Goal: Contribute content: Contribute content

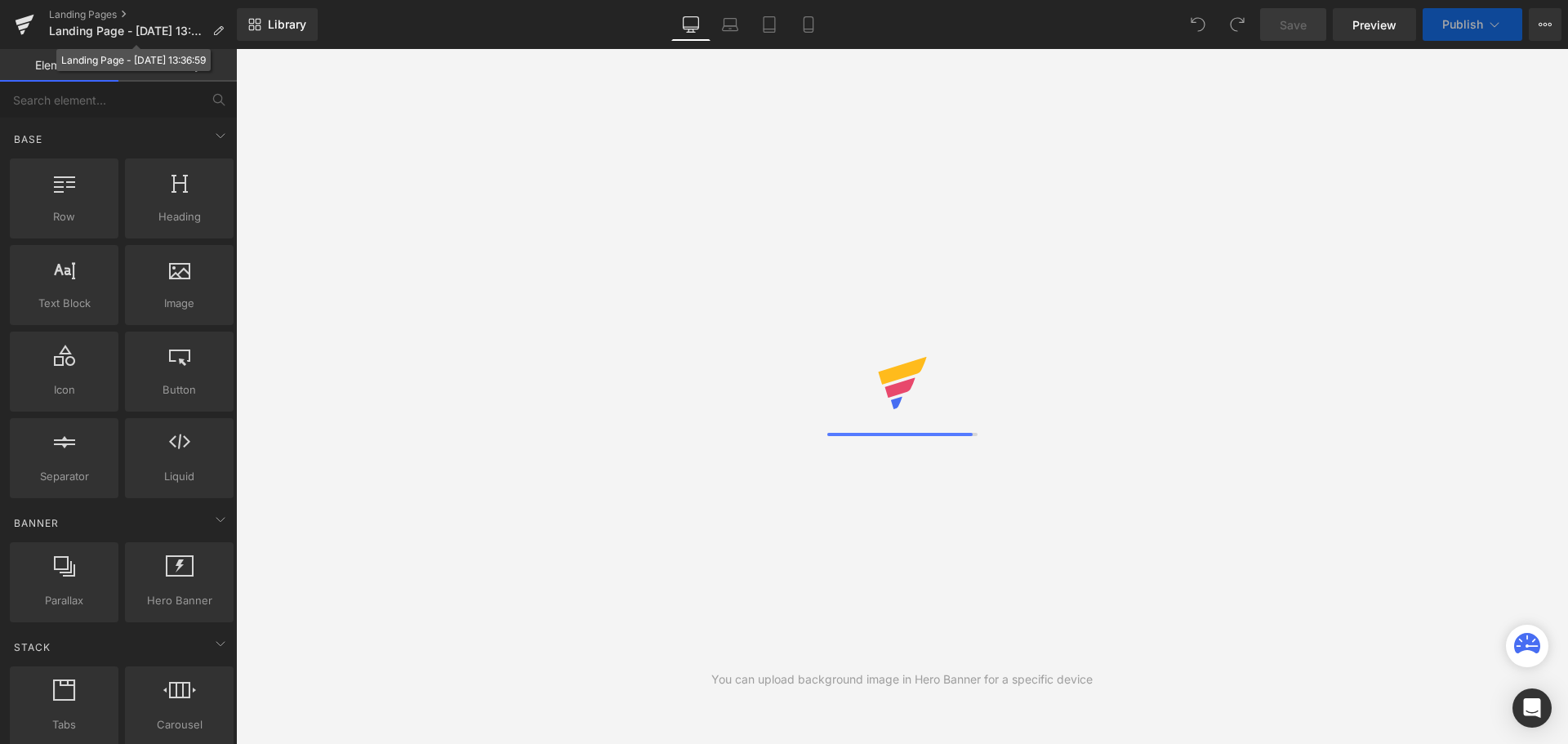
click at [221, 34] on icon at bounding box center [218, 31] width 11 height 11
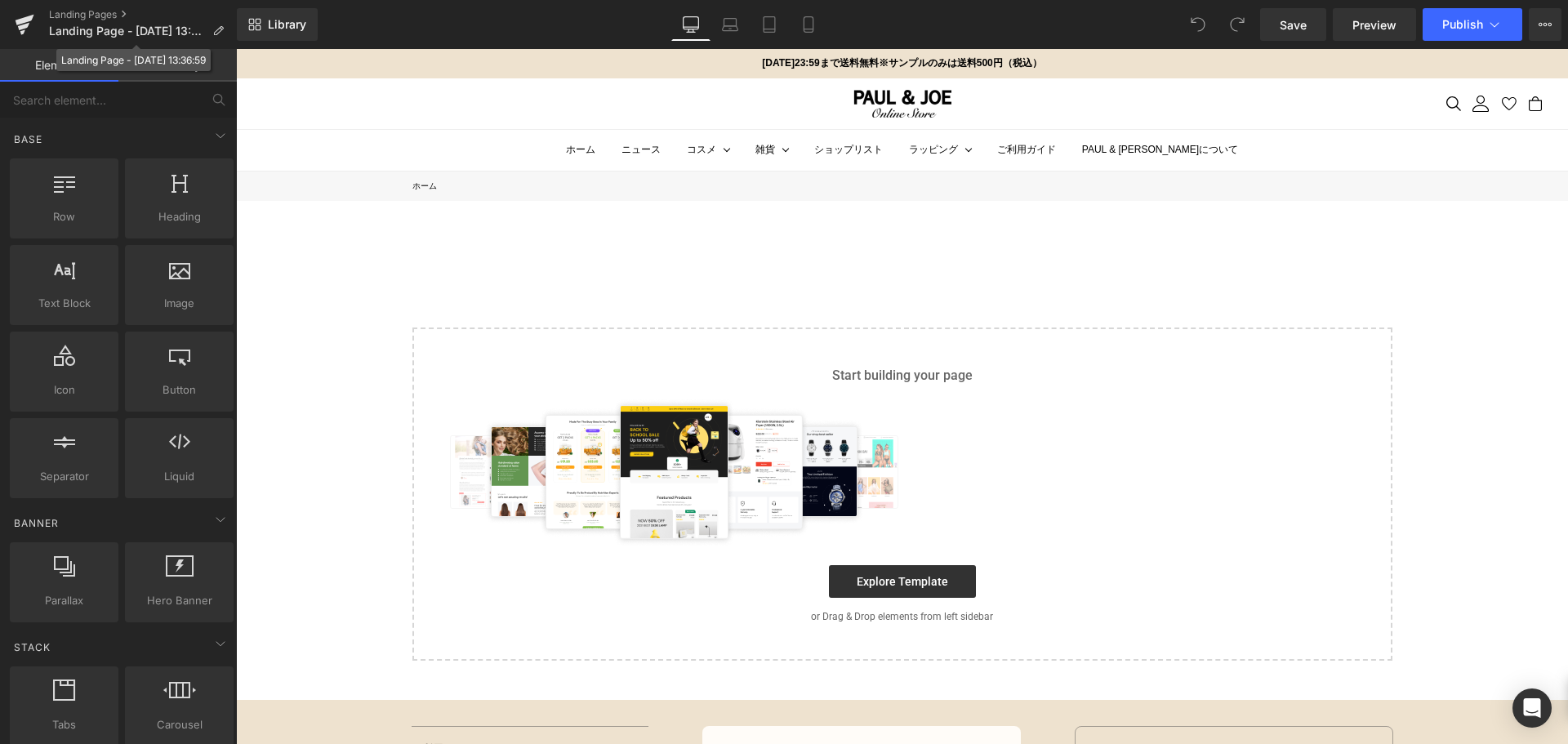
click at [221, 34] on icon at bounding box center [218, 31] width 11 height 11
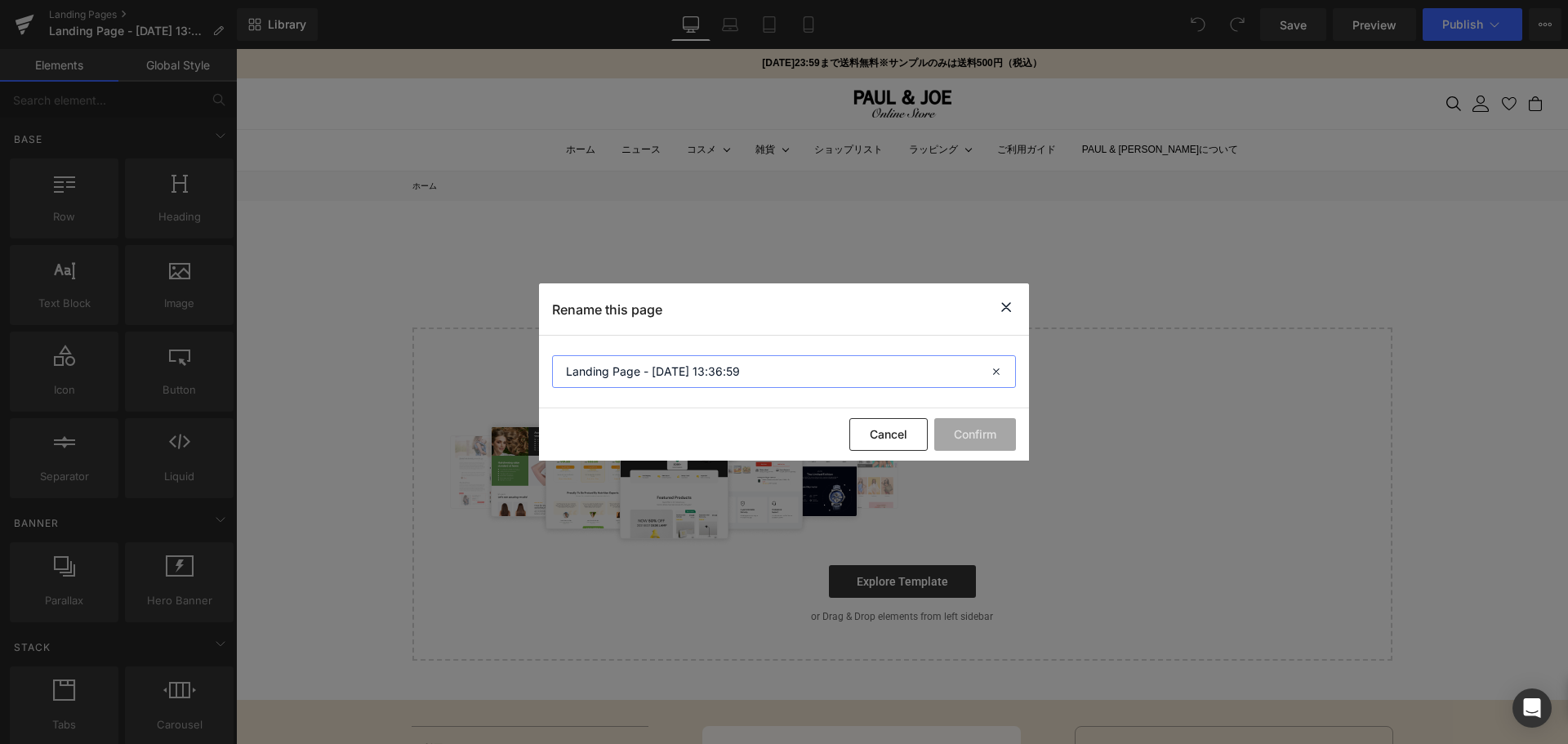
drag, startPoint x: 755, startPoint y: 375, endPoint x: 340, endPoint y: 366, distance: 415.1
click at [340, 366] on div "Rename this page Landing Page - [DATE] 13:36:59 Cancel Confirm" at bounding box center [784, 372] width 1568 height 744
type input "2025.09 壁紙ダウンロード"
click at [987, 432] on button "Confirm" at bounding box center [975, 434] width 82 height 33
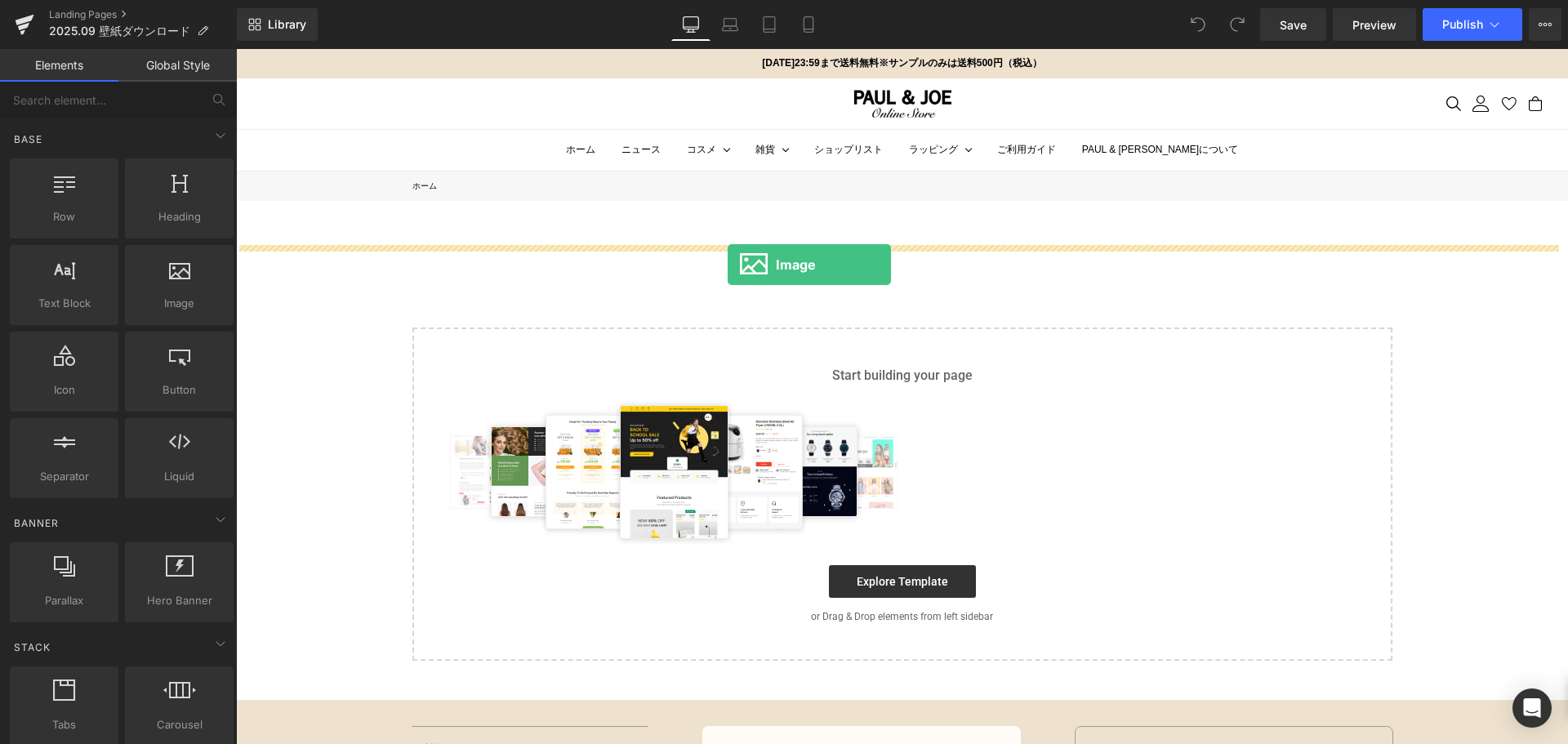
drag, startPoint x: 432, startPoint y: 327, endPoint x: 728, endPoint y: 265, distance: 302.4
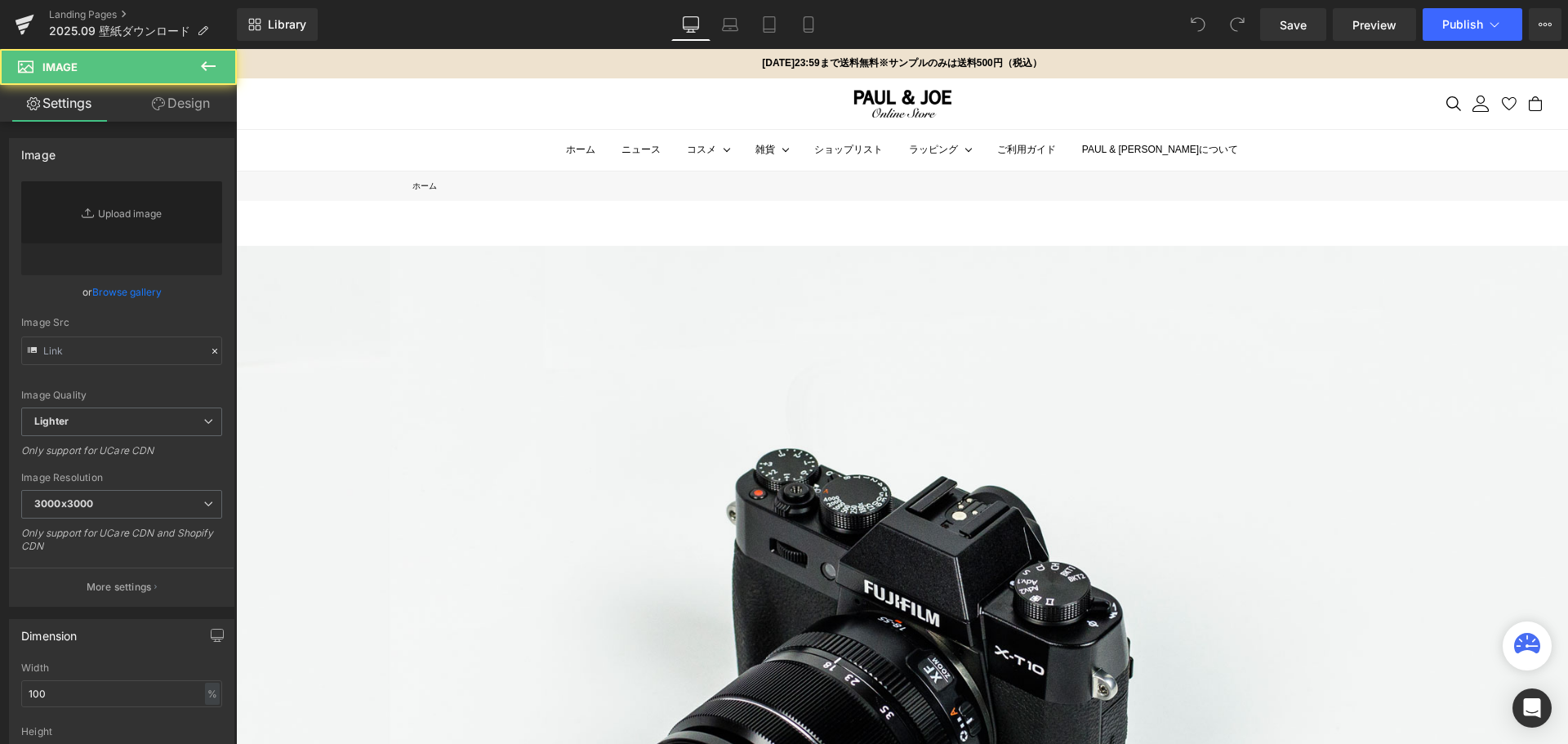
type input "//[DOMAIN_NAME][URL]"
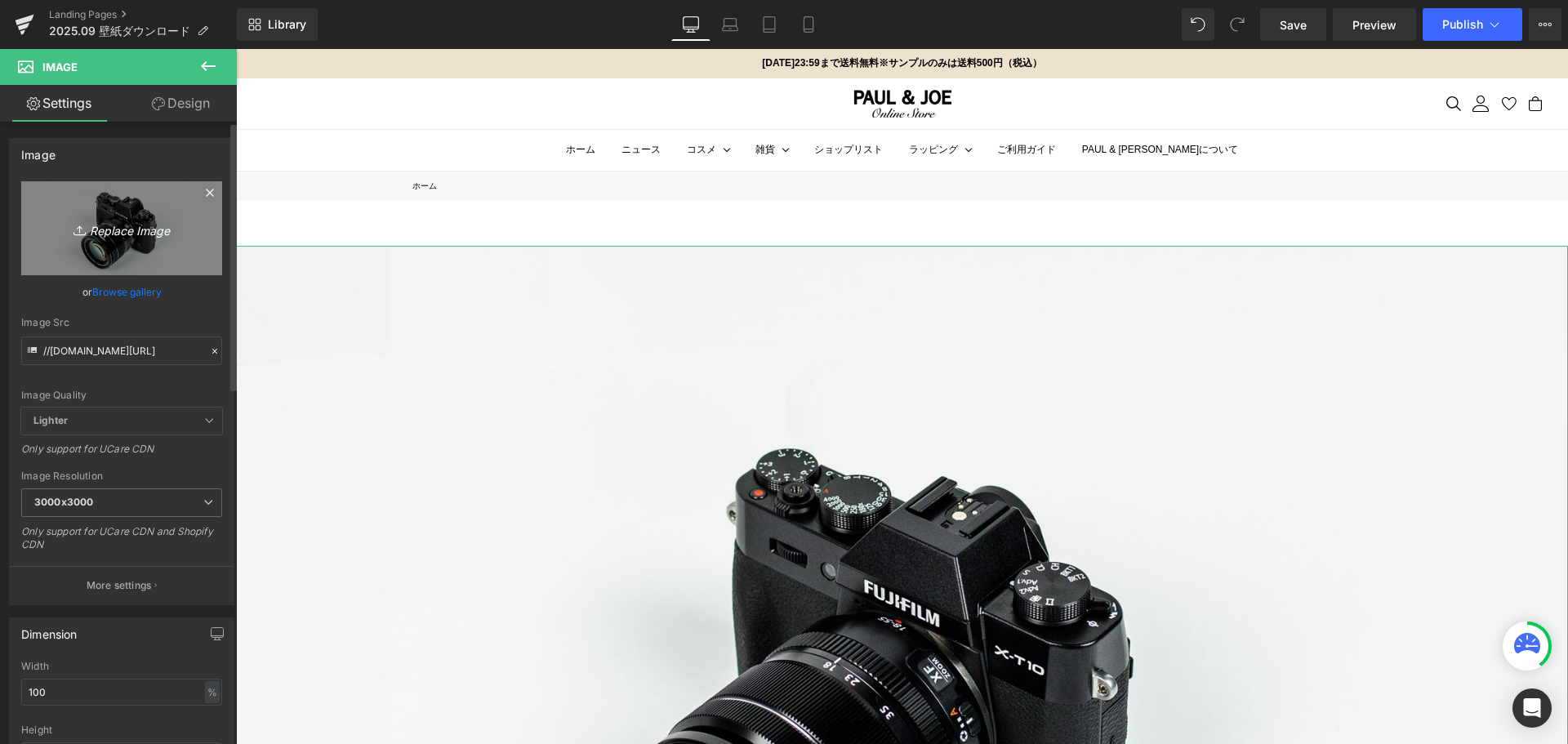
click at [118, 238] on icon "Replace Image" at bounding box center [121, 228] width 131 height 21
type input "C:\fakepath\カレンダーsep-01 (1).jpg"
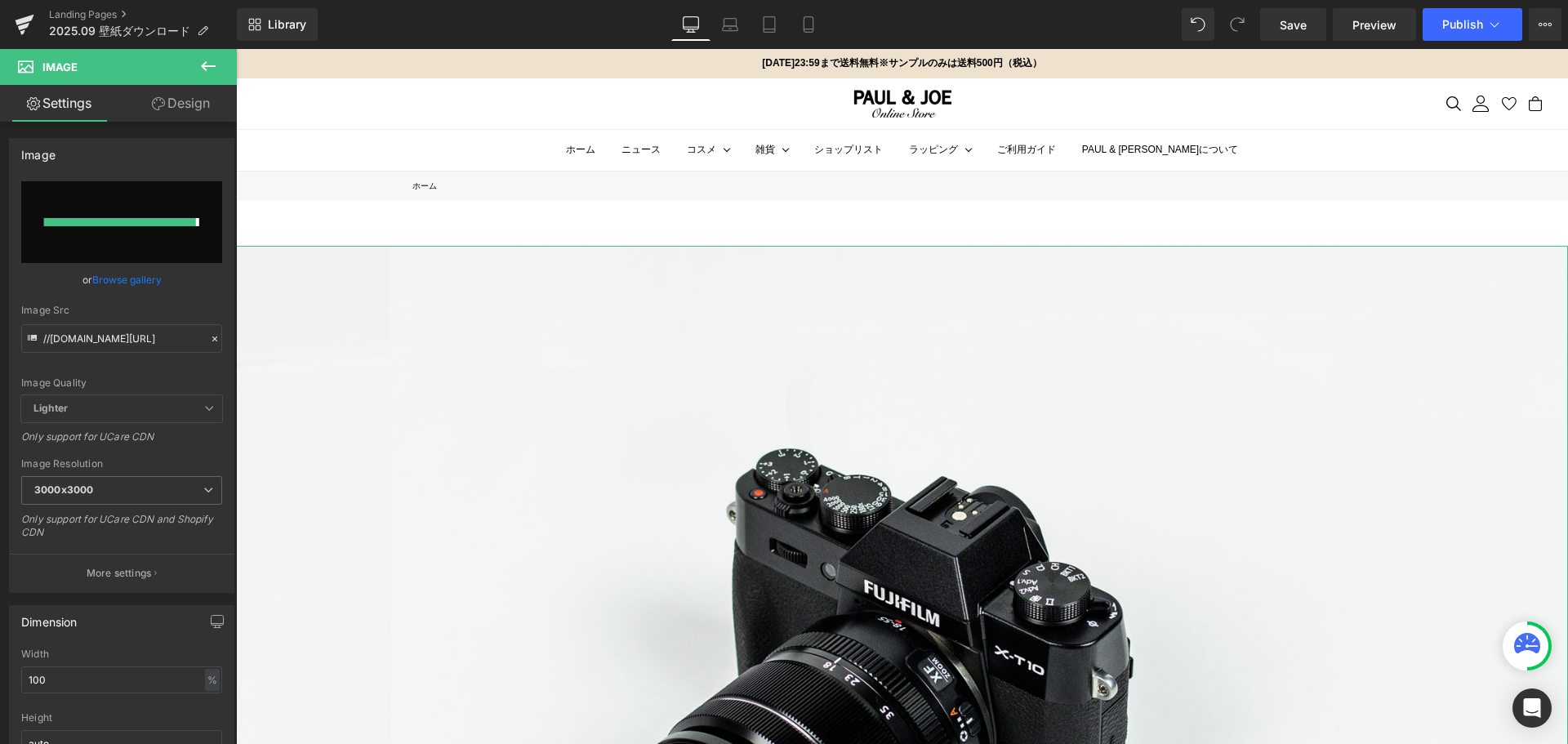
type input "[URL][DOMAIN_NAME]"
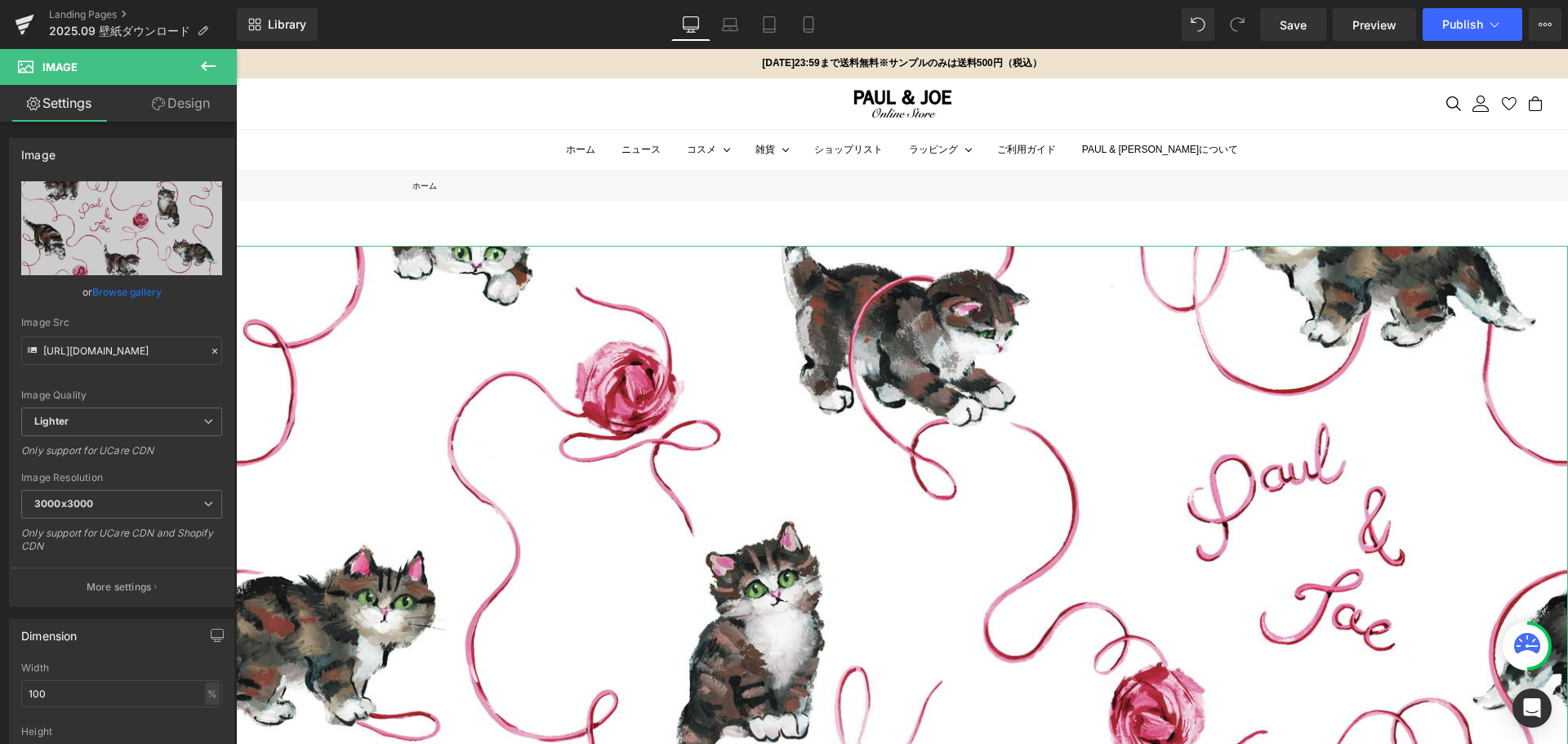
click at [193, 108] on link "Design" at bounding box center [181, 103] width 118 height 36
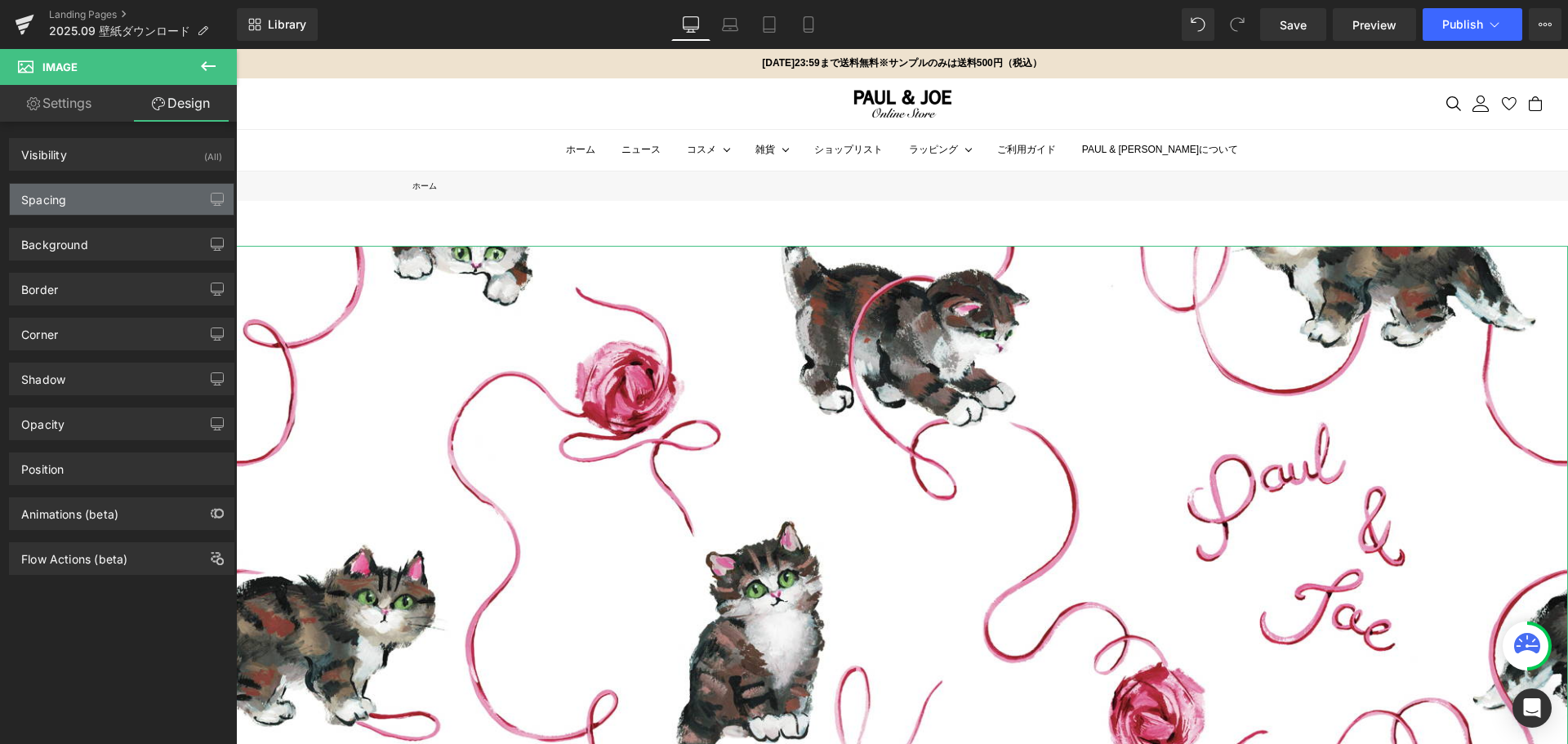
type input "0"
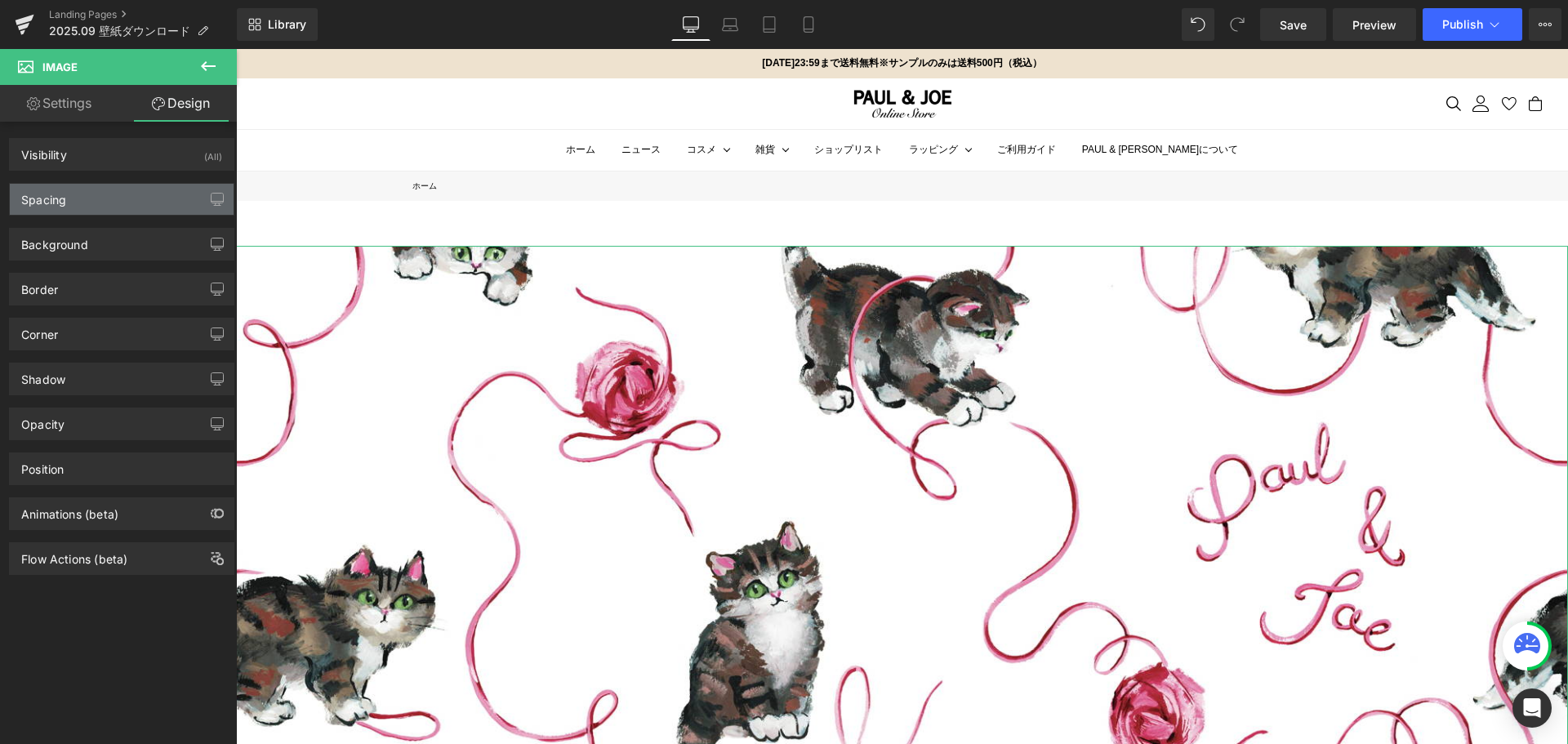
type input "0"
click at [178, 189] on div "Spacing" at bounding box center [122, 199] width 224 height 31
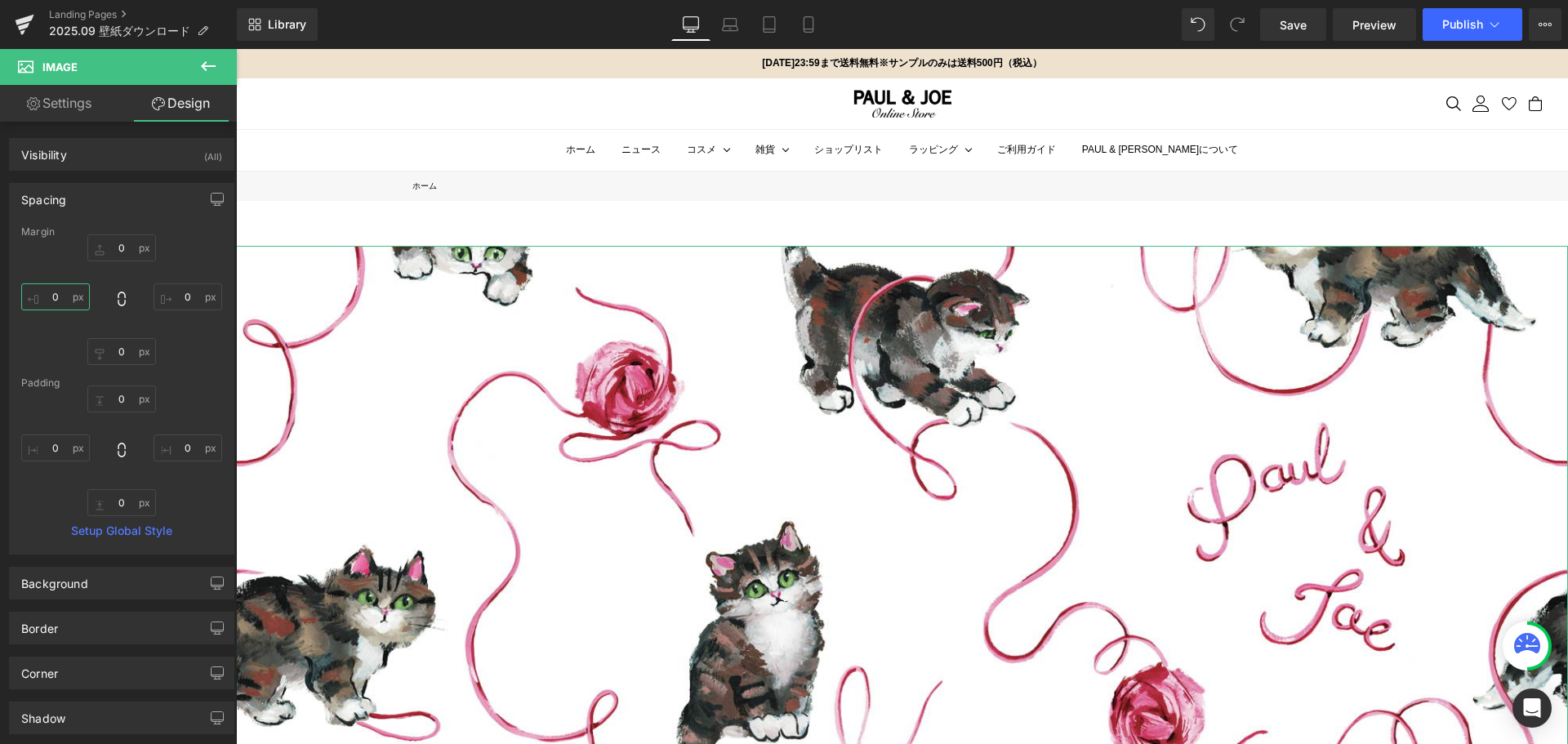
click at [77, 294] on input "0" at bounding box center [56, 296] width 69 height 27
type input "４"
type input "４０"
type input "４００"
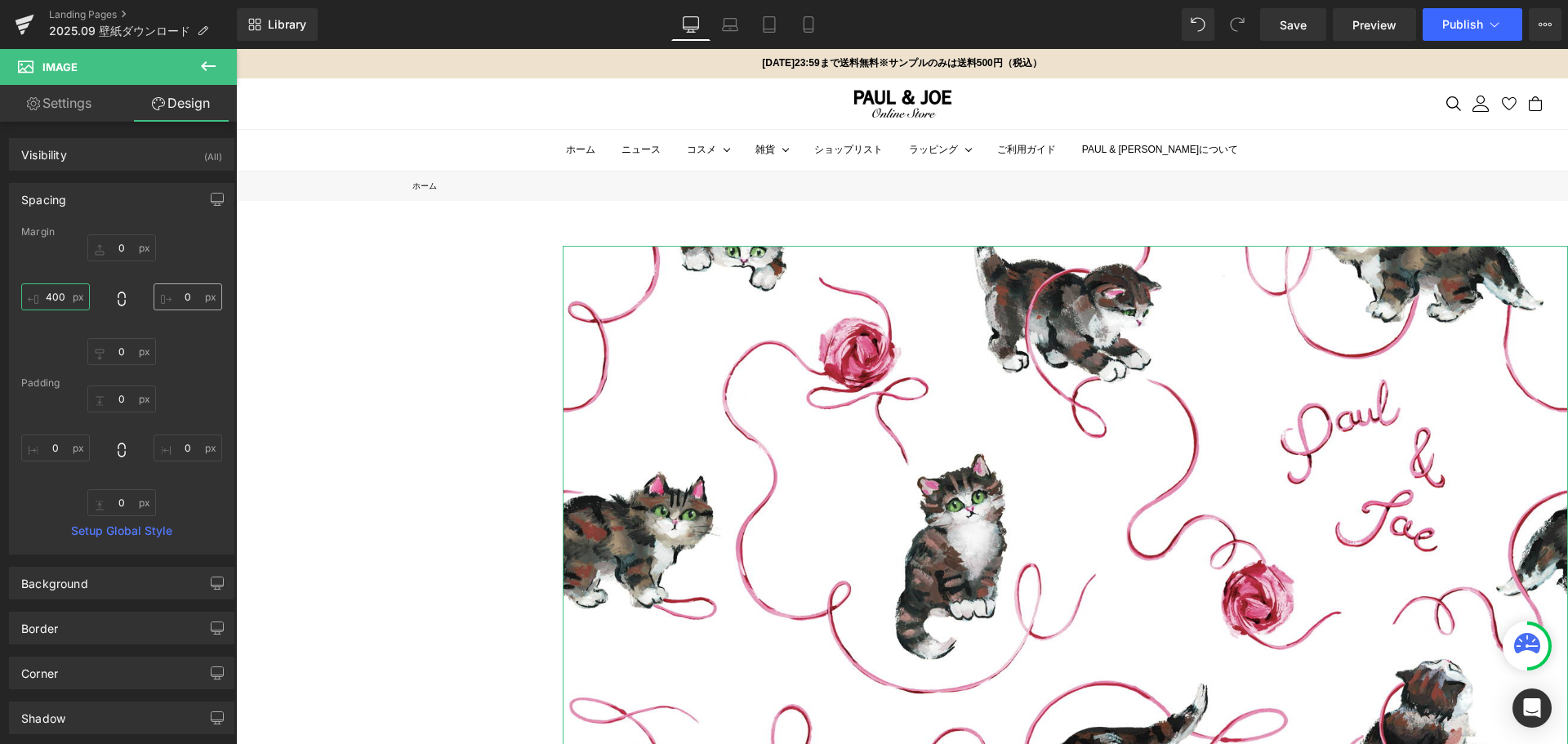
type input "400"
click at [193, 296] on input "0" at bounding box center [188, 296] width 69 height 27
type input "４"
type input "４０"
type input "４００"
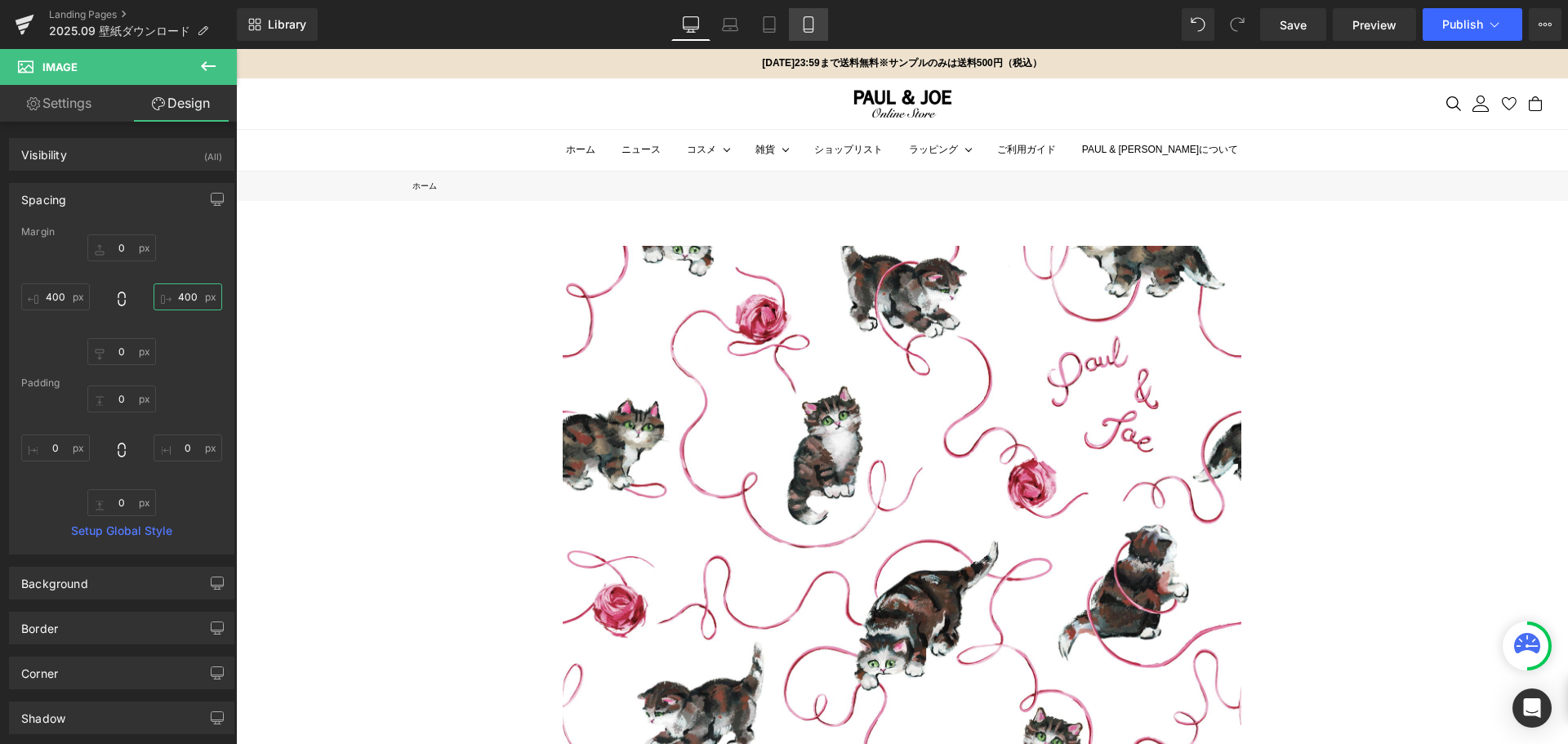
type input "400"
click at [816, 29] on icon at bounding box center [809, 25] width 17 height 17
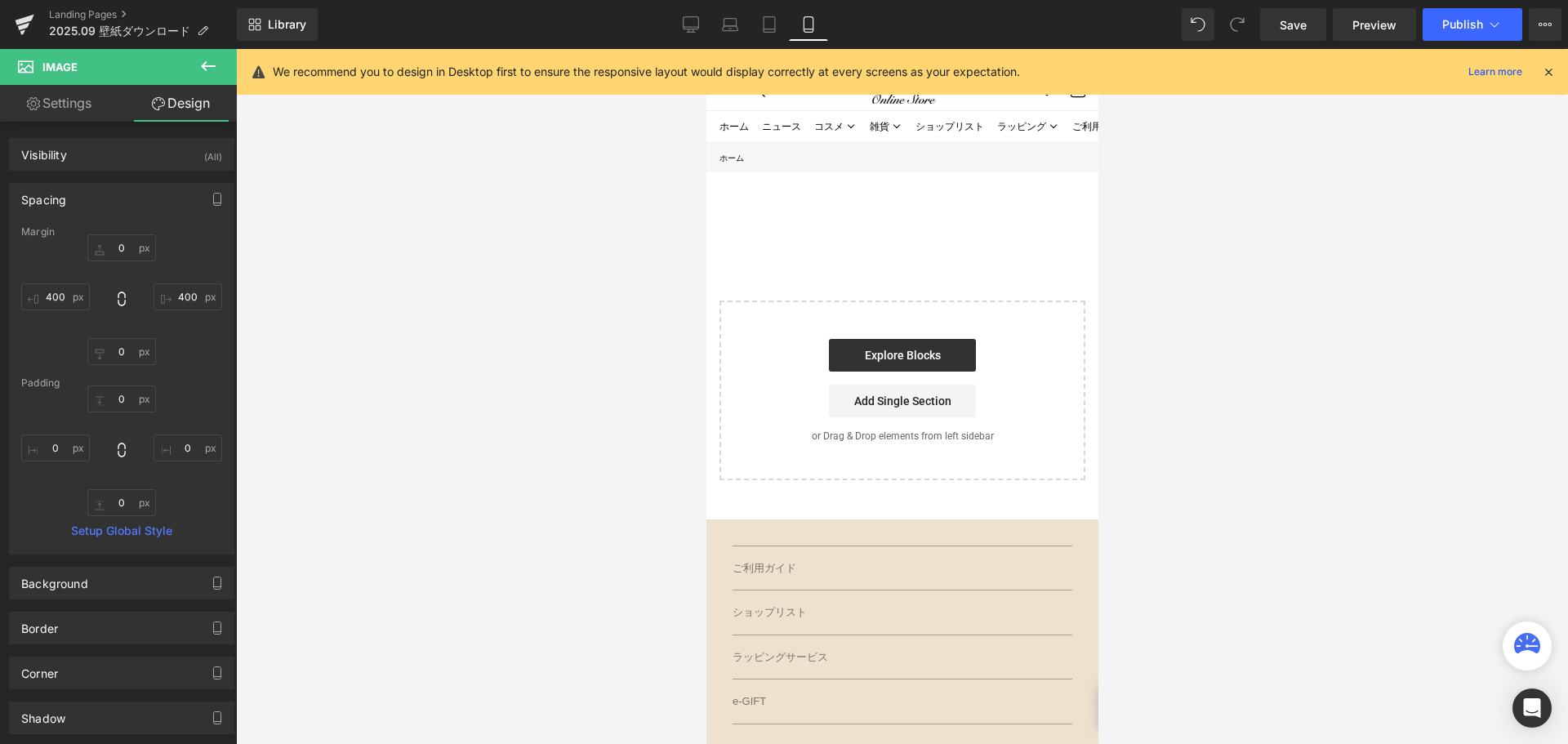
type input "0"
type input "400"
type input "0"
type input "400"
type input "0"
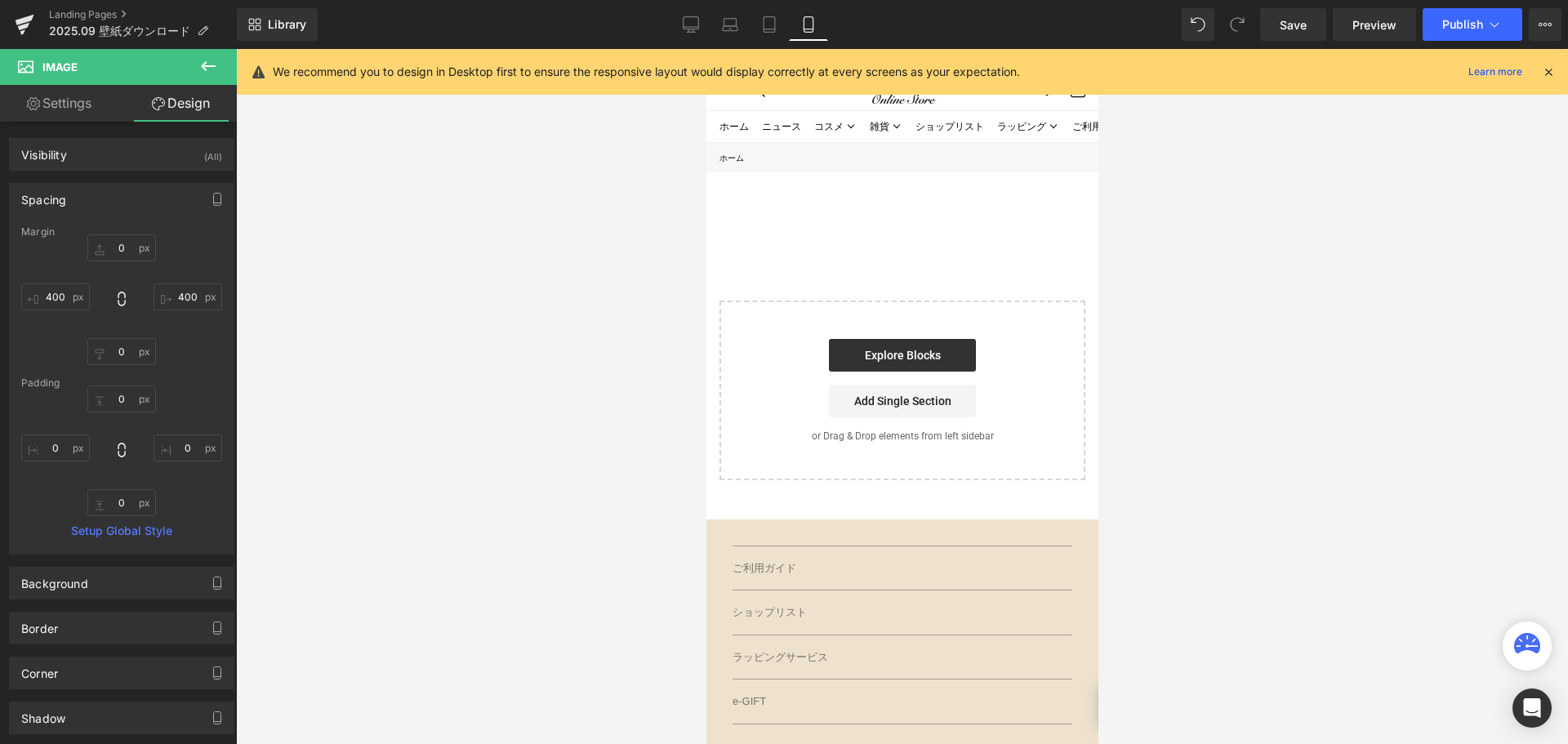
type input "0"
click at [190, 303] on input "400" at bounding box center [188, 296] width 69 height 27
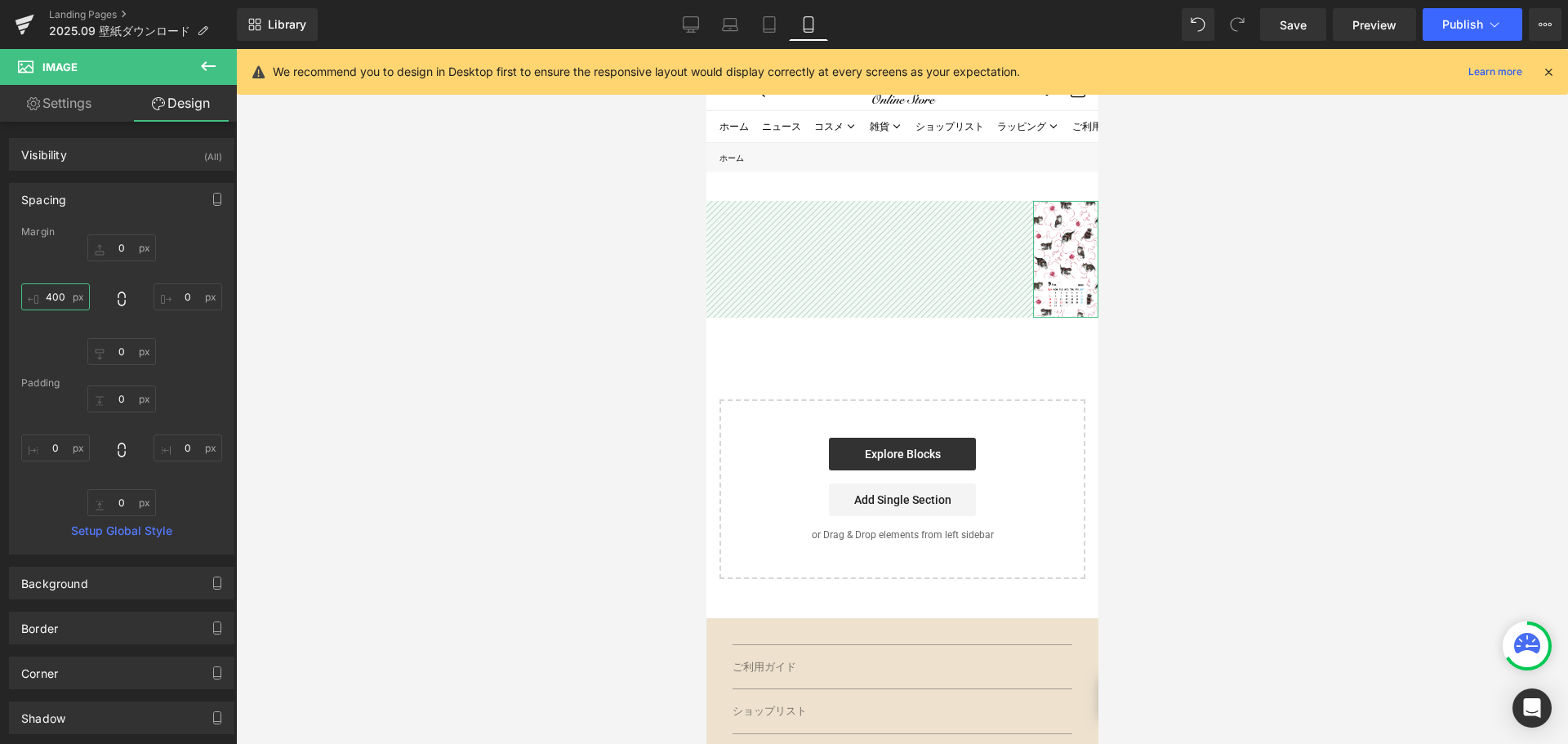
click at [62, 307] on input "400" at bounding box center [56, 296] width 69 height 27
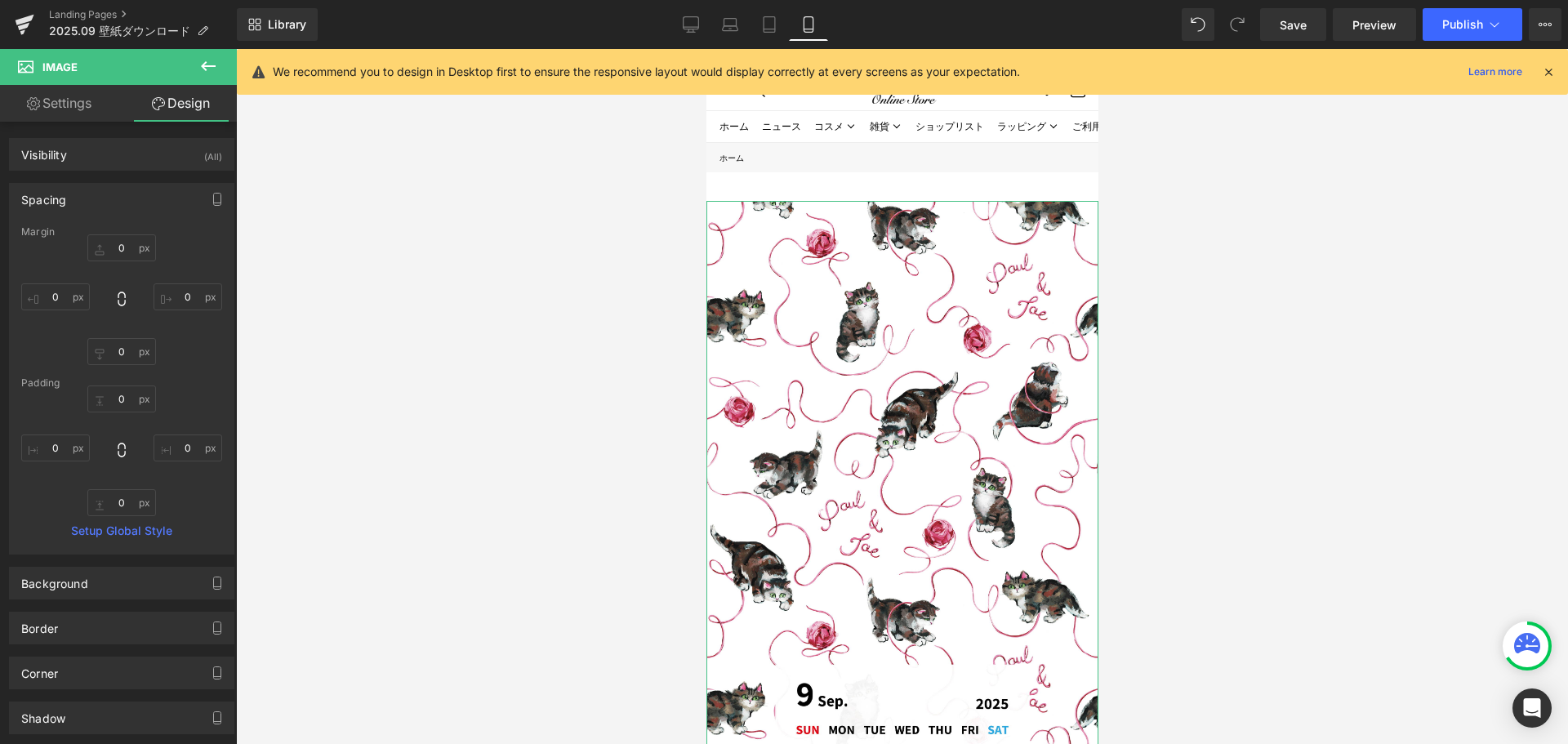
click at [41, 106] on link "Settings" at bounding box center [59, 103] width 118 height 36
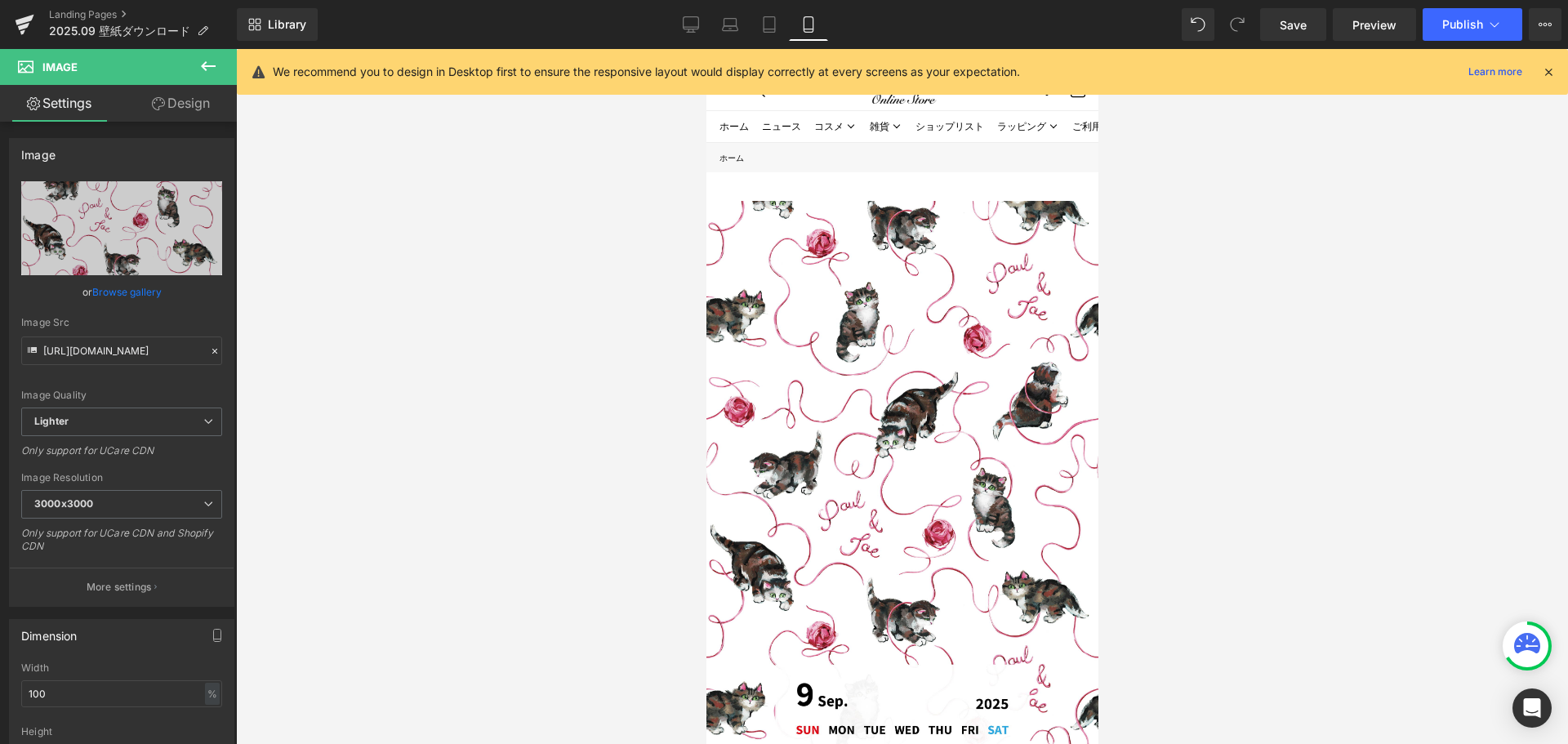
click at [203, 70] on icon at bounding box center [208, 65] width 20 height 20
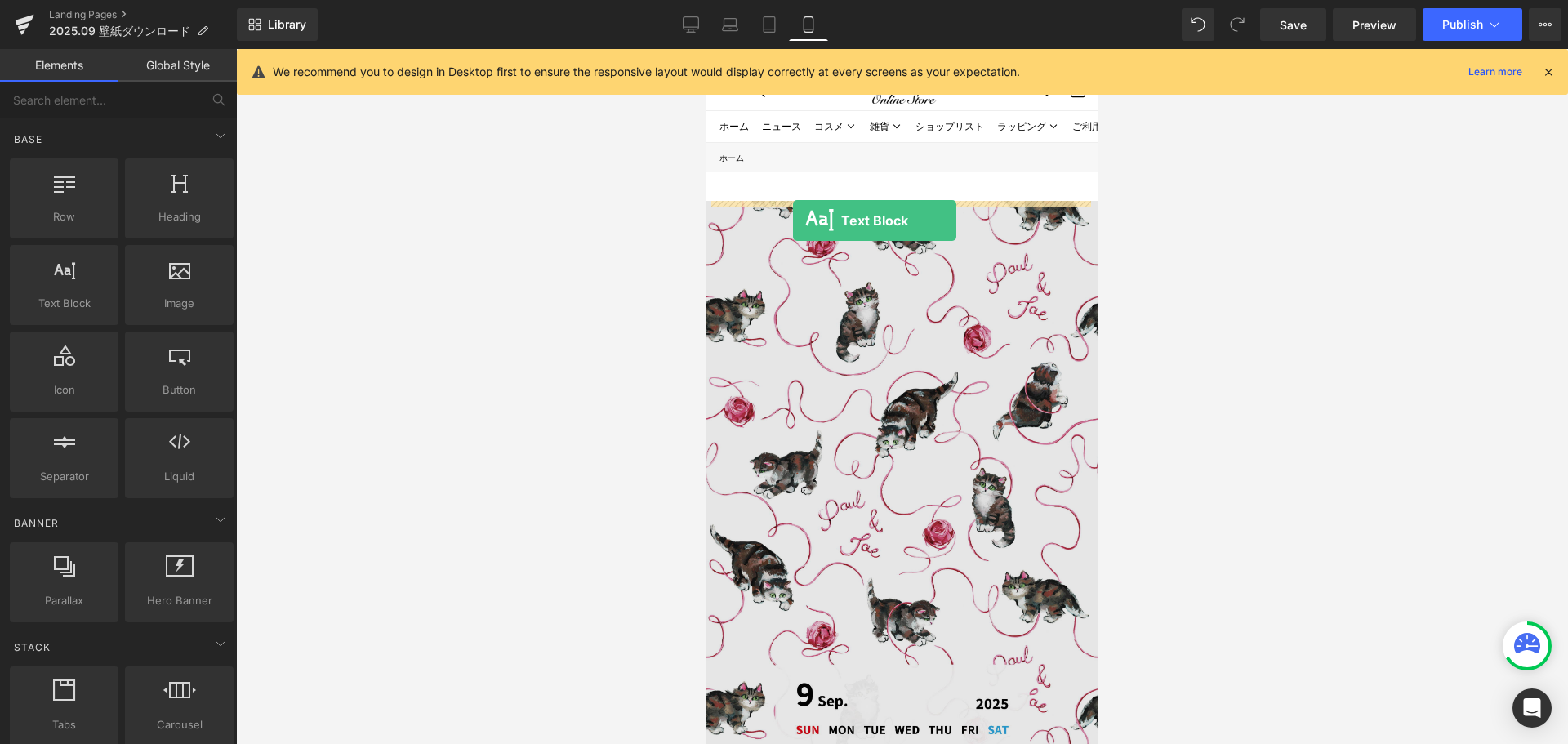
drag, startPoint x: 773, startPoint y: 346, endPoint x: 792, endPoint y: 221, distance: 126.4
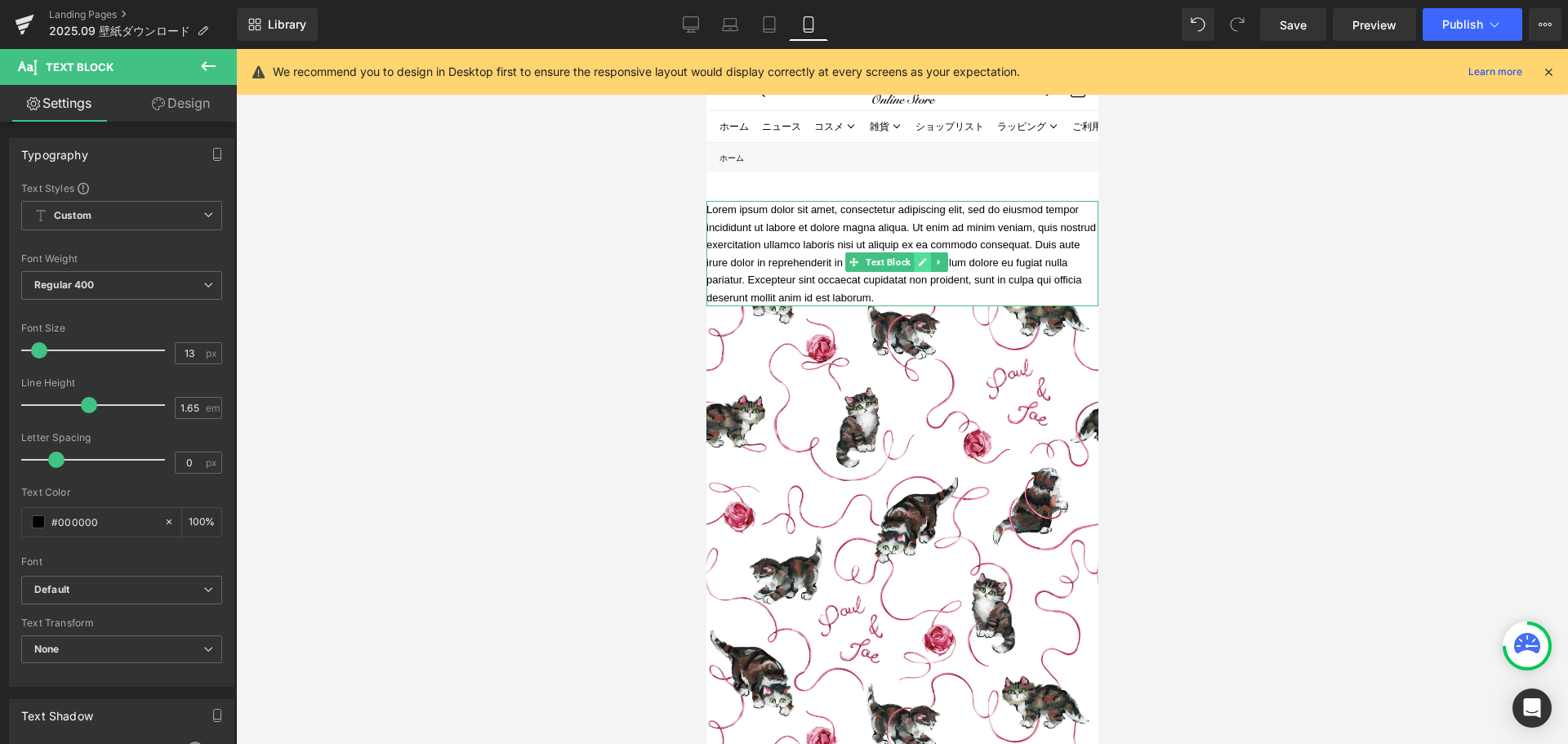
click at [920, 264] on icon at bounding box center [921, 263] width 8 height 8
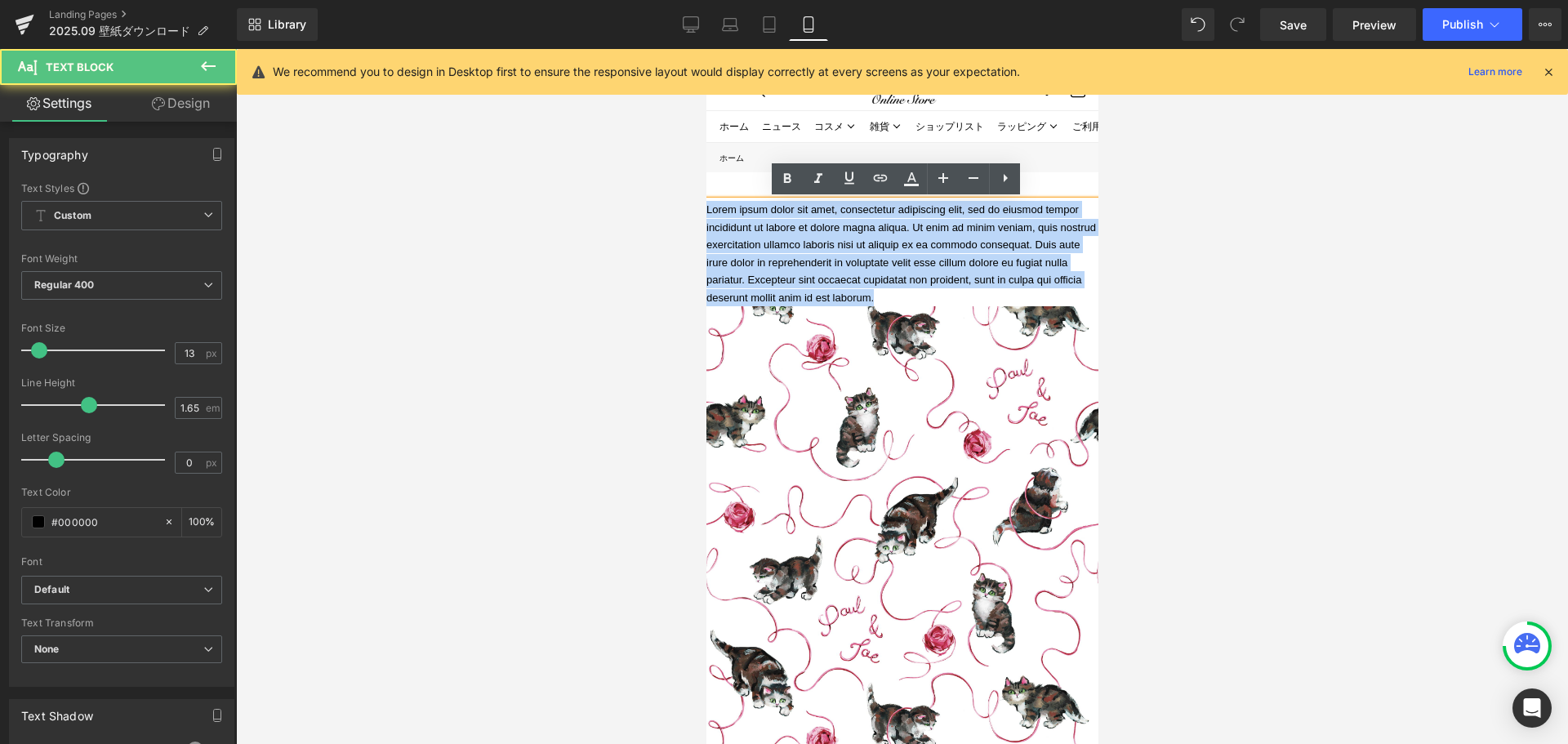
drag, startPoint x: 781, startPoint y: 315, endPoint x: 697, endPoint y: 194, distance: 147.3
paste div
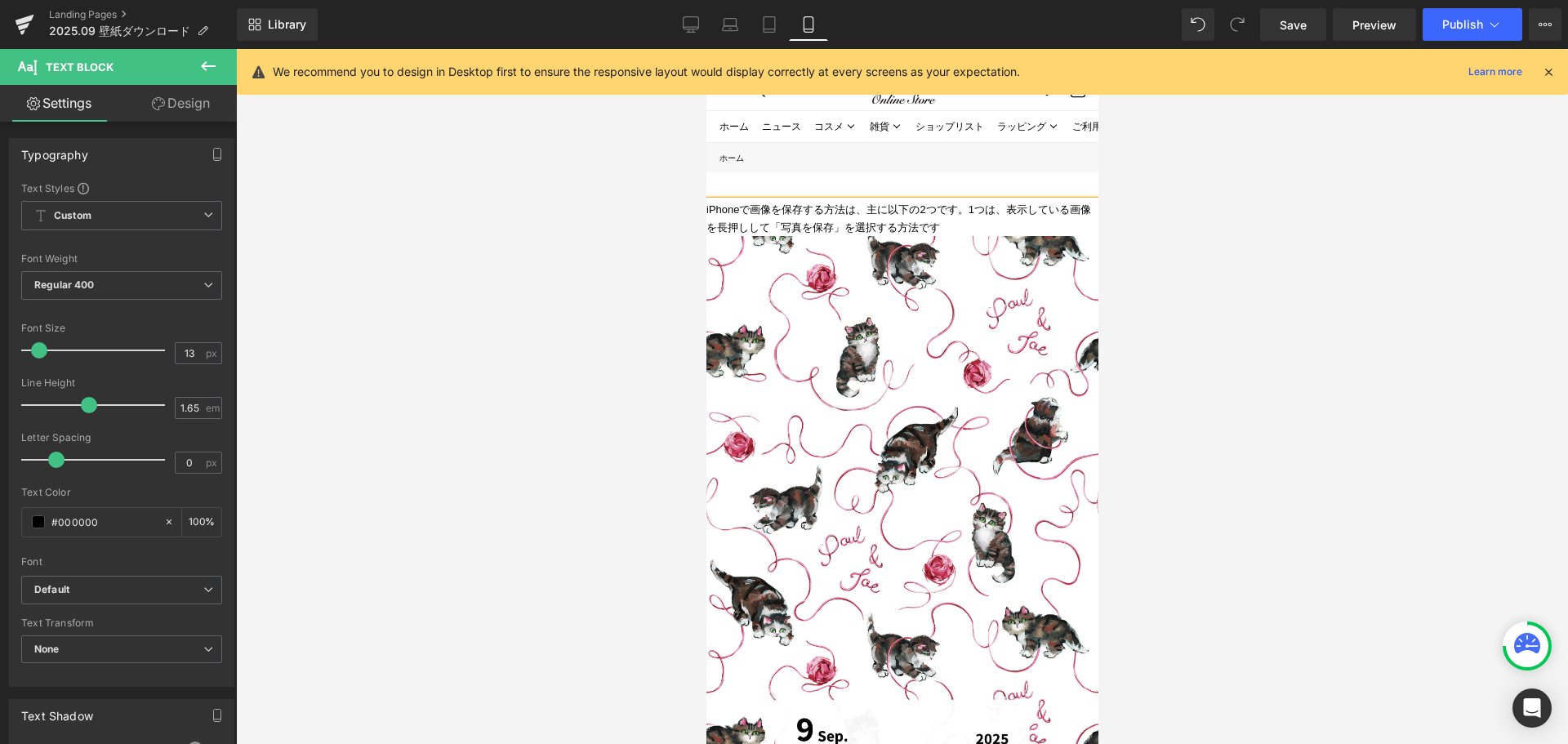
click at [190, 104] on link "Design" at bounding box center [181, 103] width 118 height 36
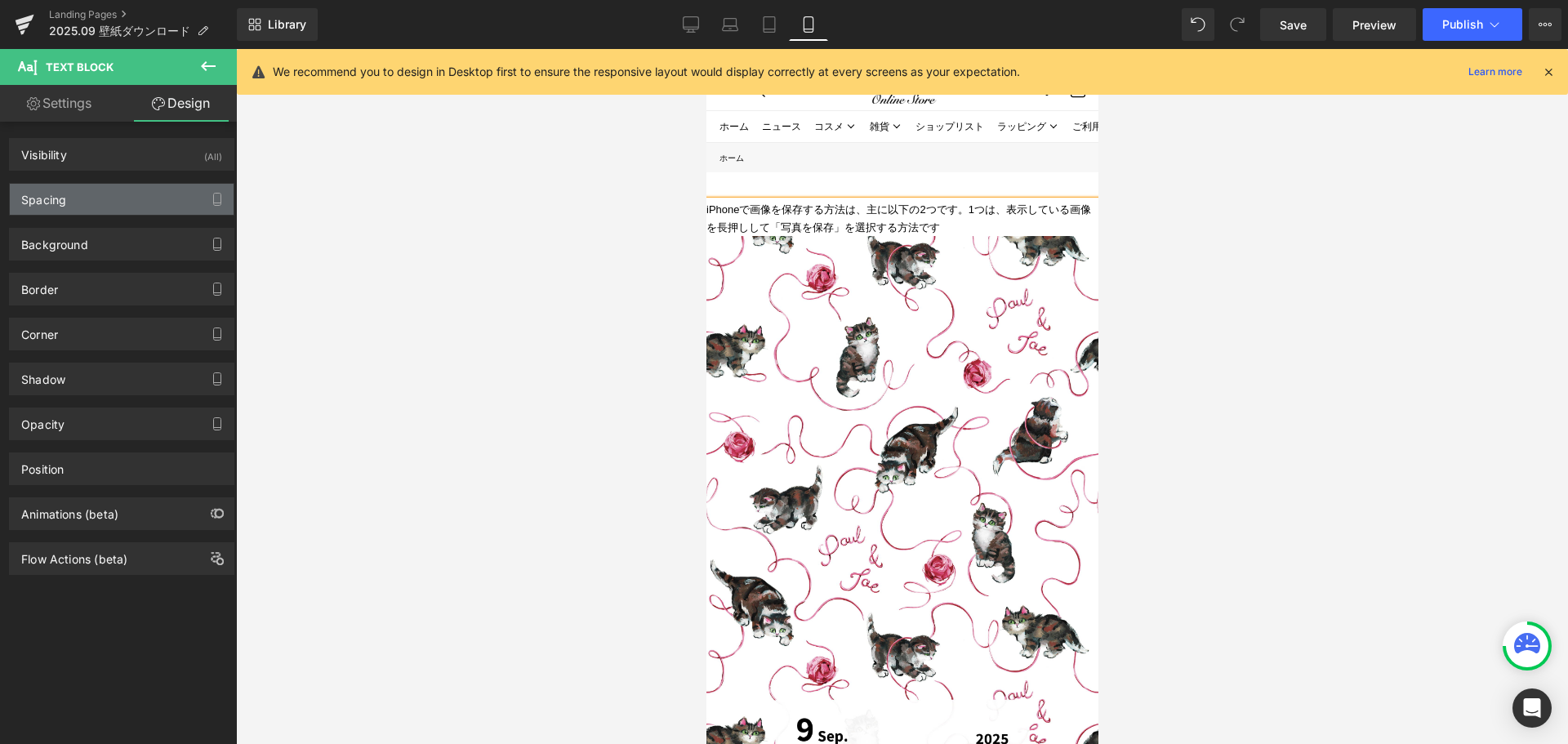
type input "0"
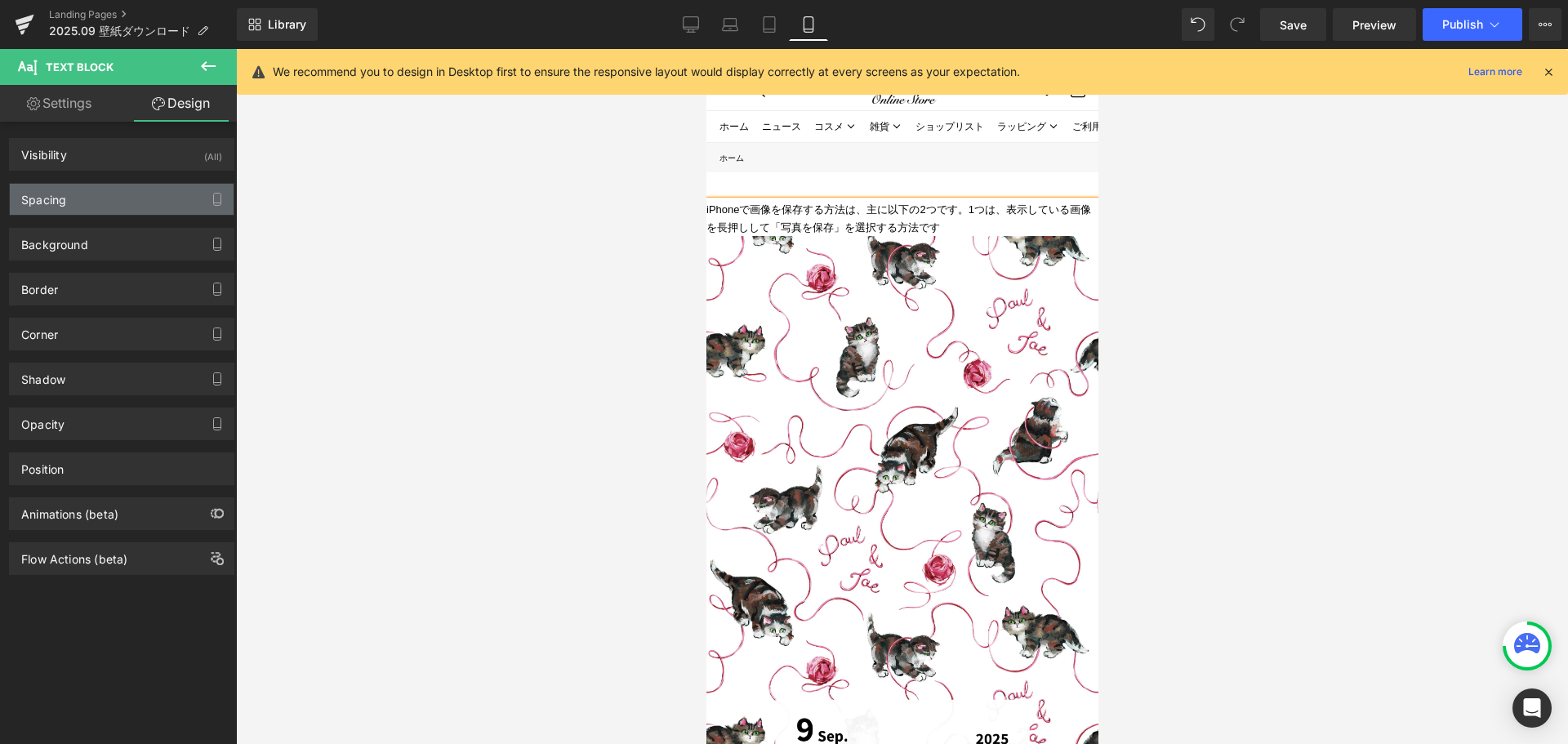
type input "0"
drag, startPoint x: 125, startPoint y: 195, endPoint x: 110, endPoint y: 228, distance: 36.2
click at [125, 195] on div "Spacing" at bounding box center [122, 199] width 224 height 31
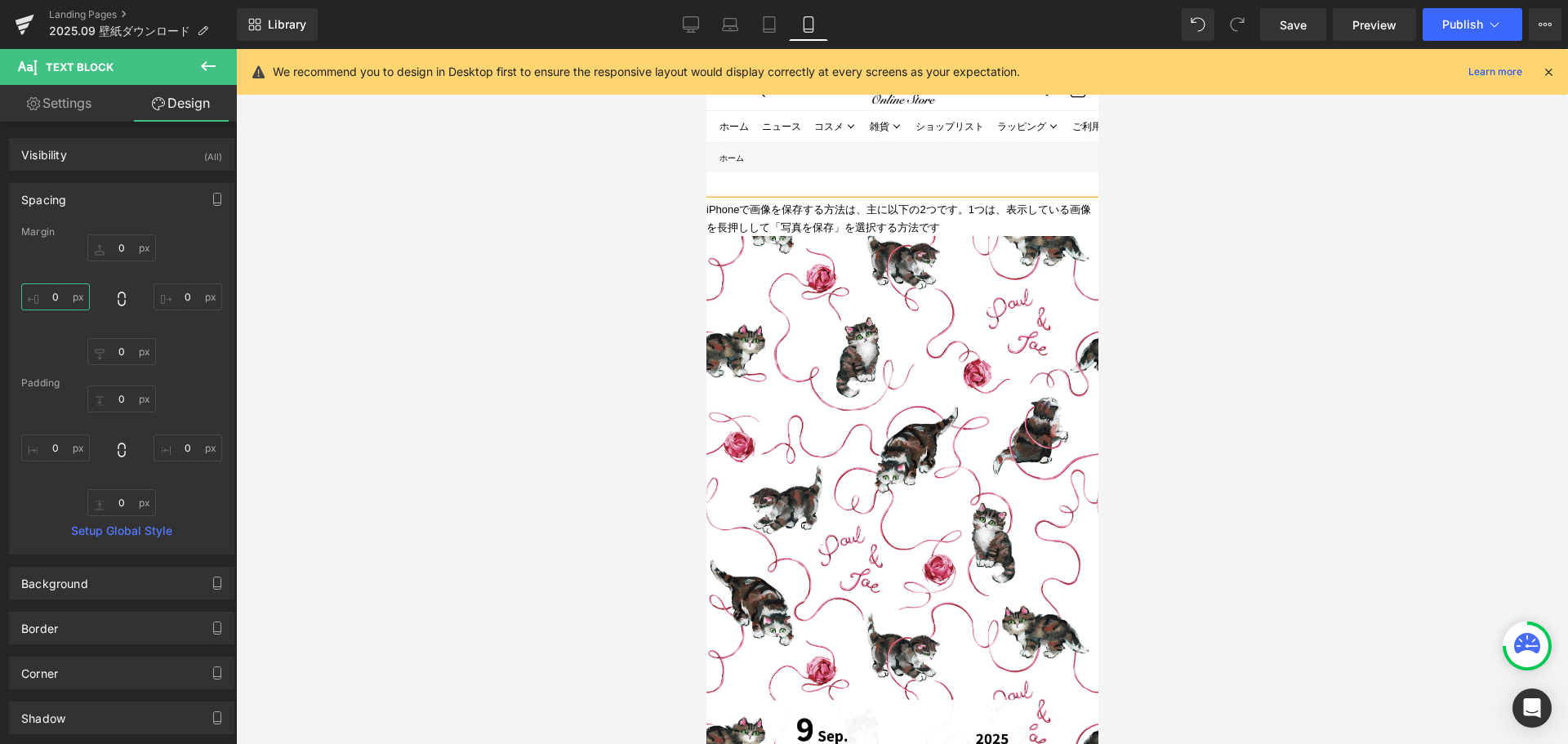
click at [66, 292] on input "0" at bounding box center [56, 296] width 69 height 27
type input "１０"
type input "10"
click at [193, 299] on input "0" at bounding box center [188, 296] width 69 height 27
type input "１"
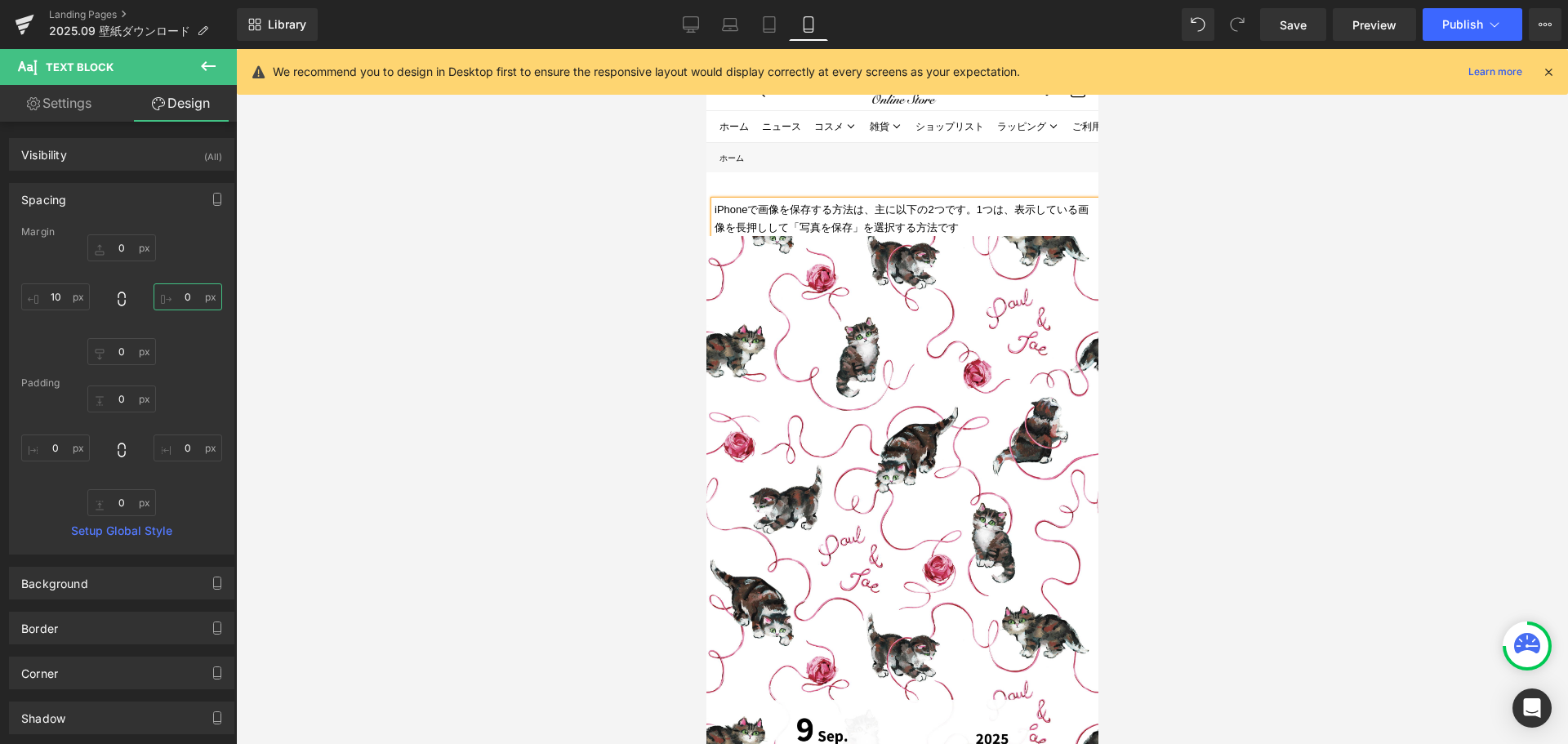
type input "１０"
type input "10"
click at [65, 111] on link "Settings" at bounding box center [59, 103] width 118 height 36
type input "100"
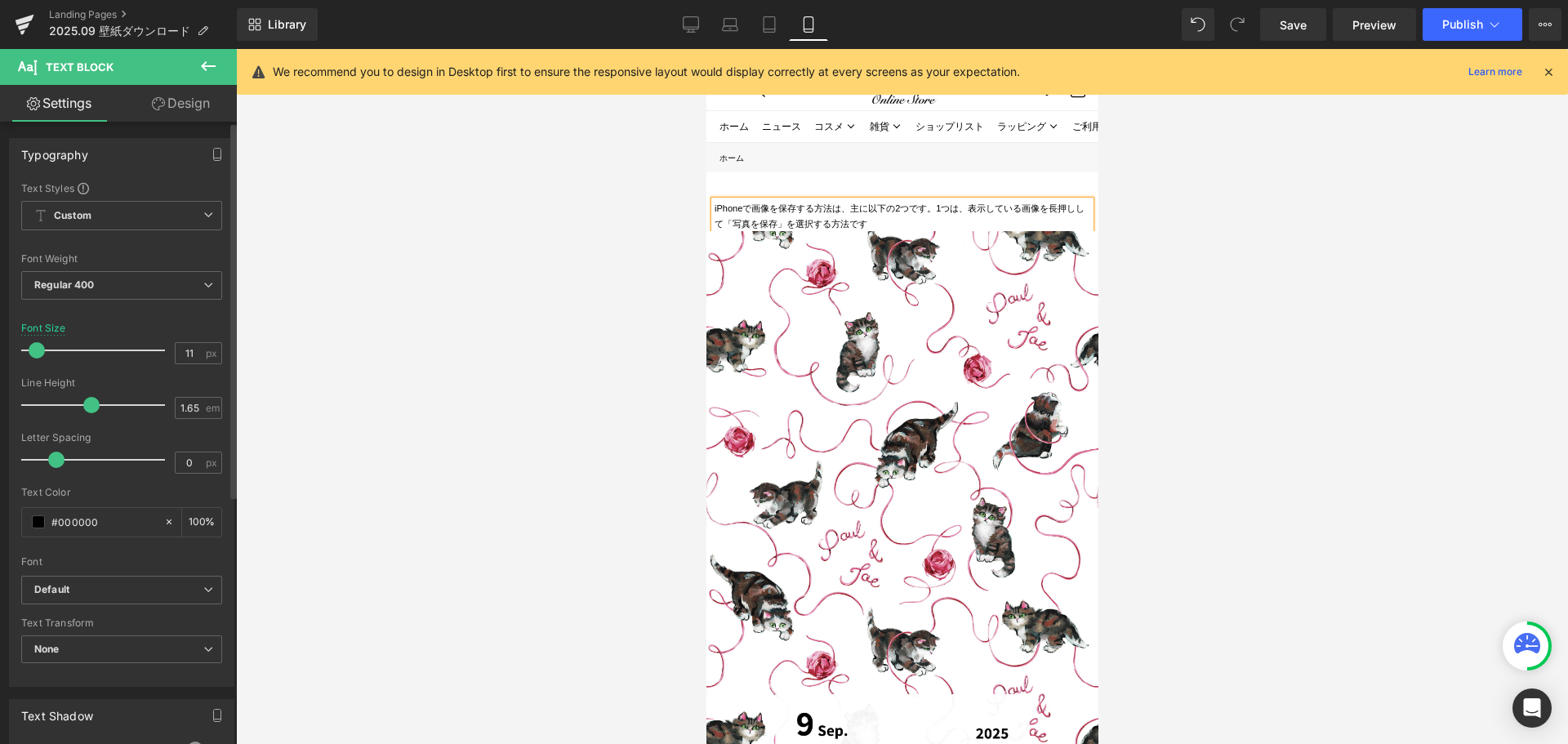
click at [43, 363] on div at bounding box center [97, 350] width 135 height 33
type input "10"
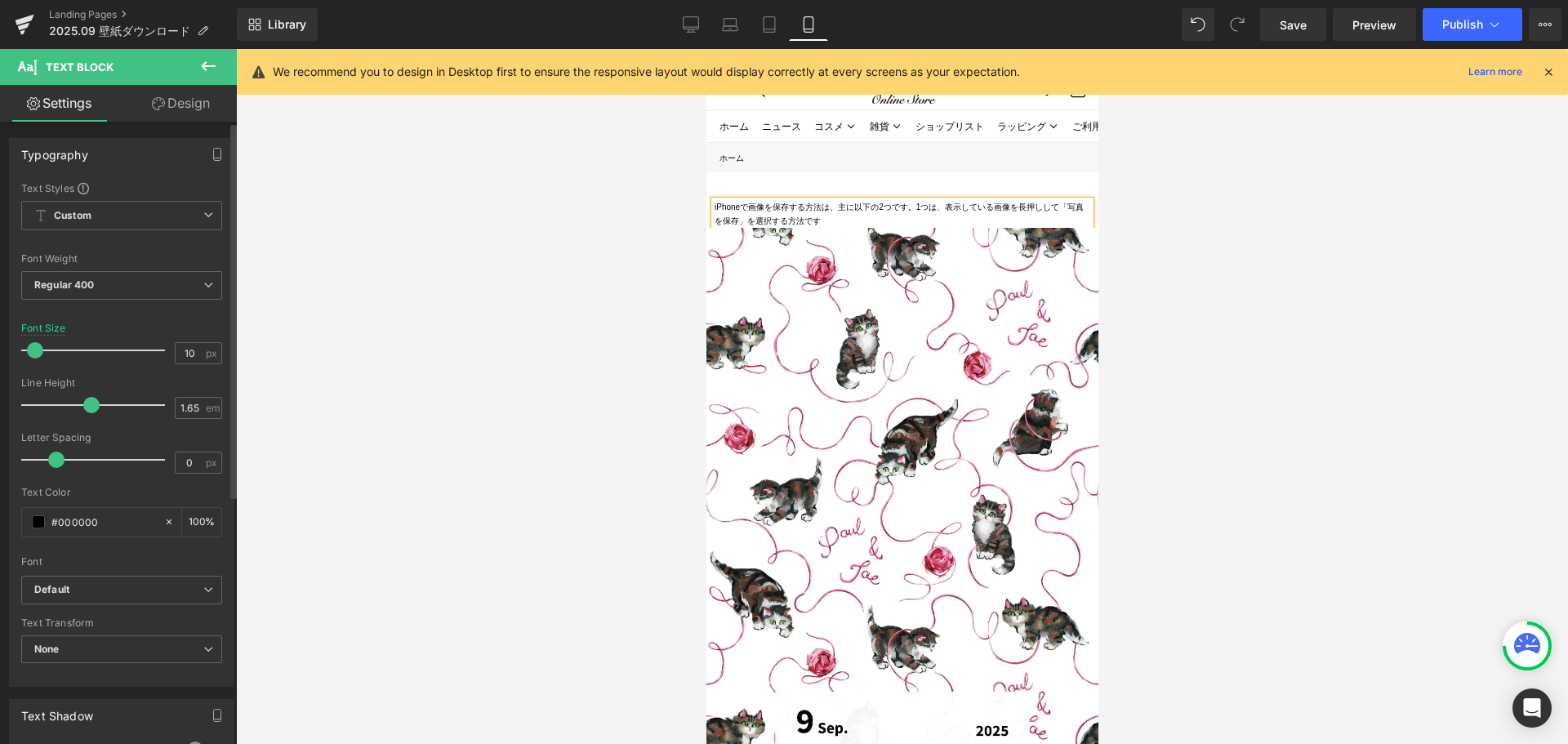
click at [34, 351] on span at bounding box center [35, 351] width 17 height 17
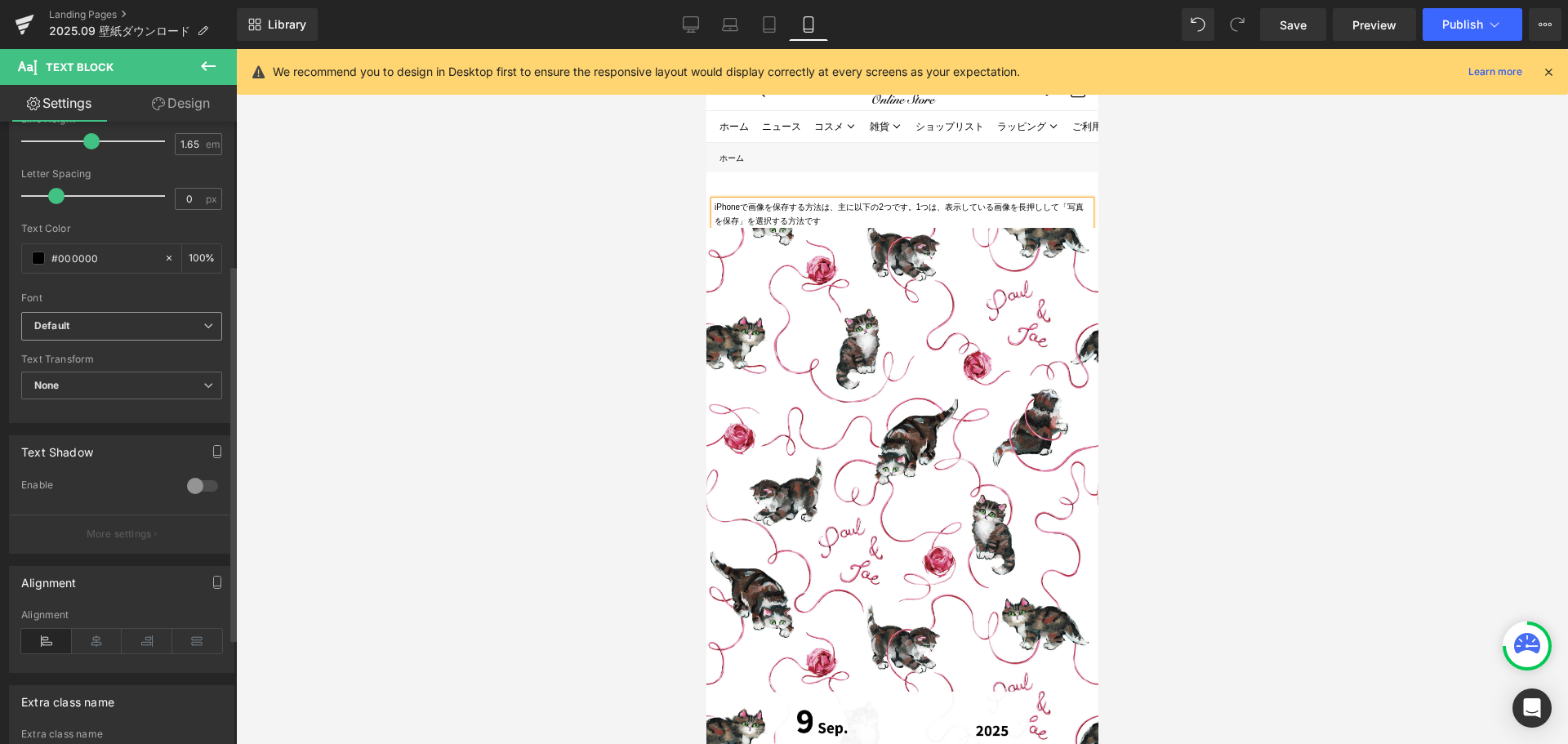
scroll to position [272, 0]
click at [36, 254] on span at bounding box center [38, 250] width 13 height 13
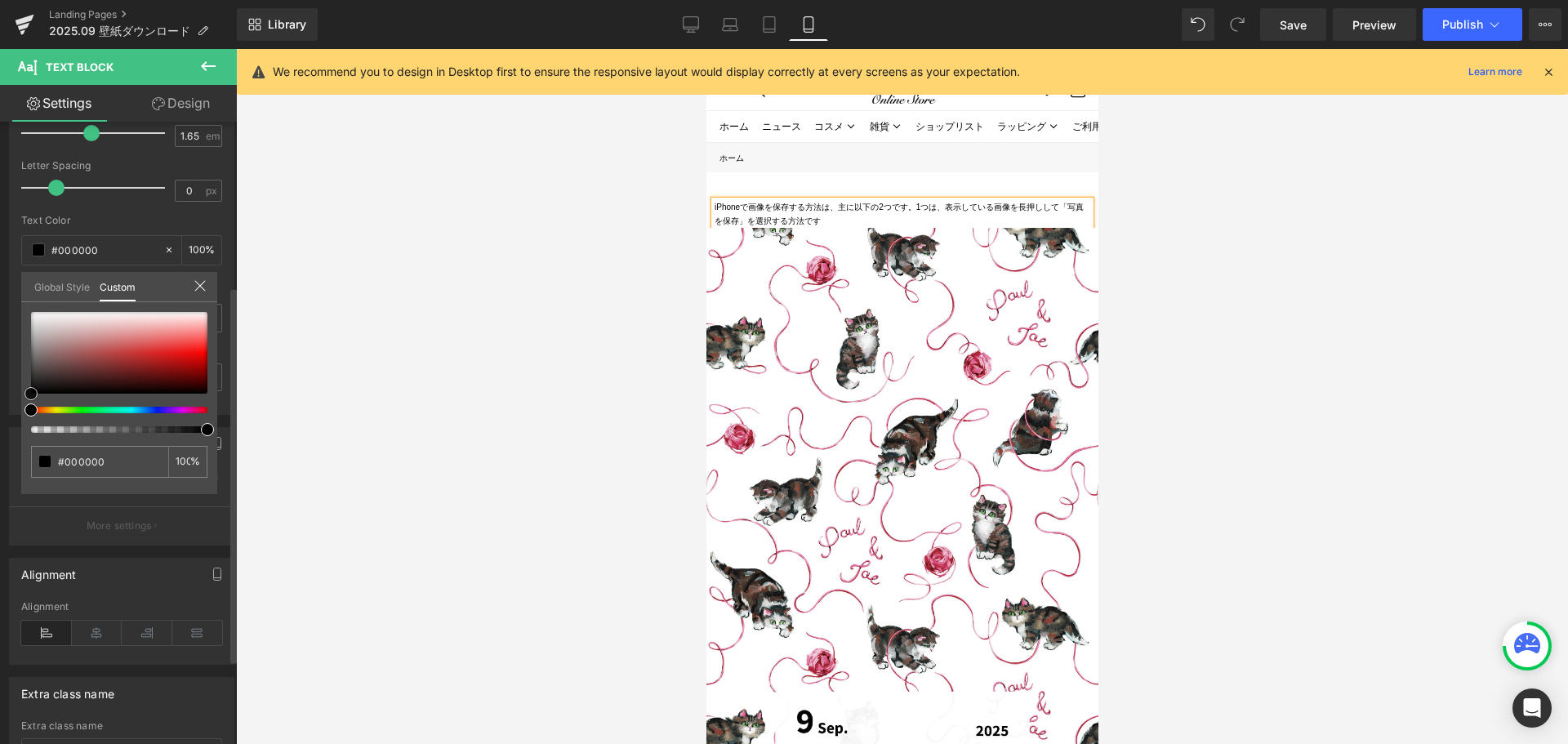
type input "#b7a3a3"
type input "#beb0b0"
type input "#eaeaea"
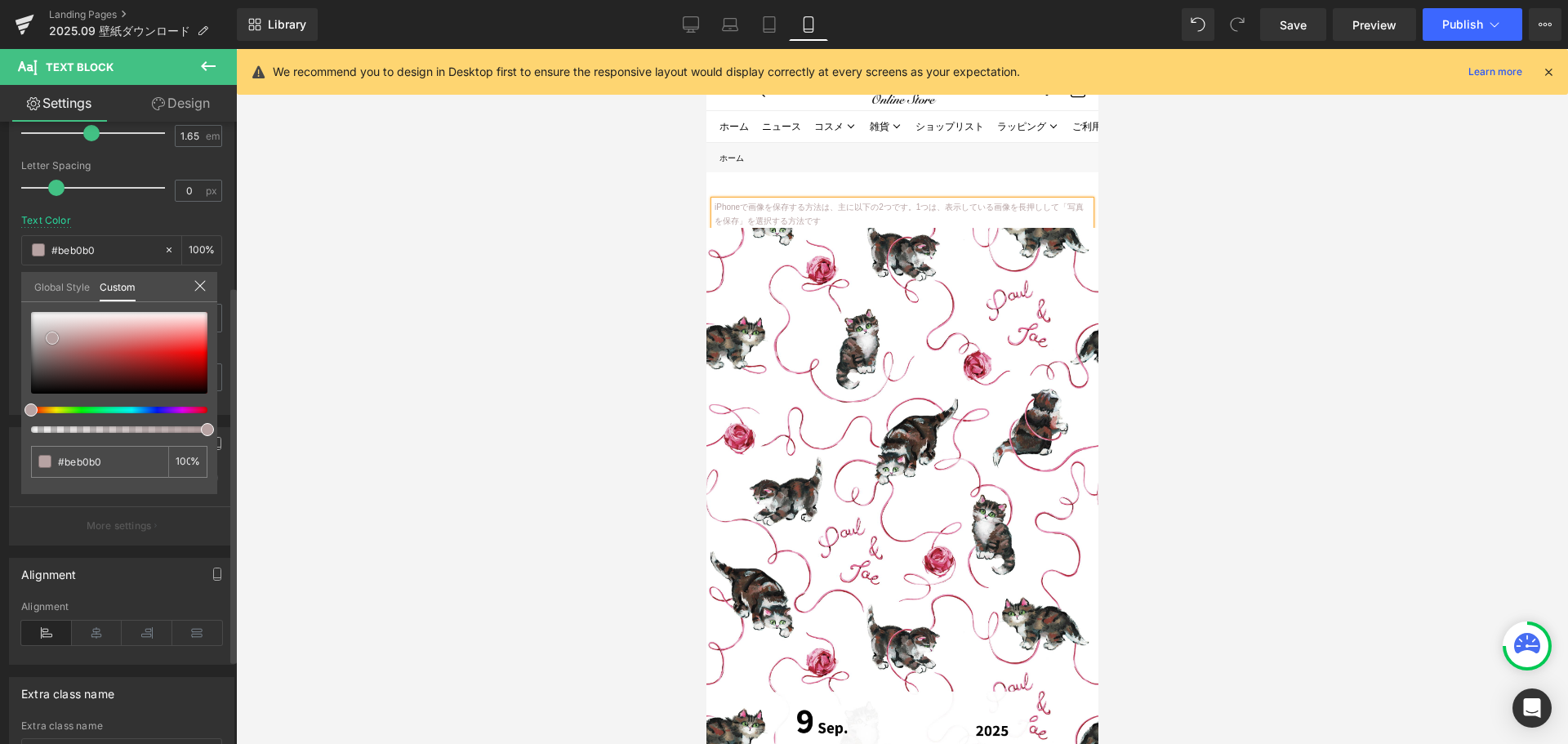
type input "#eaeaea"
type input "#ffffff"
drag, startPoint x: 52, startPoint y: 338, endPoint x: 15, endPoint y: 230, distance: 114.2
click at [15, 230] on div "Typography Text Styles Custom Custom Setup Global Style Custom Setup Global Sty…" at bounding box center [122, 134] width 244 height 561
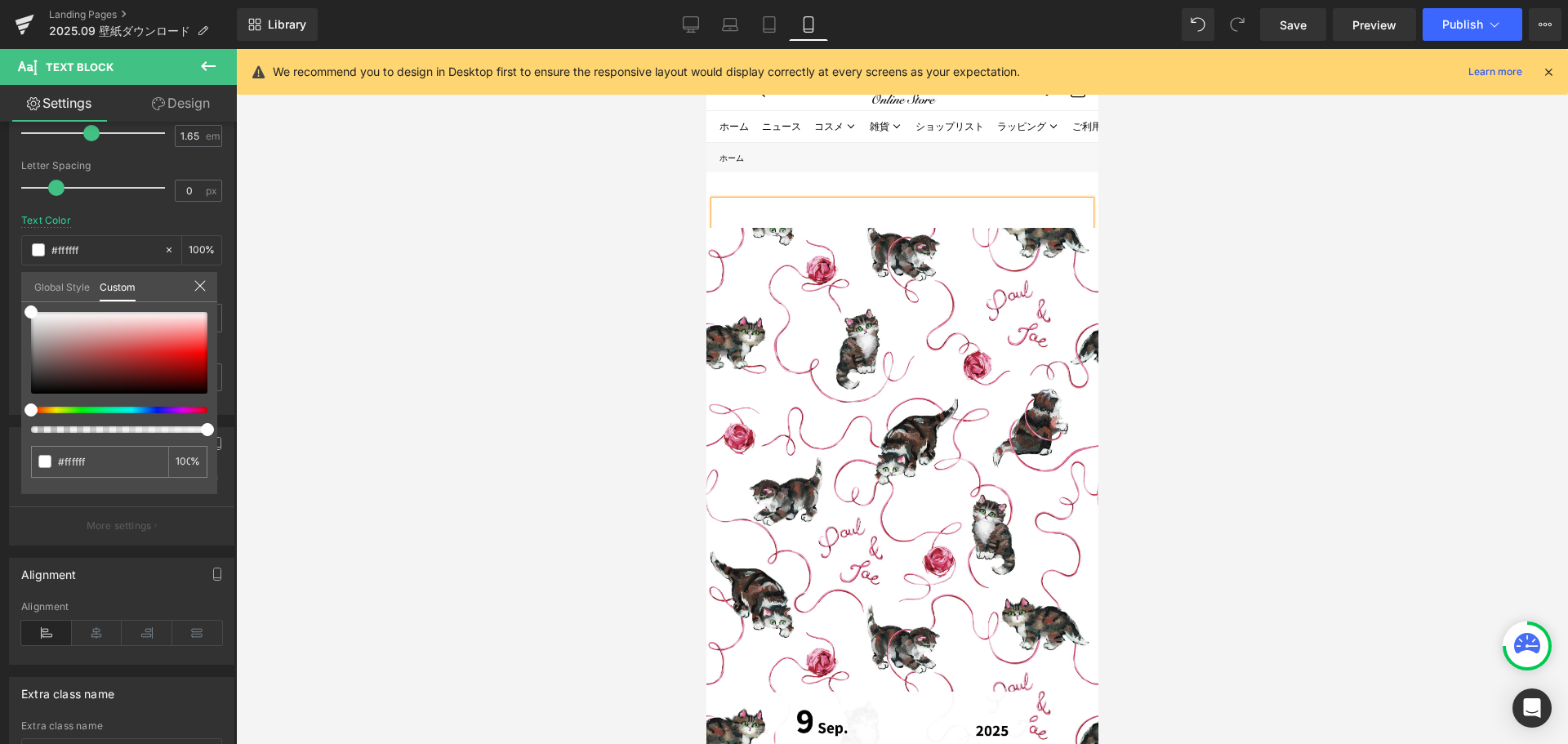
click at [188, 103] on link "Design" at bounding box center [181, 103] width 118 height 36
type input "0"
type input "10"
type input "0"
type input "10"
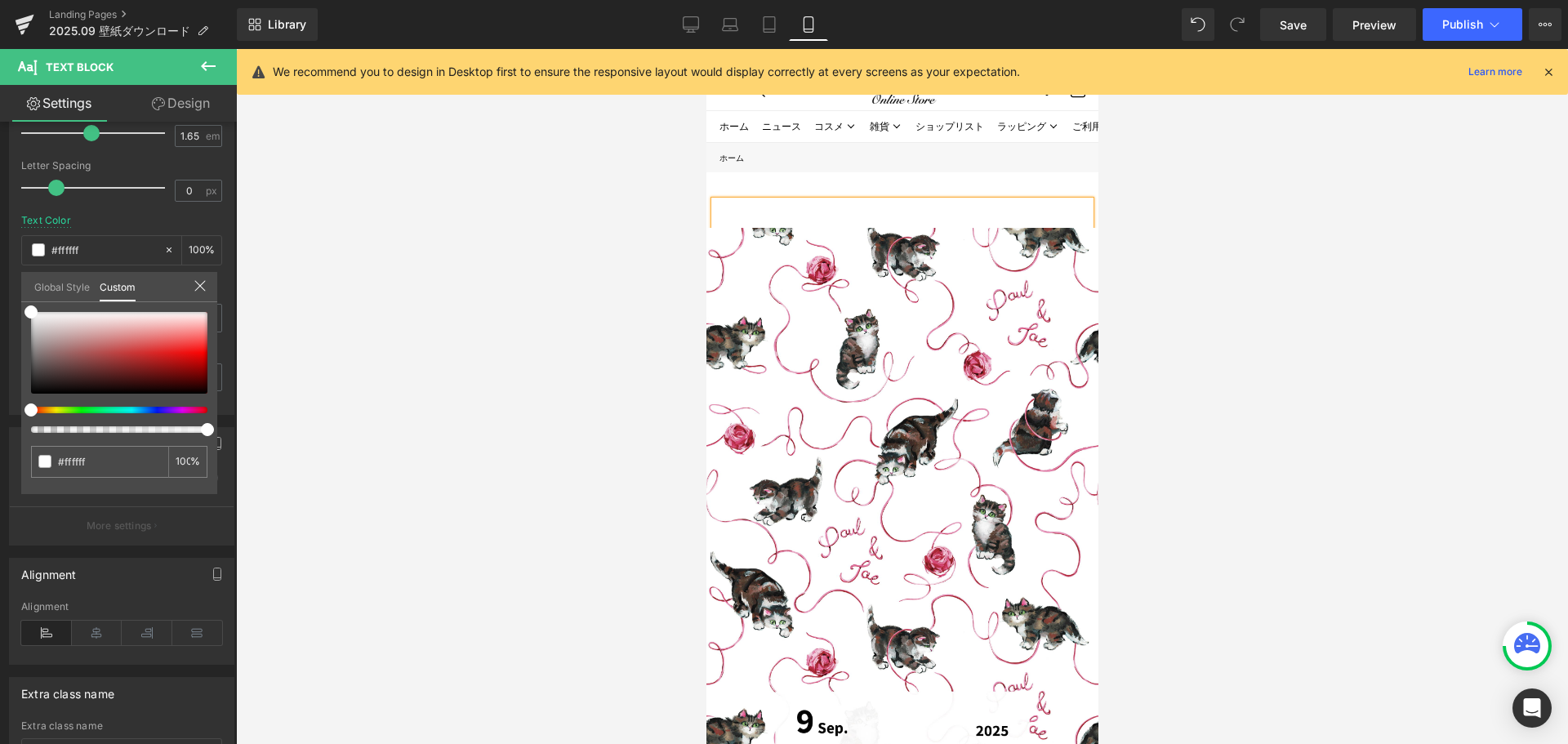
type input "0"
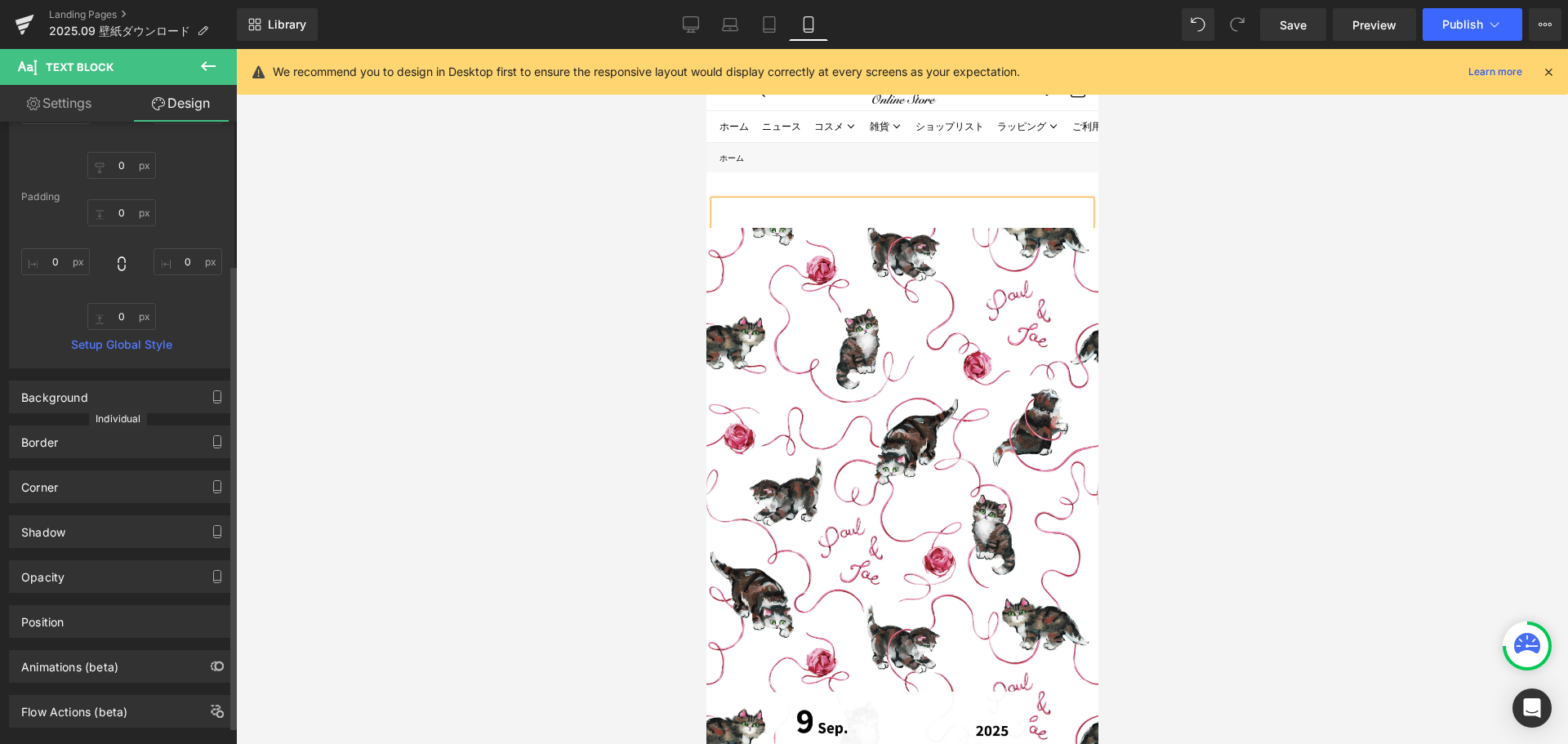
scroll to position [193, 0]
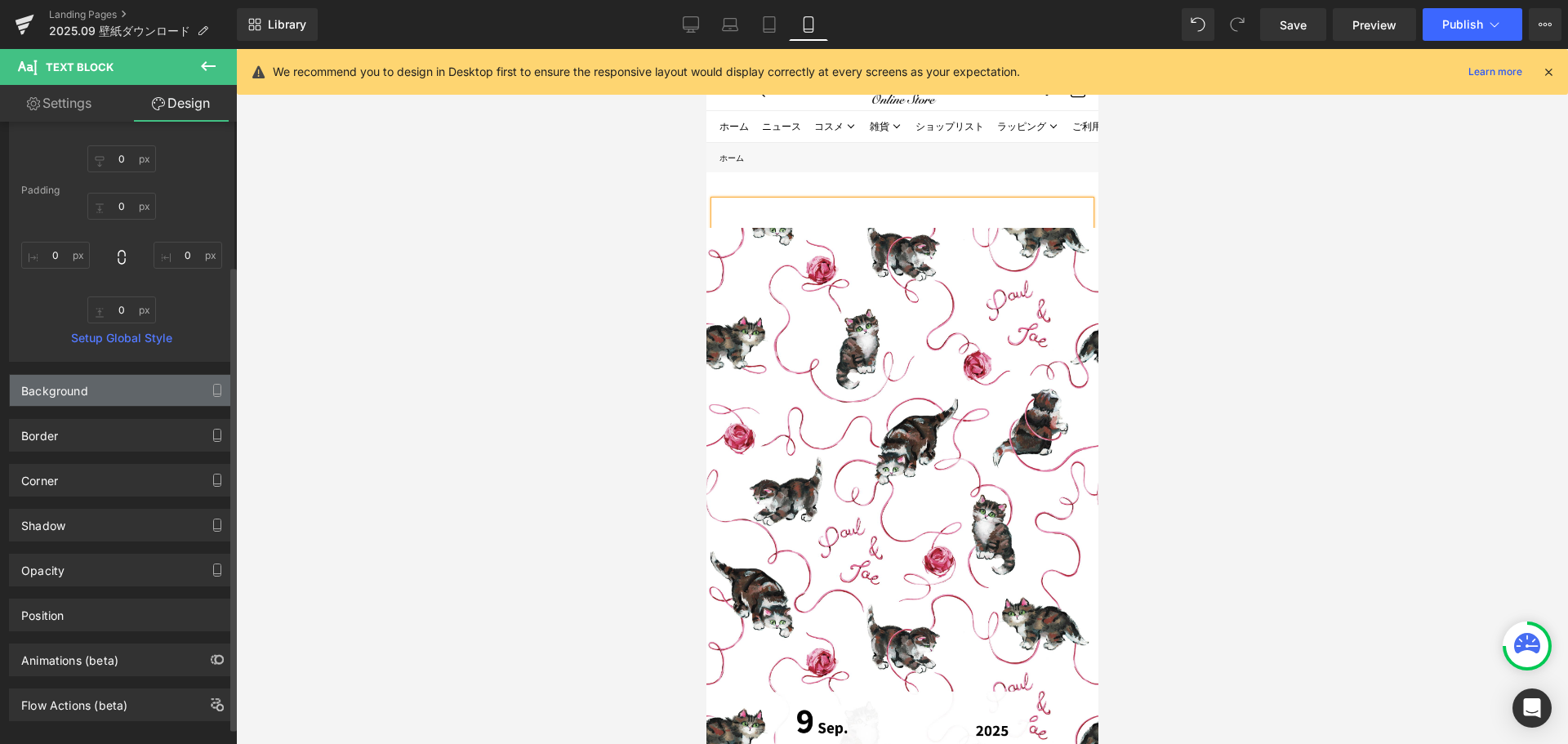
click at [103, 390] on div "Background" at bounding box center [122, 390] width 224 height 31
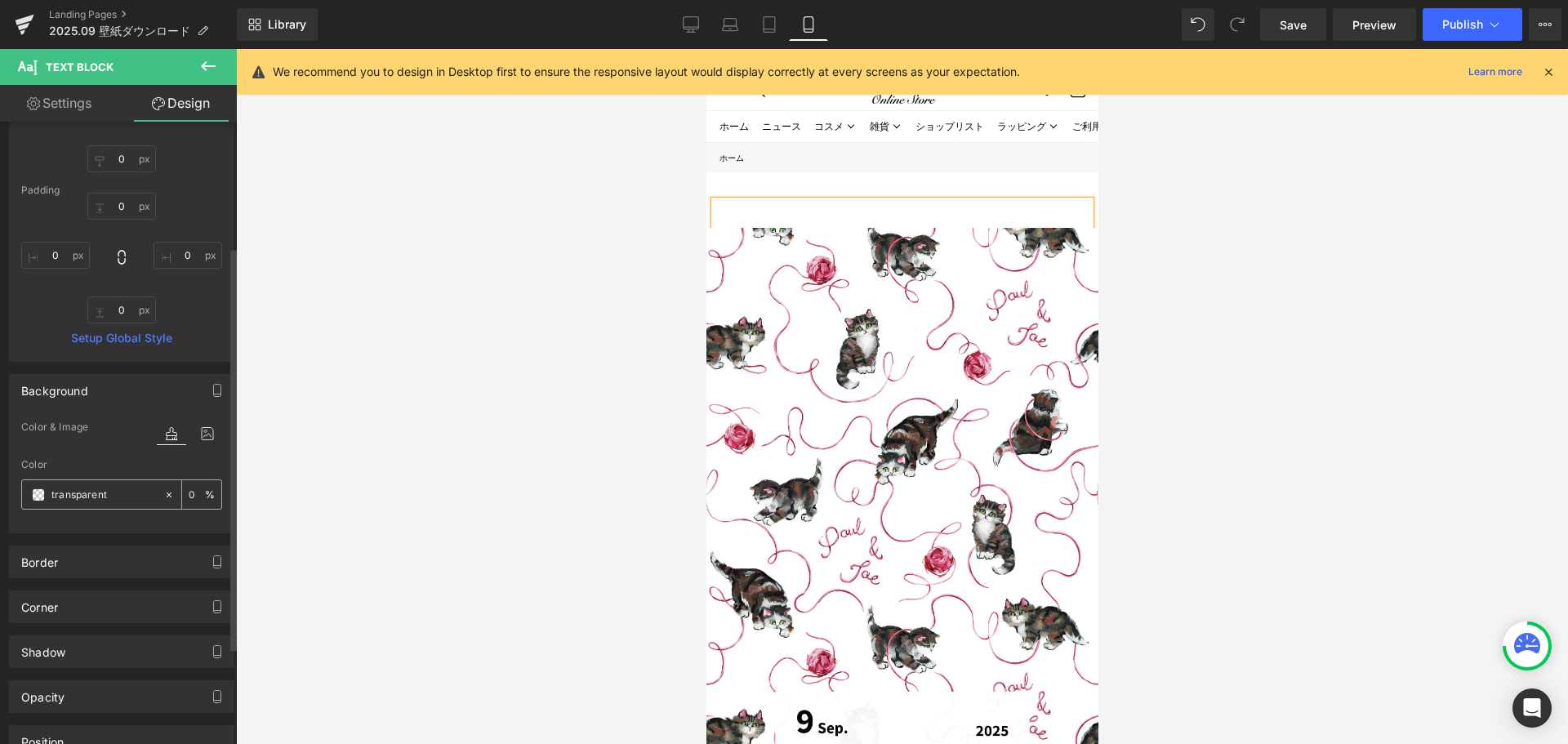
click at [34, 496] on span at bounding box center [38, 495] width 13 height 13
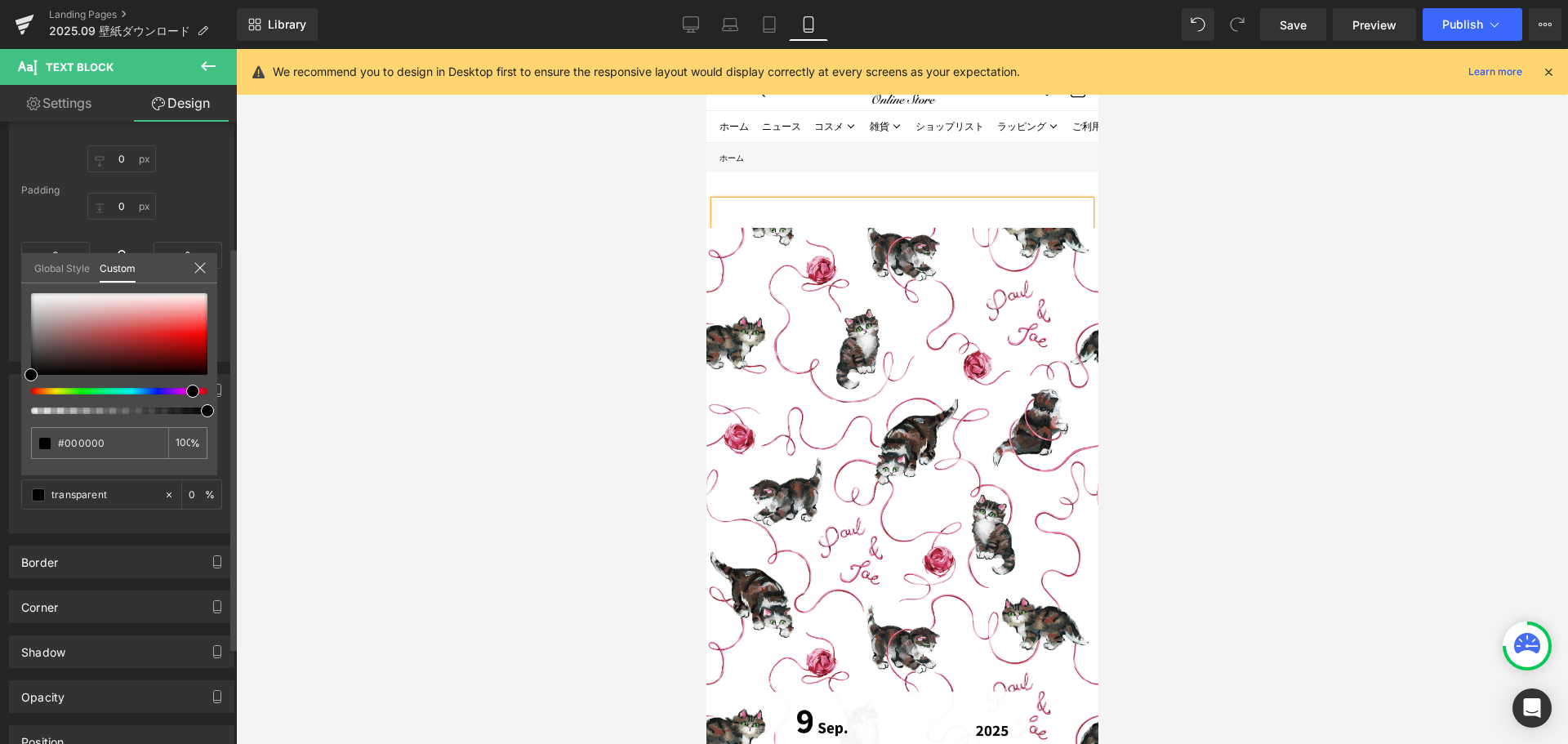
type input "#000000"
type input "100"
type input "#000000"
type input "100"
click at [186, 390] on div at bounding box center [112, 391] width 176 height 7
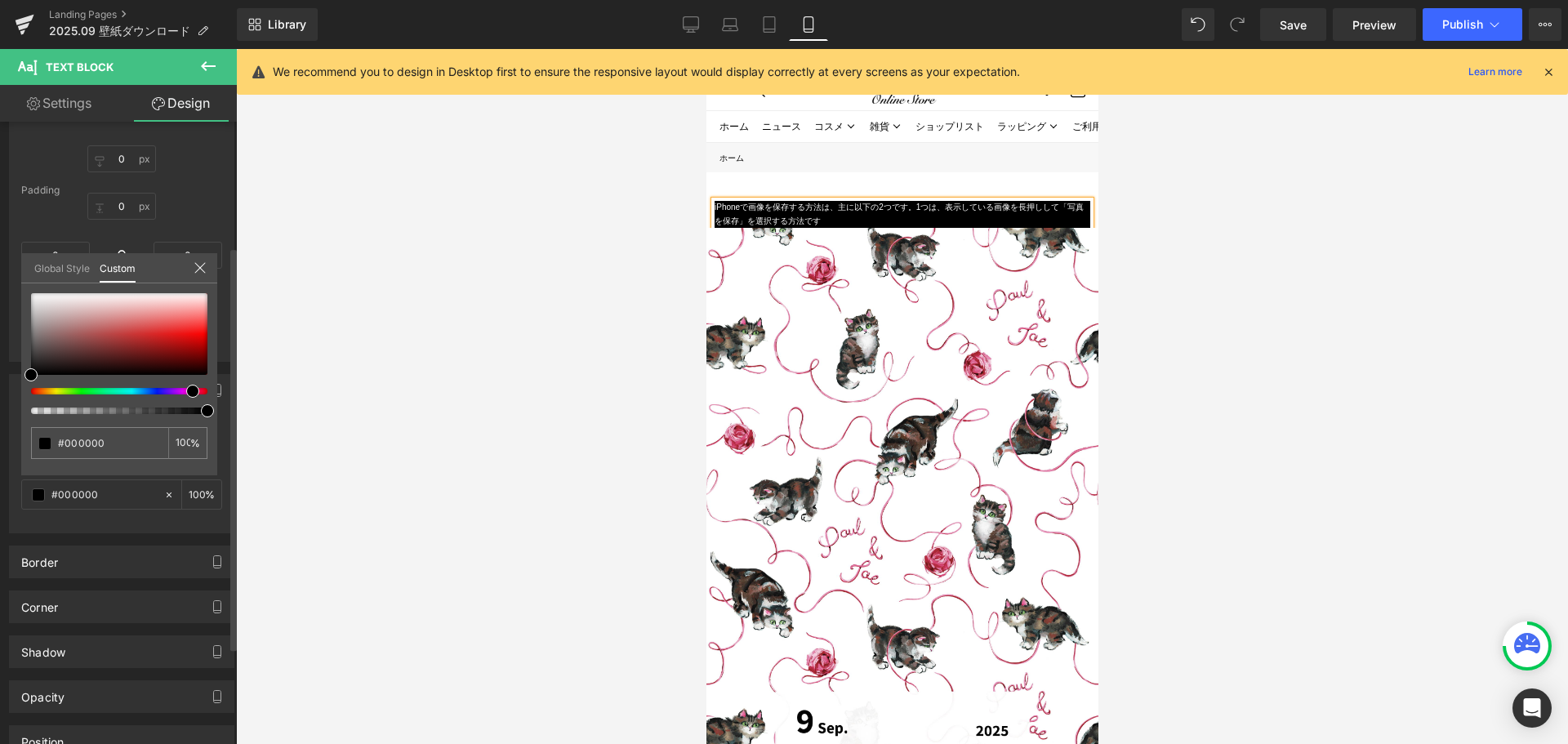
click at [180, 392] on div at bounding box center [112, 391] width 176 height 7
type input "#fe8fde"
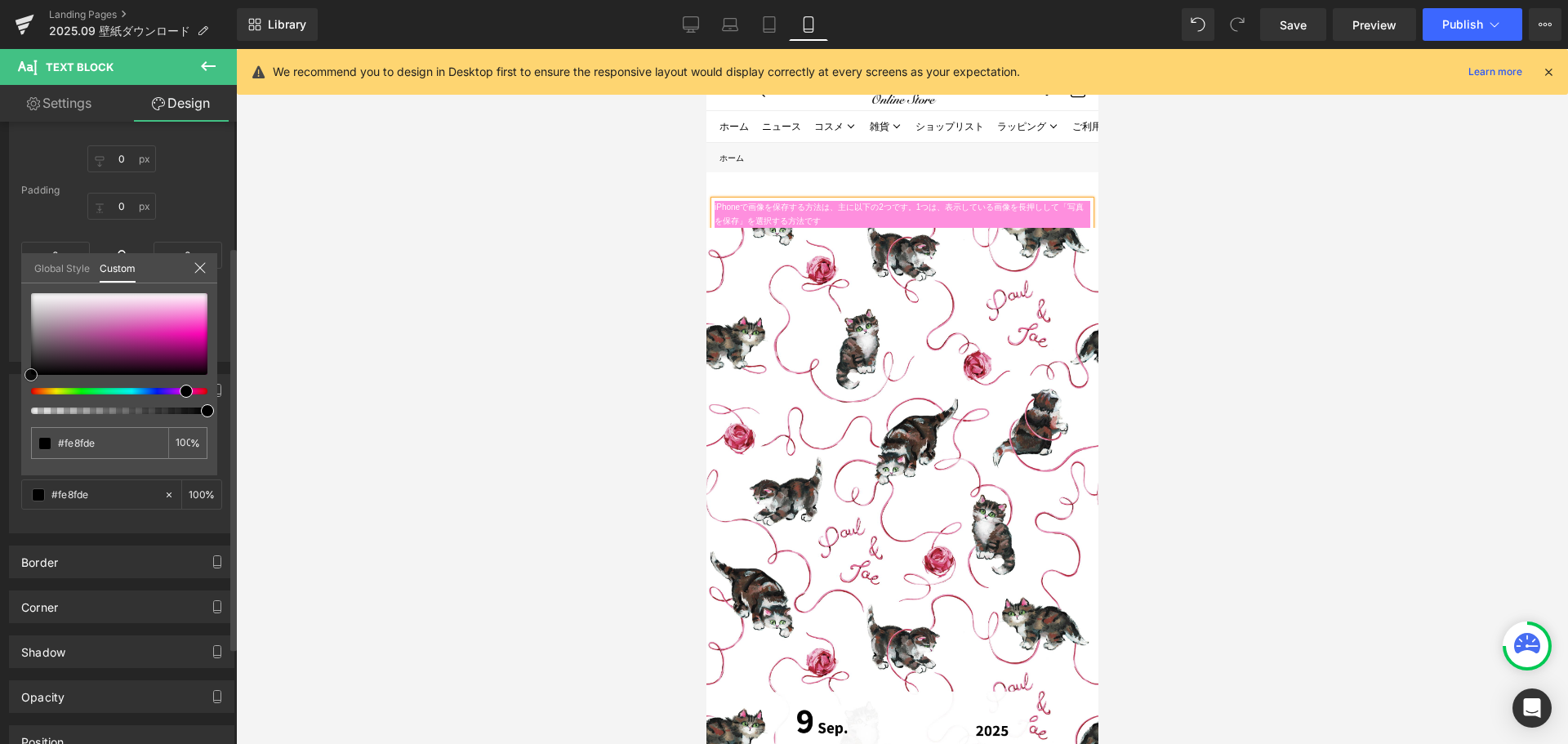
click at [205, 311] on div at bounding box center [118, 335] width 176 height 82
type input "#fd8fc6"
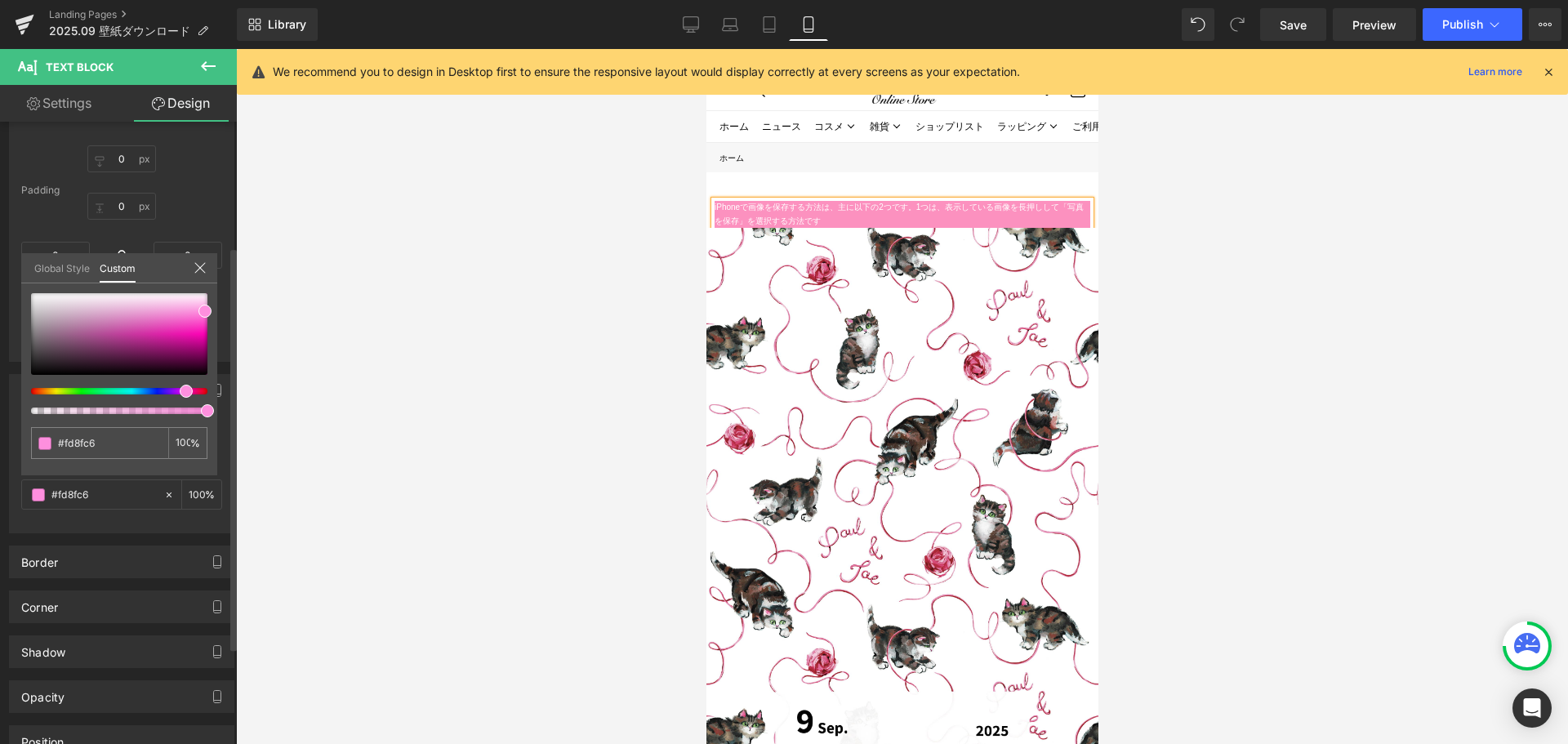
type input "#fc91bf"
type input "#fc91be"
type input "#fc91ba"
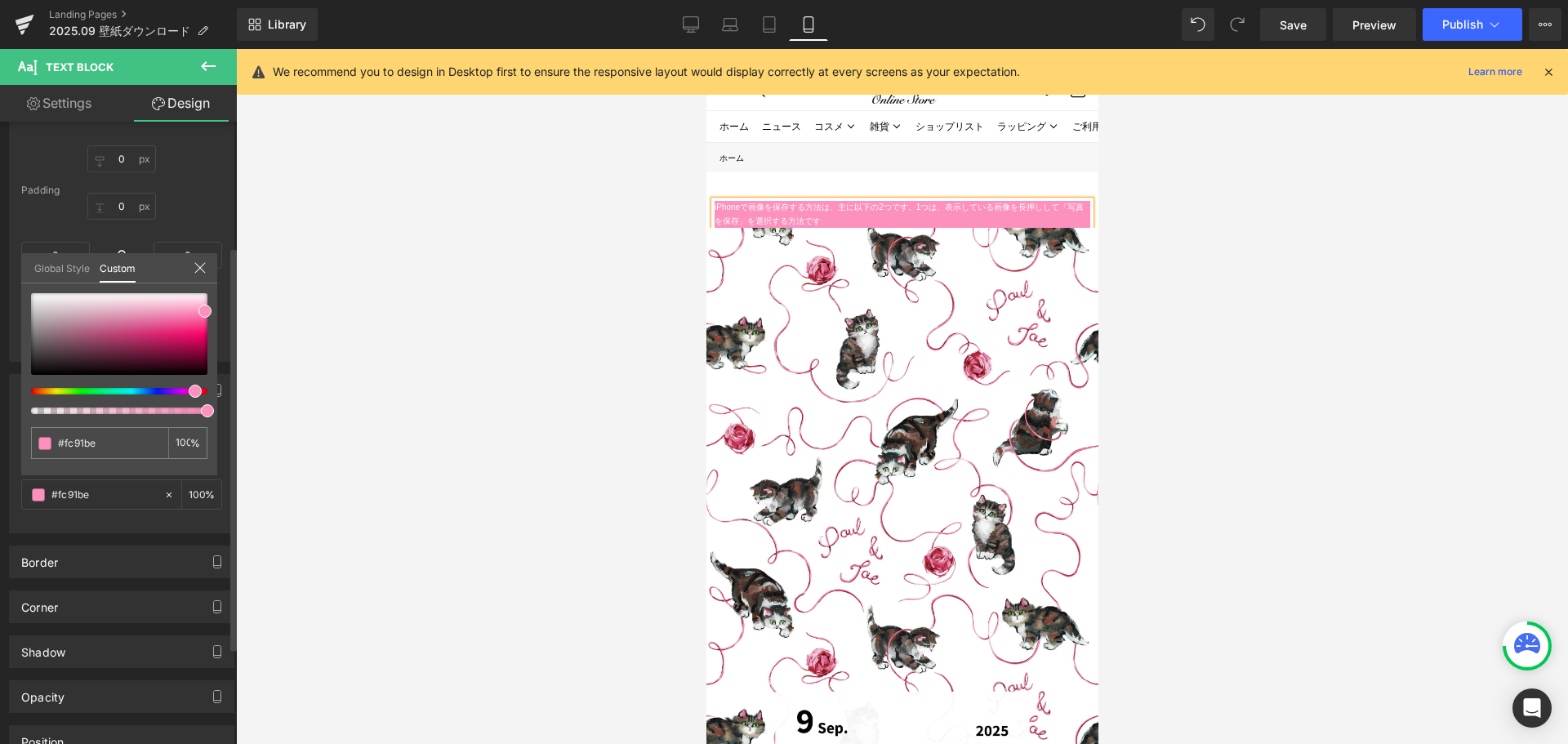
type input "#fc91ba"
type input "#fc91b5"
type input "#fc91b1"
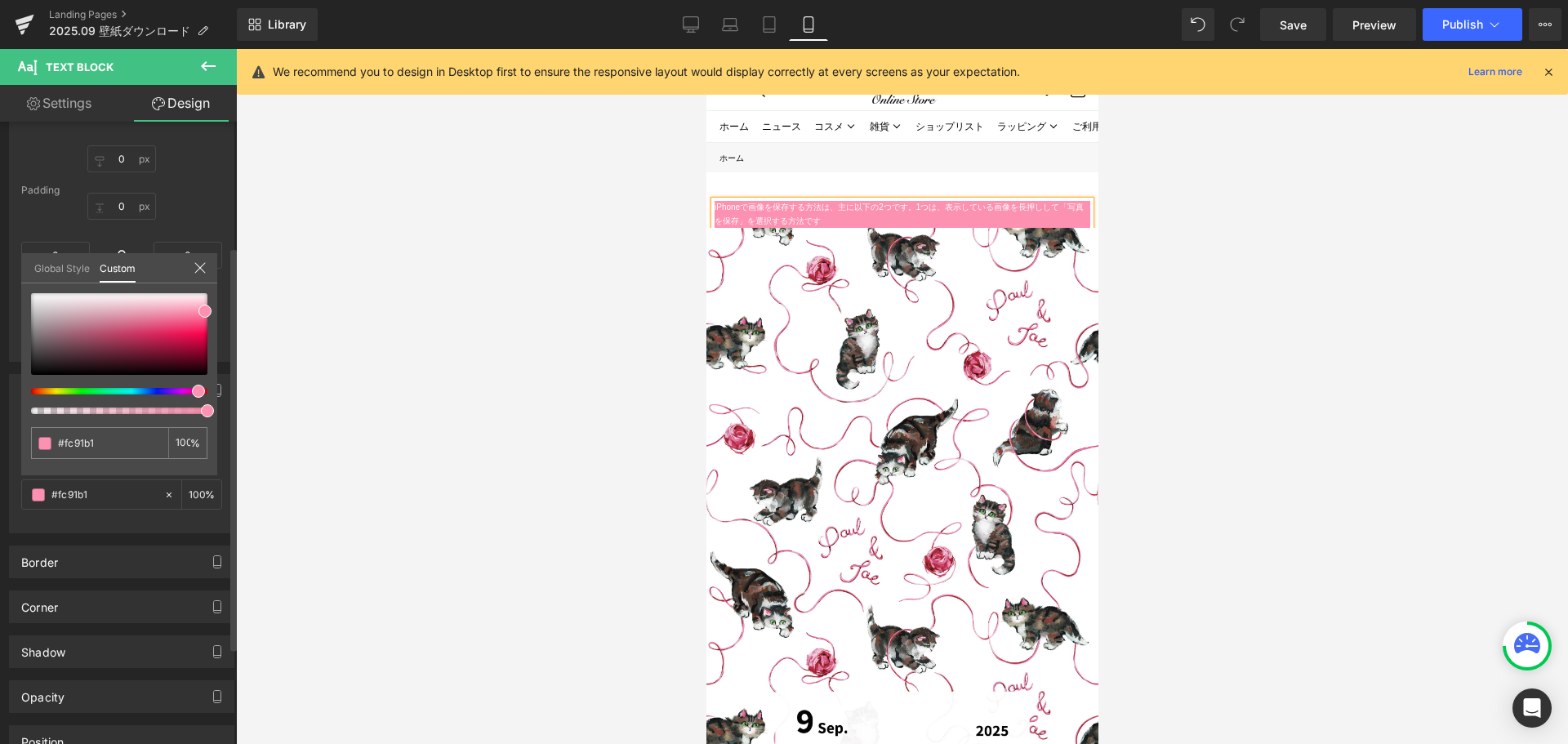
click at [192, 393] on span at bounding box center [199, 392] width 13 height 13
type input "#fc91ba"
type input "#fee1ec"
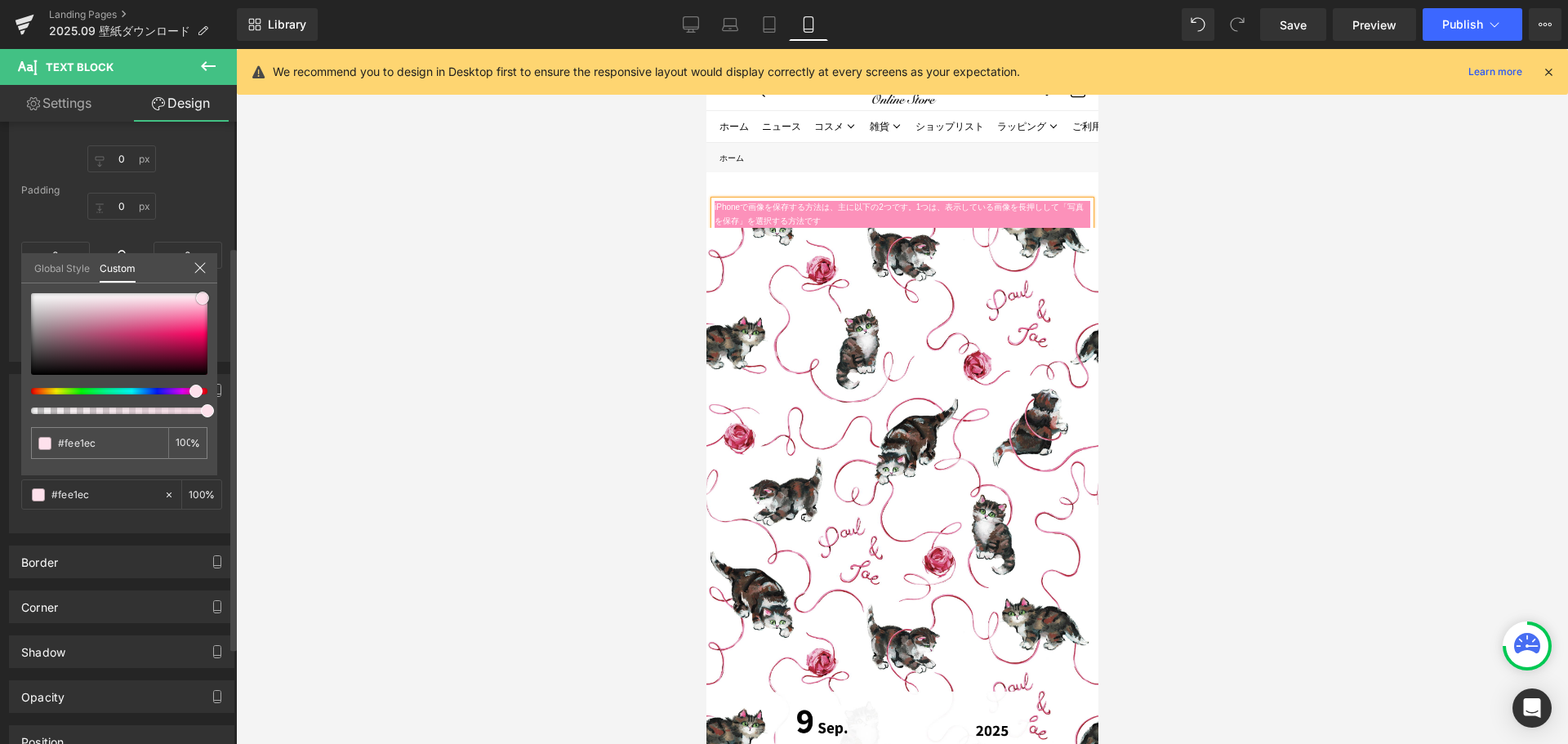
click at [202, 298] on div at bounding box center [118, 335] width 176 height 82
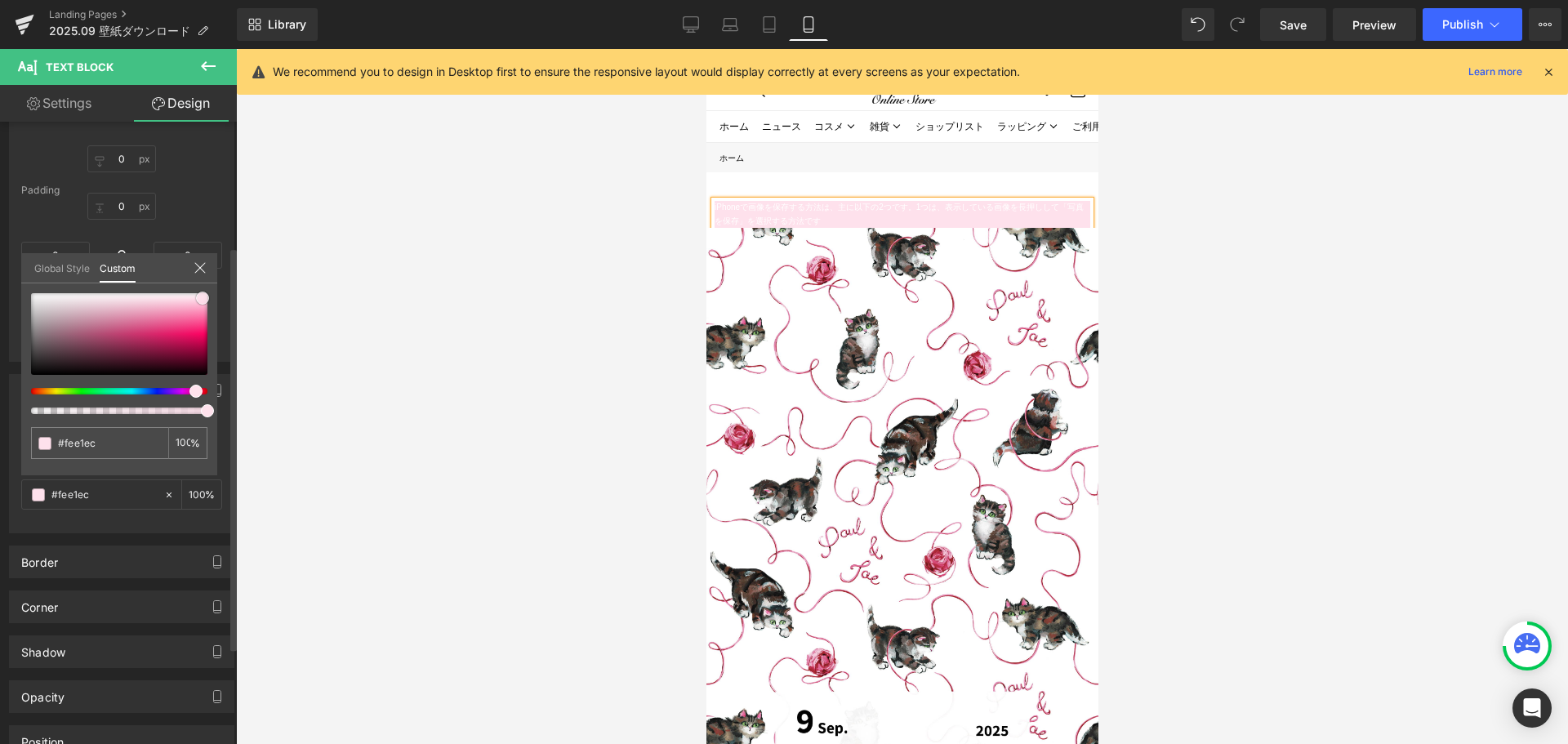
click at [202, 298] on span at bounding box center [202, 298] width 13 height 13
type input "#fde6ef"
type input "#fde7ef"
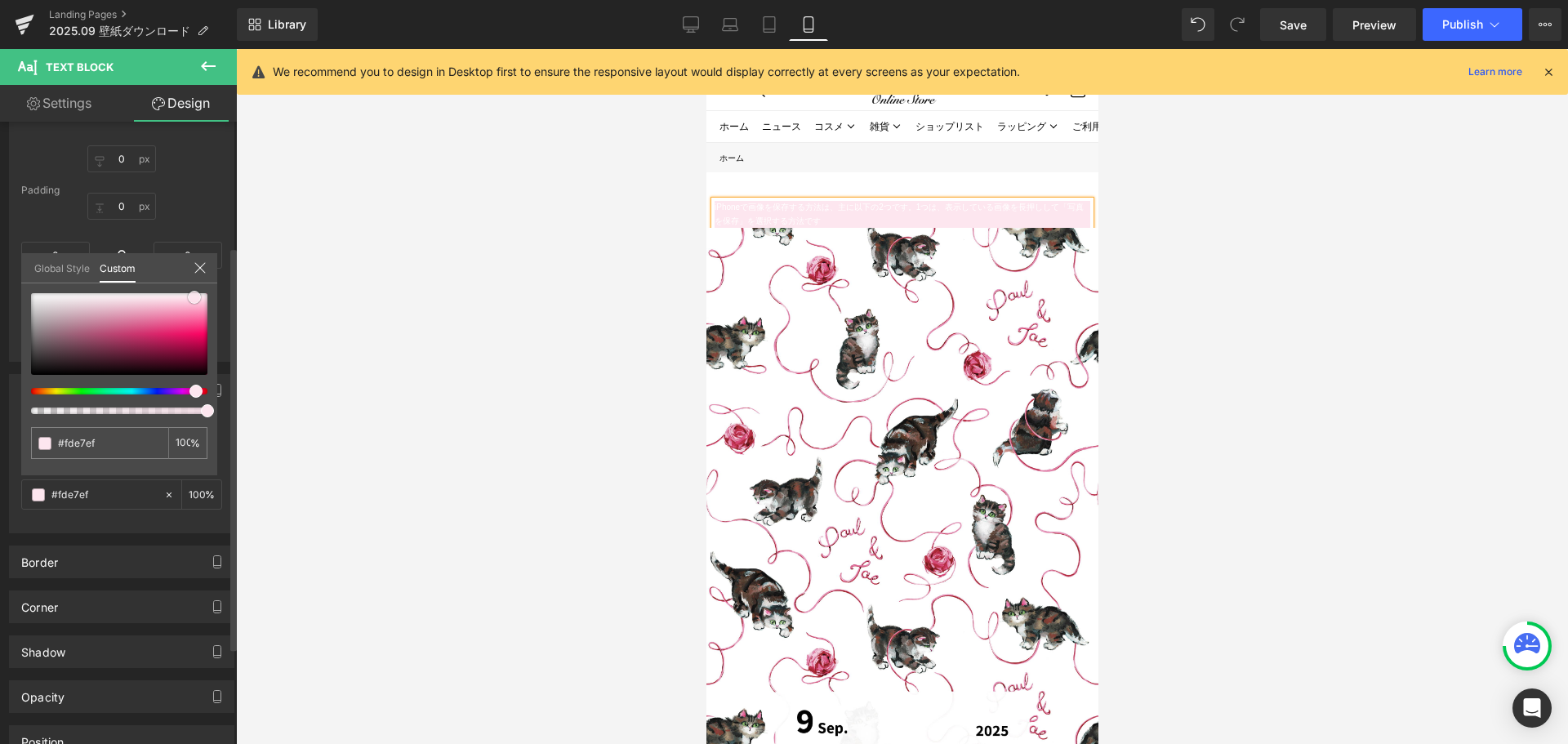
type input "#fcdee9"
type input "#fcd3e2"
type input "#fcd4e2"
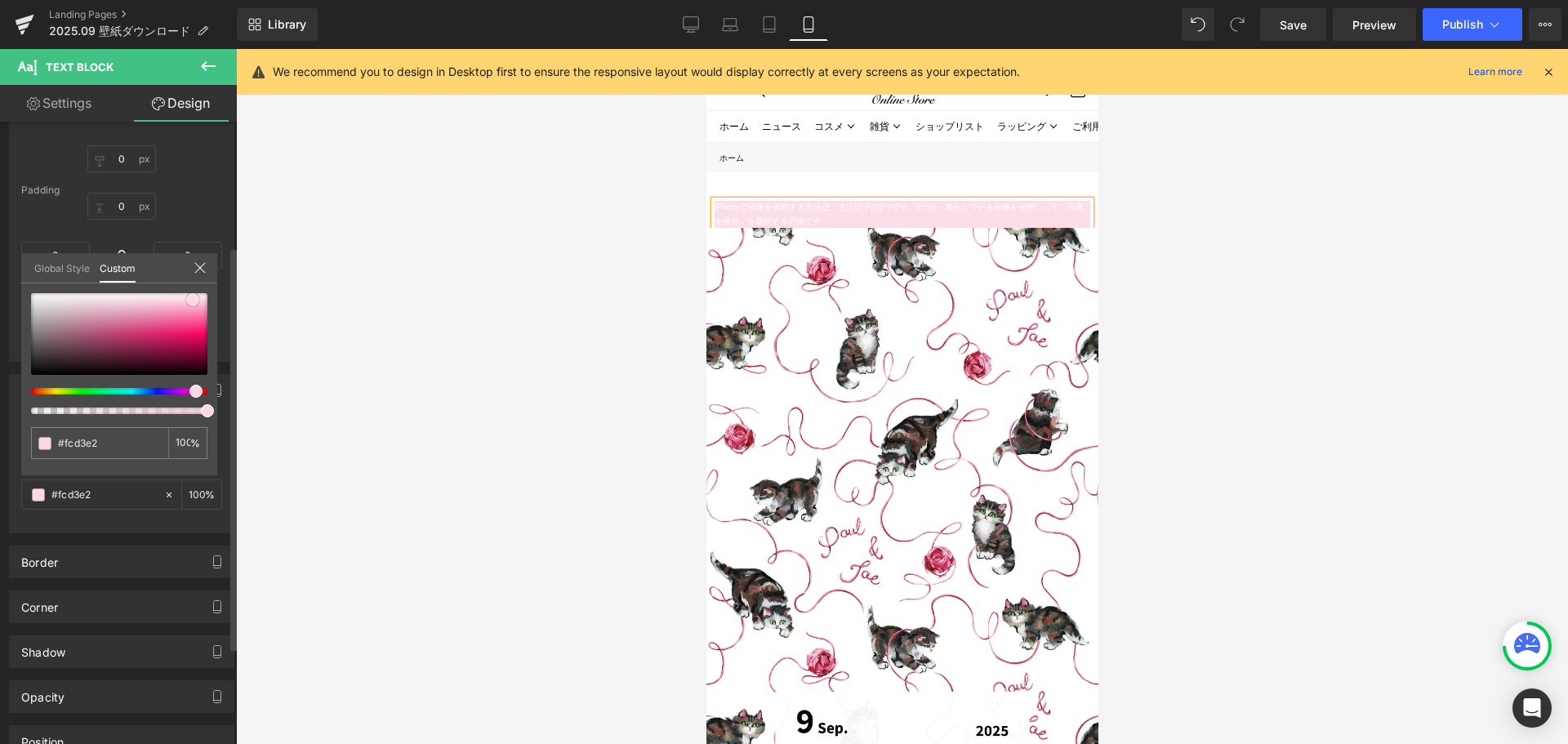
type input "#fcd4e2"
type input "#fbcada"
type input "#fbc5d7"
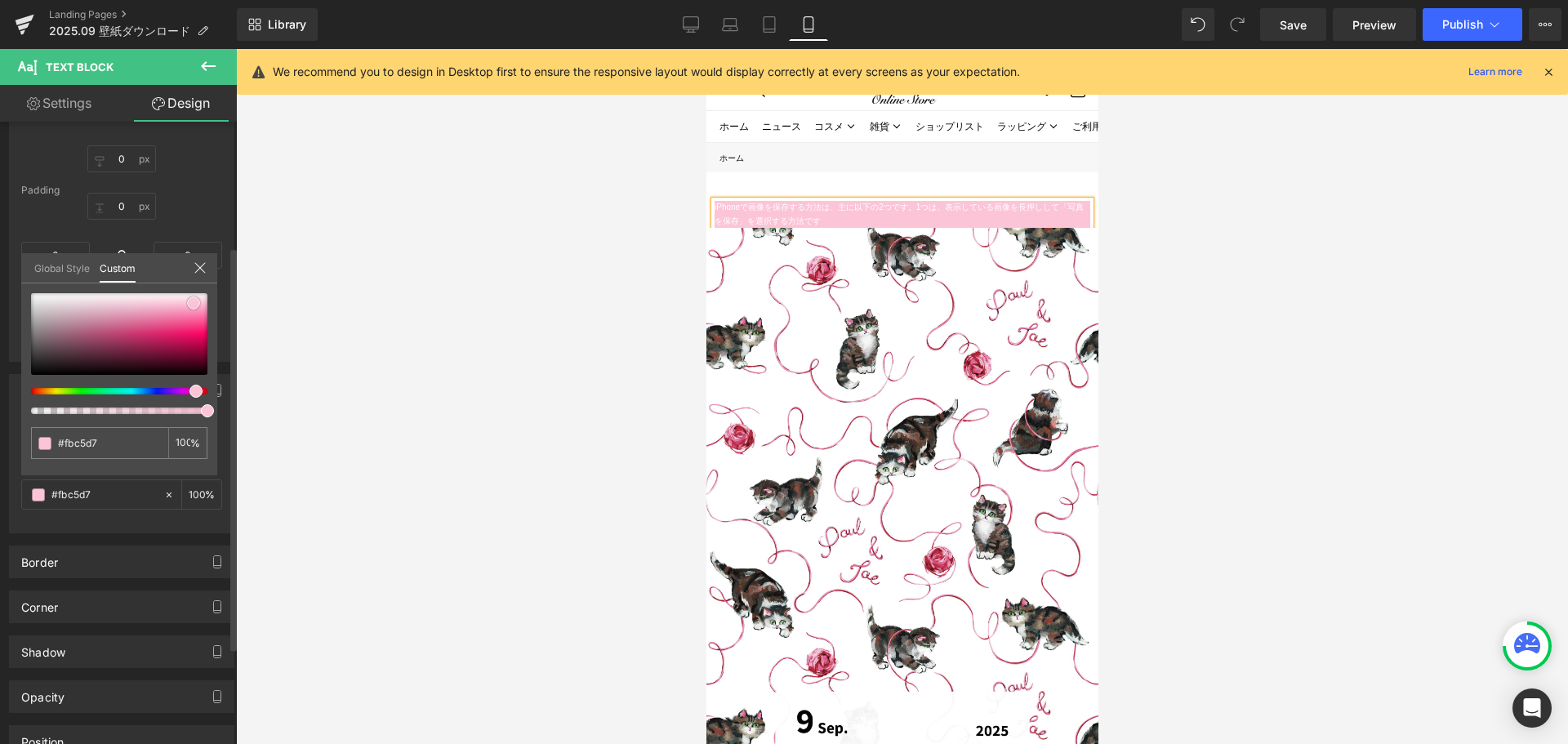
drag, startPoint x: 202, startPoint y: 298, endPoint x: 194, endPoint y: 303, distance: 9.4
click at [194, 303] on span at bounding box center [194, 303] width 13 height 13
type input "#fac1d4"
type input "#fbc0d4"
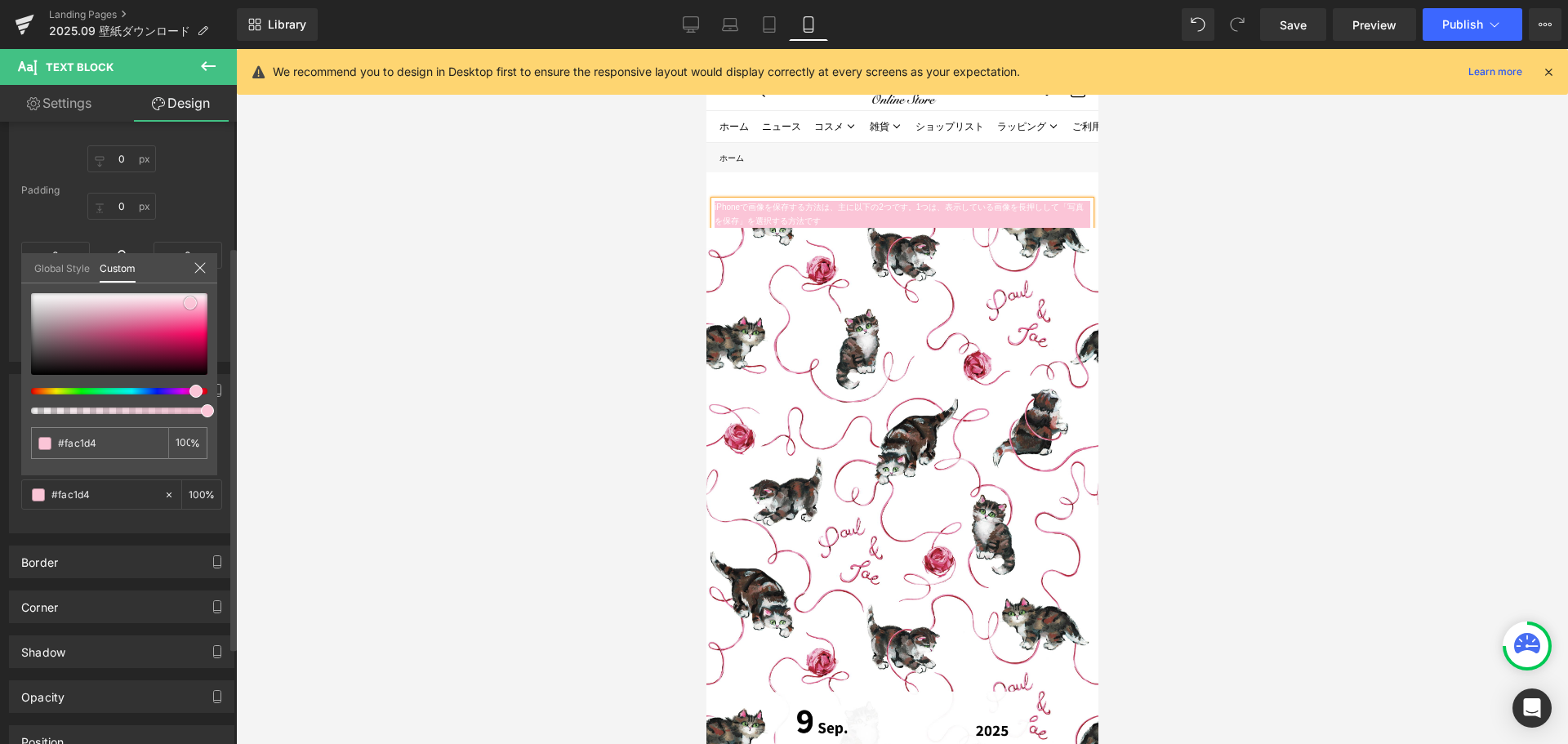
type input "#fbc0d4"
type input "#fabcd1"
type input "#fab6cd"
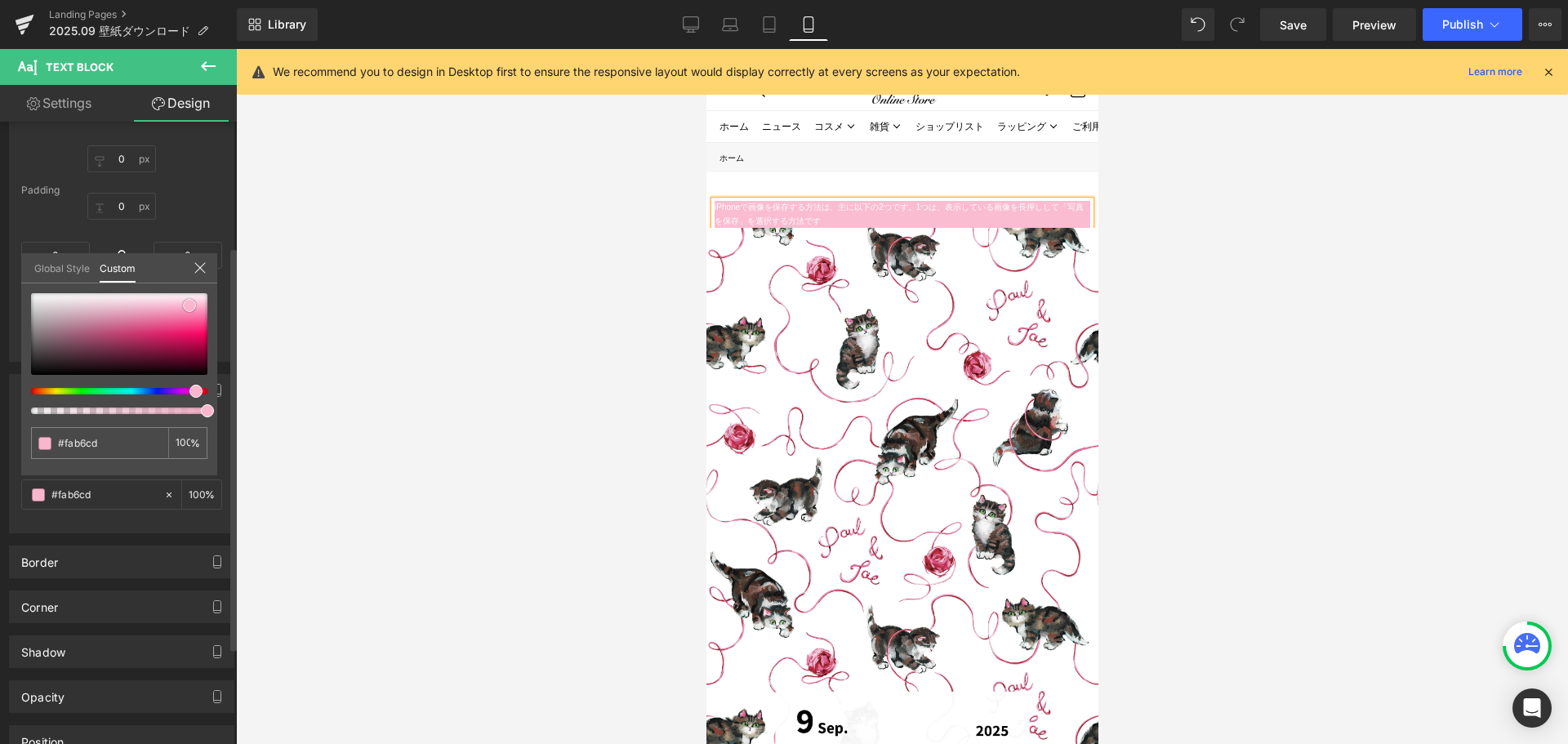
type input "#fab1c9"
type input "#f9adc6"
click at [189, 307] on span at bounding box center [189, 307] width 13 height 13
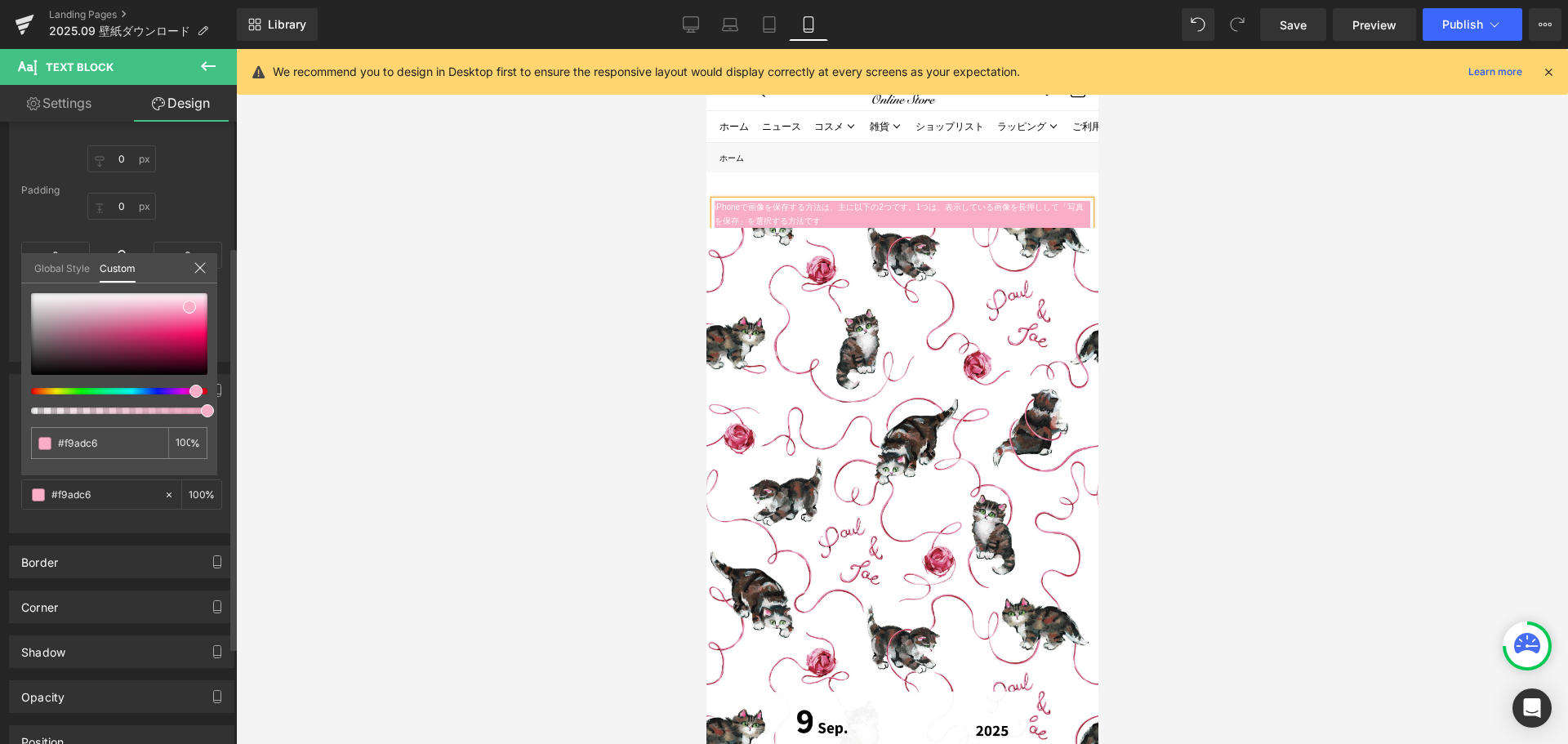
click at [197, 266] on icon at bounding box center [200, 268] width 13 height 13
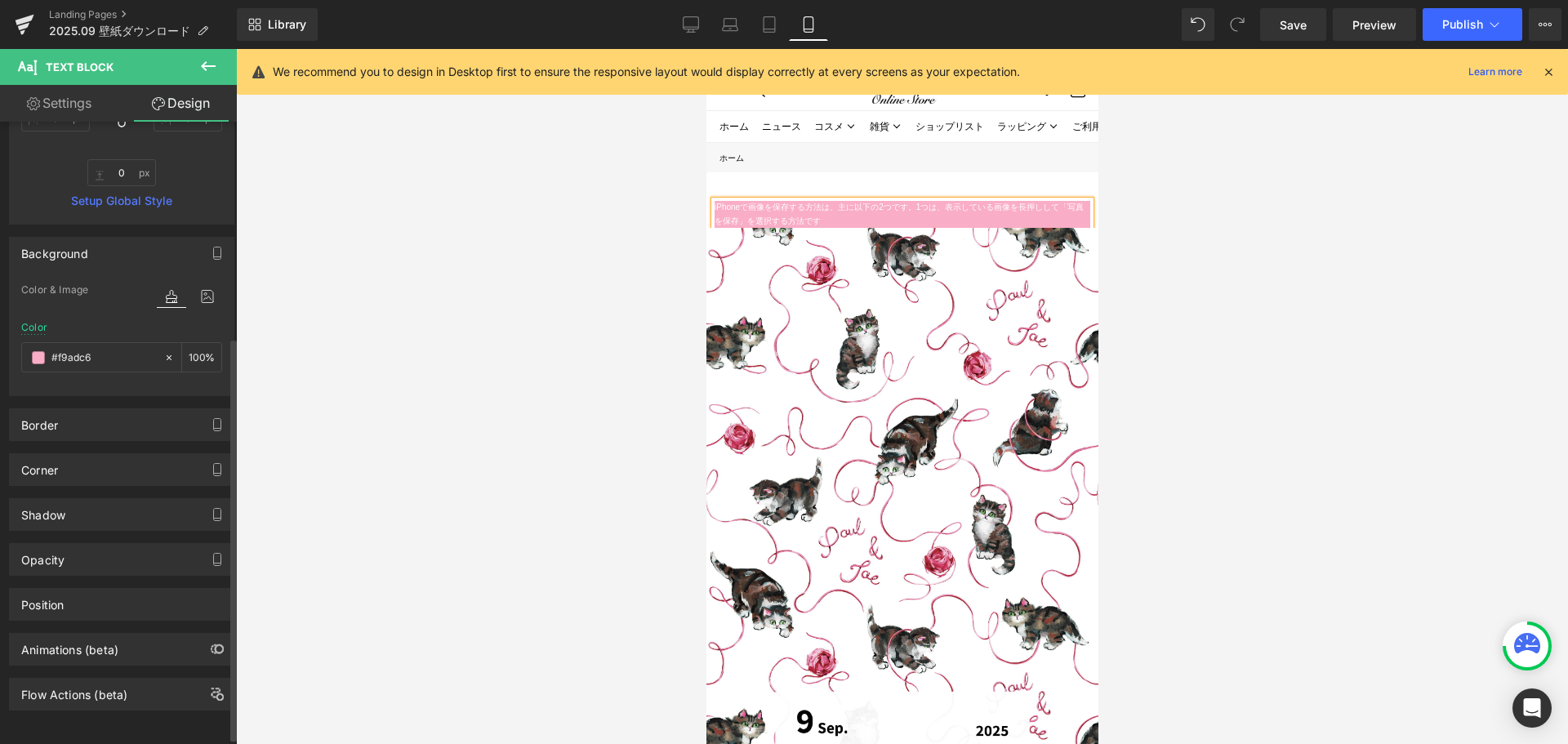
scroll to position [342, 0]
click at [80, 458] on div "Corner" at bounding box center [122, 469] width 224 height 31
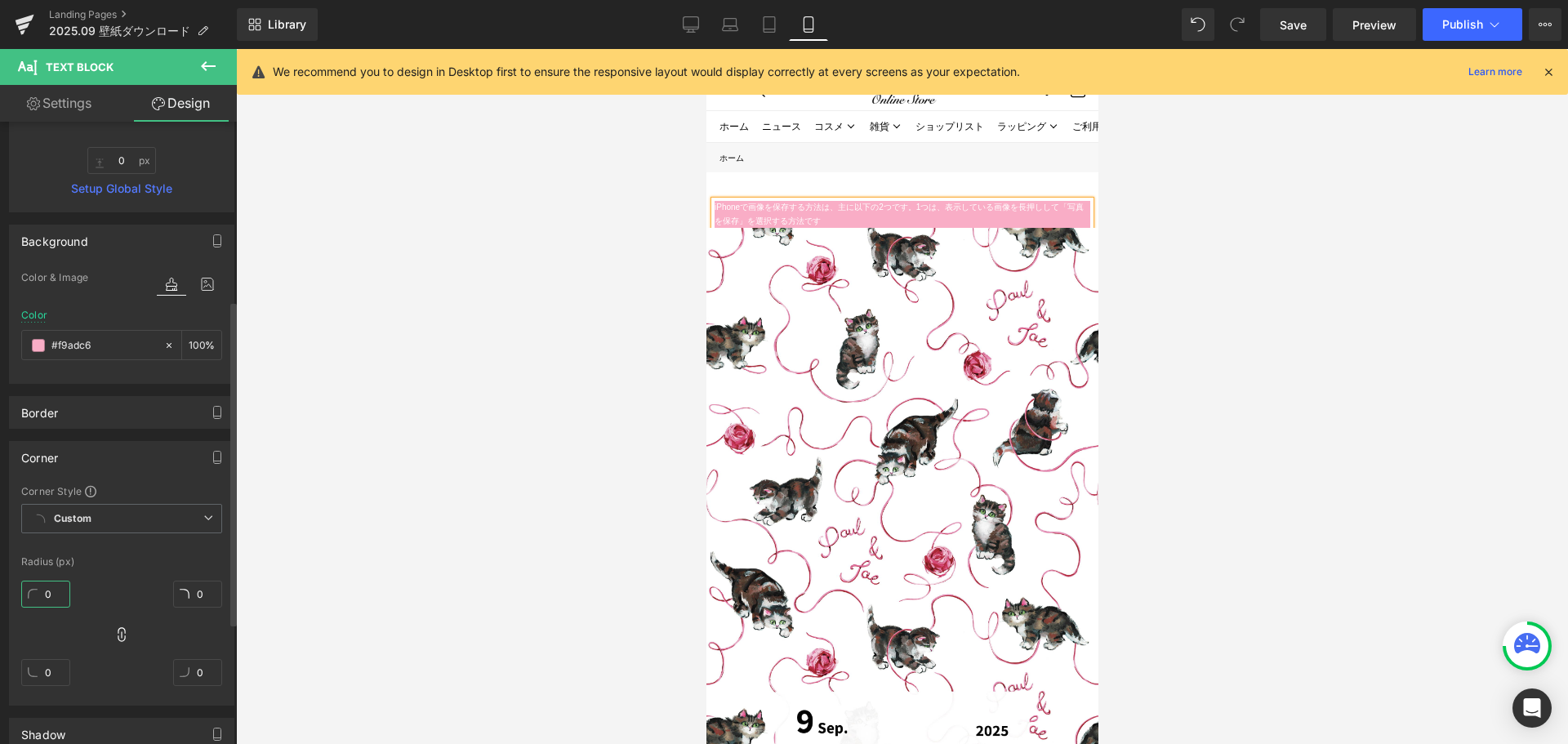
click at [44, 590] on input "0" at bounding box center [46, 594] width 49 height 27
type input "１"
type input "１０"
type input "10"
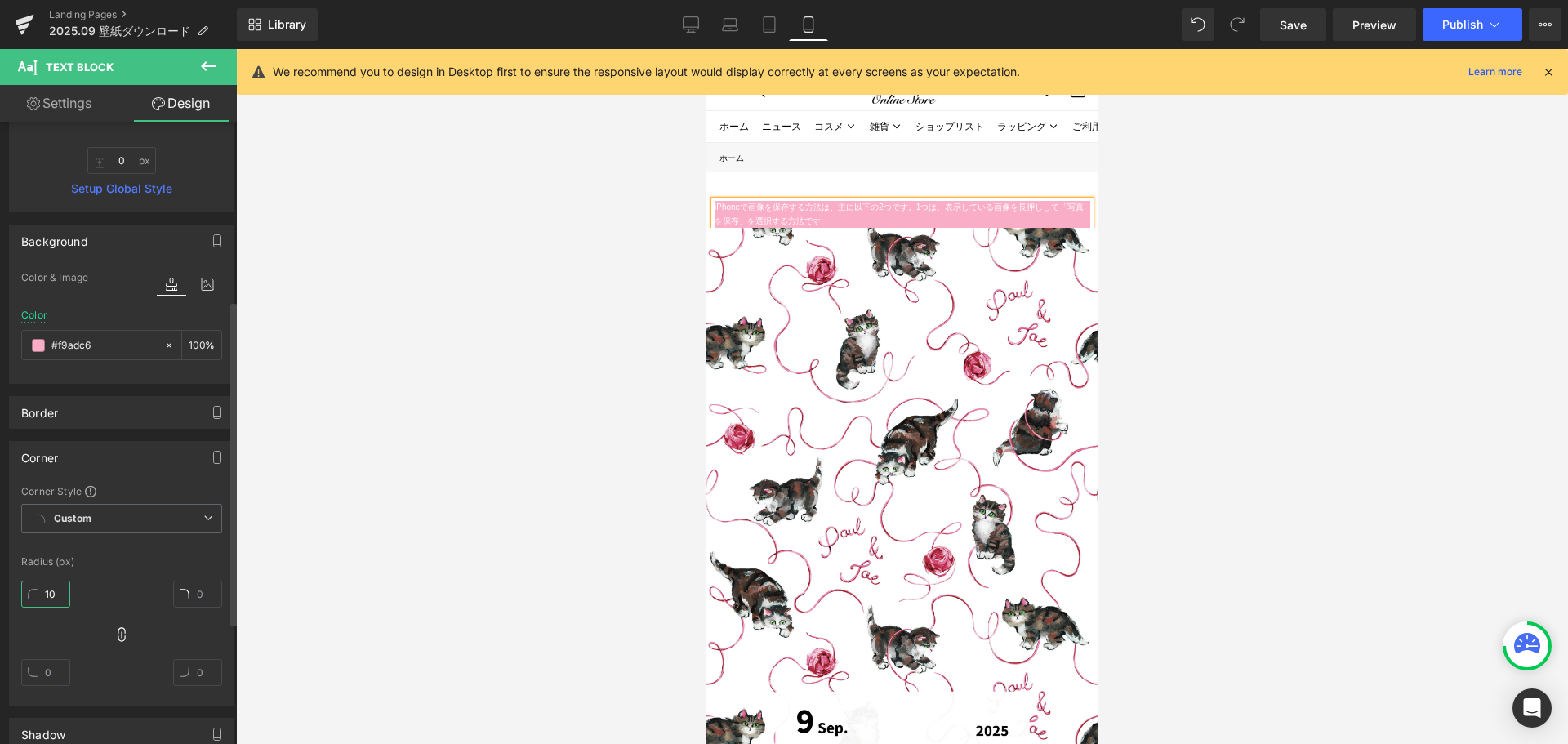
type input "10"
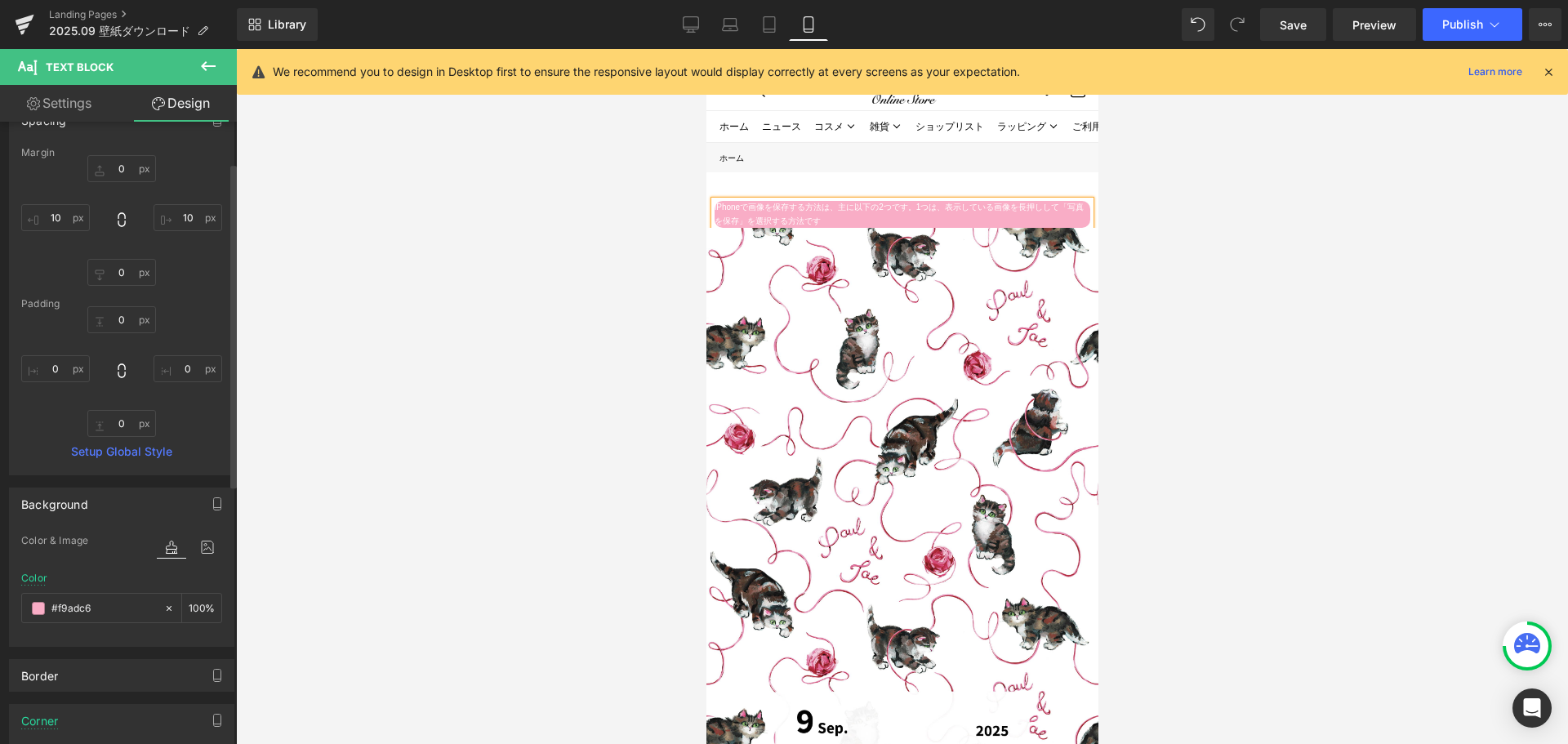
scroll to position [78, 0]
type input "10"
click at [69, 216] on input "10" at bounding box center [56, 218] width 69 height 27
type input "２０"
type input "2"
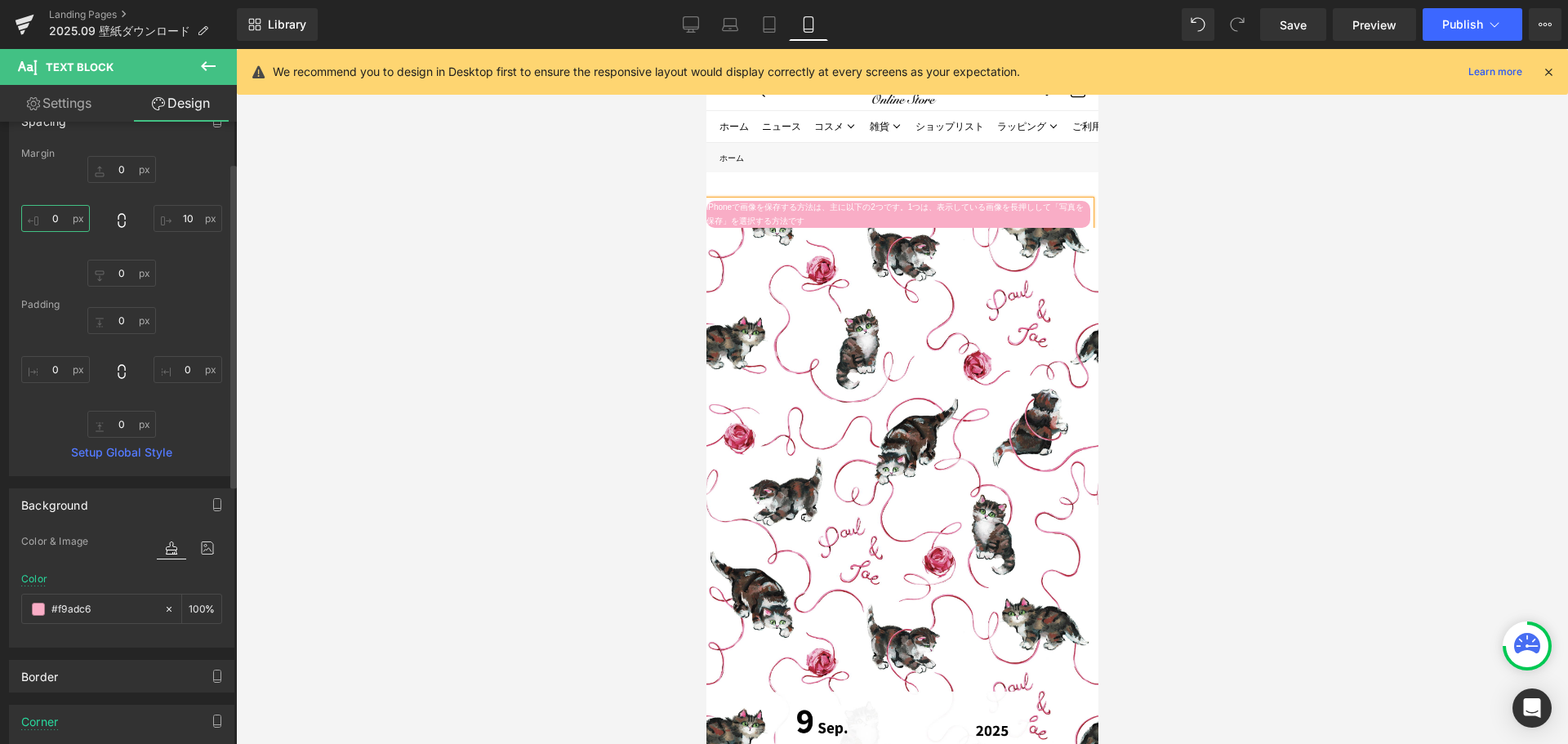
type input "１"
type input "１０"
type input "10"
click at [69, 363] on input "0" at bounding box center [56, 369] width 69 height 27
type input "１"
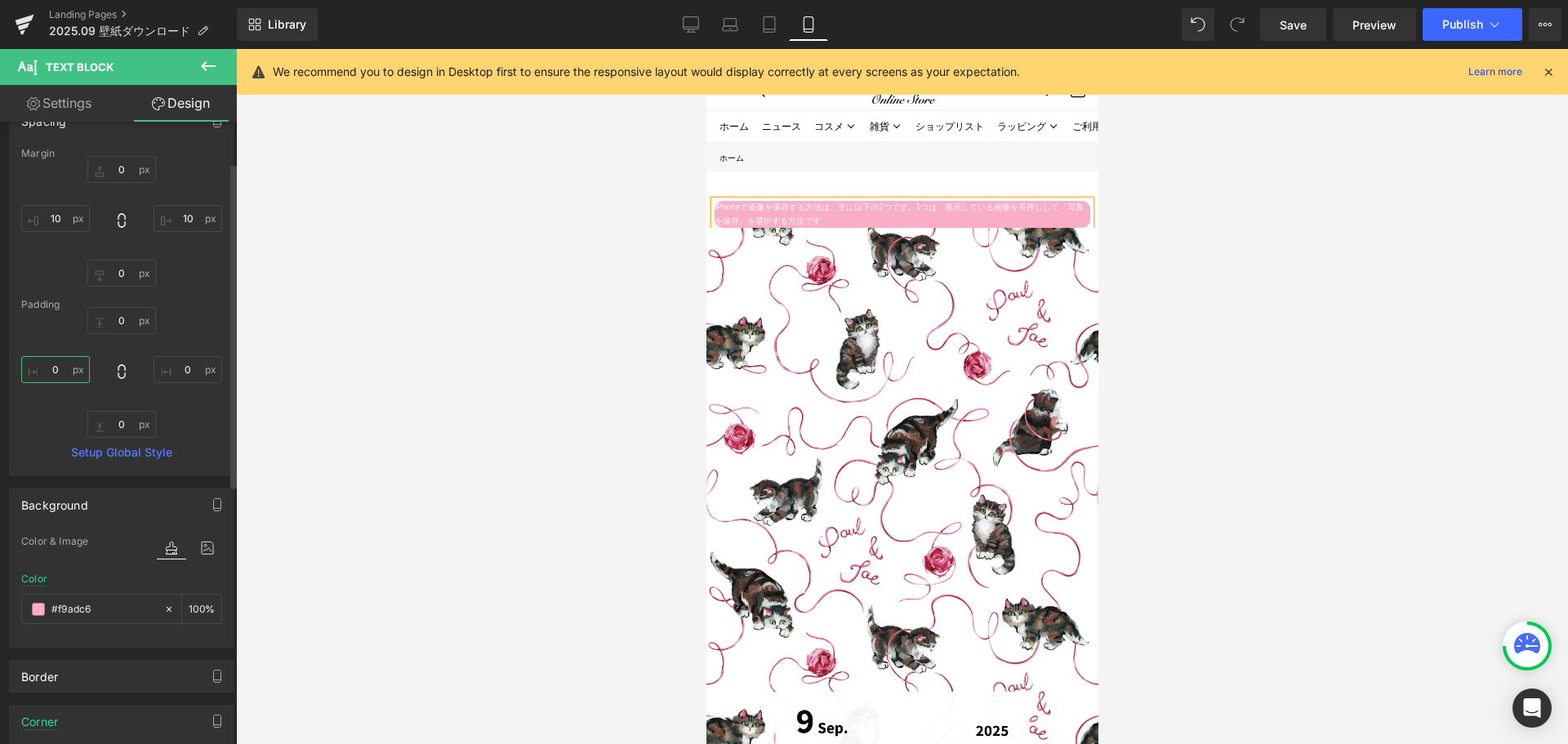
type input "１０"
type input "10"
click at [179, 366] on input "0" at bounding box center [188, 369] width 69 height 27
type input "１"
type input "１０"
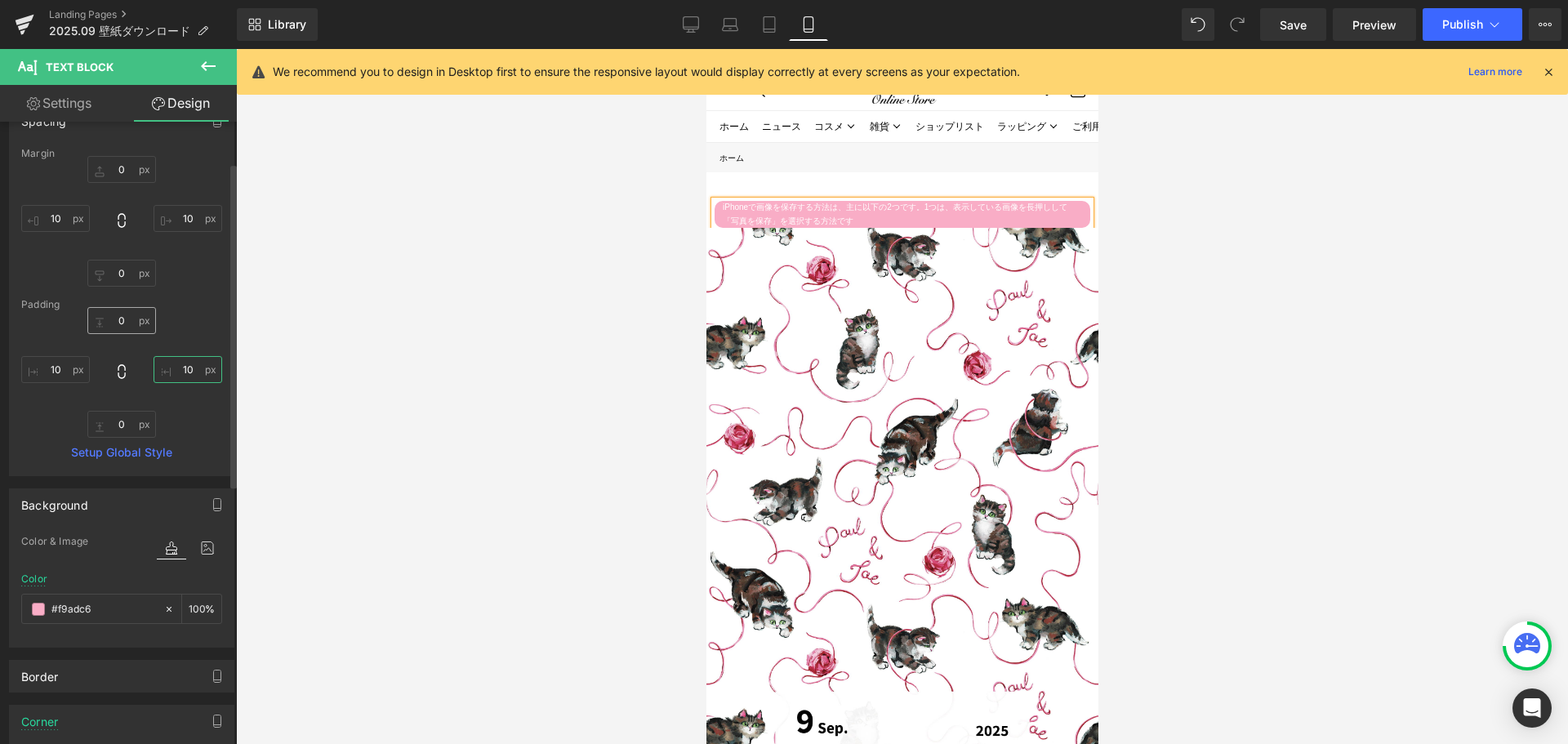
type input "10"
click at [135, 320] on input "0" at bounding box center [122, 320] width 69 height 27
type input "１"
type input "１０"
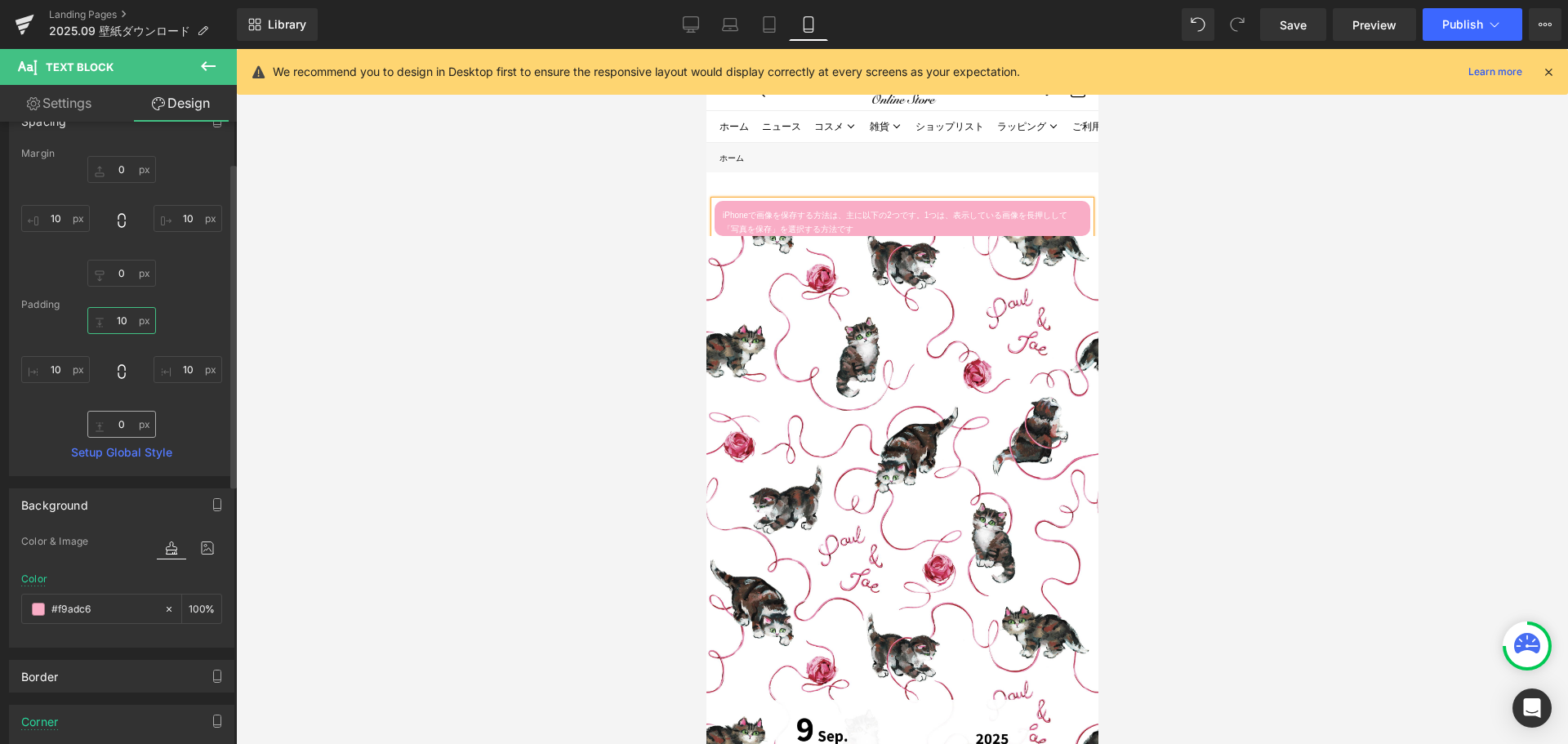
type input "10"
type input "１"
click at [122, 432] on input "１" at bounding box center [122, 424] width 69 height 27
type input "１０"
type input "10"
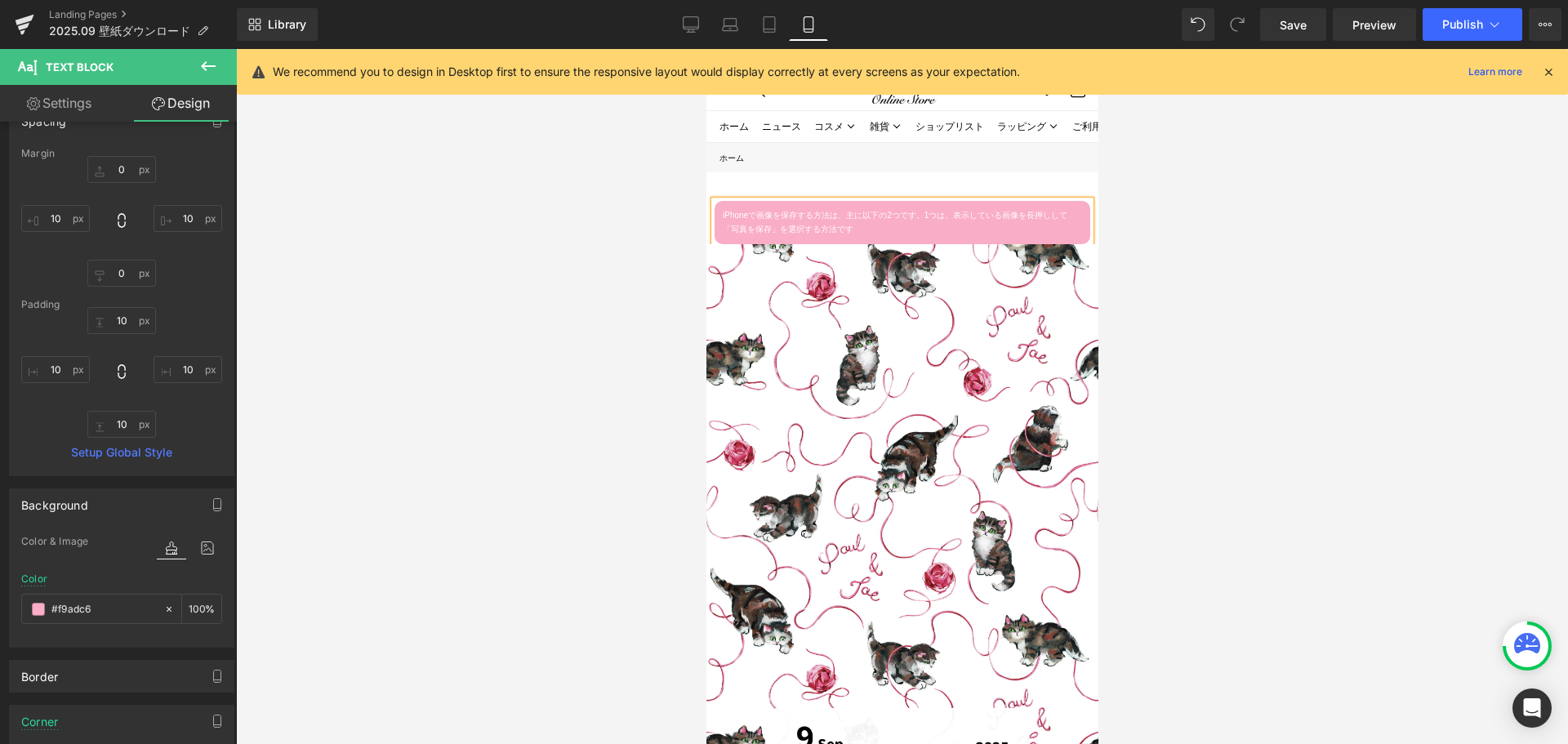
click at [954, 214] on p "iPhoneで画像を保存する方法は、主に以下の2つです。1つは、表示している画像を長押しして「写真を保存」を選択する方法です" at bounding box center [901, 222] width 359 height 27
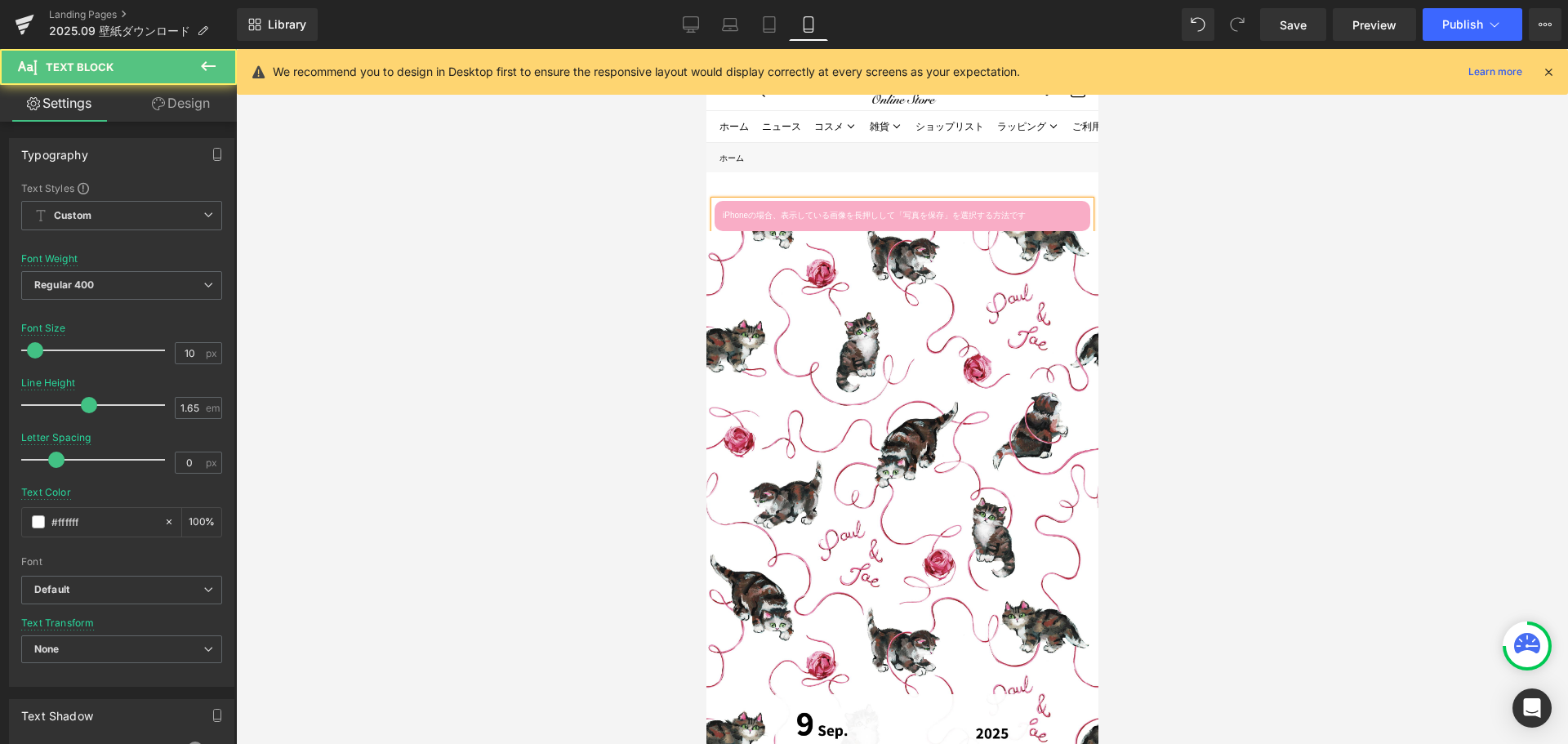
click at [828, 216] on p "iPhoneの場合、表示している画像を長押しして「写真を保存」を選択する方法です" at bounding box center [901, 215] width 359 height 14
click at [983, 214] on p "iPhoneの場合、画像を長押しして「写真を保存」を選択する方法です" at bounding box center [901, 215] width 359 height 14
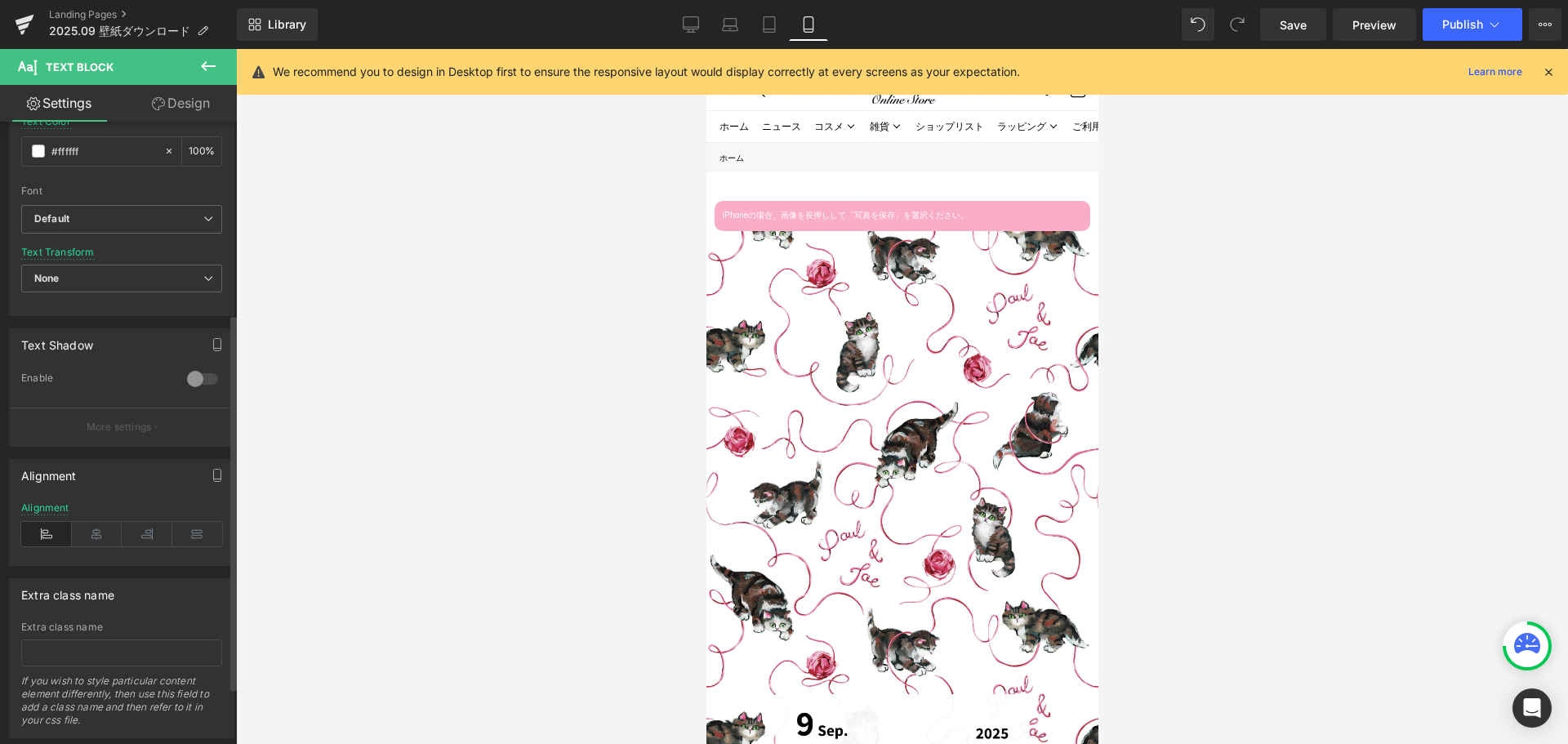
scroll to position [411, 0]
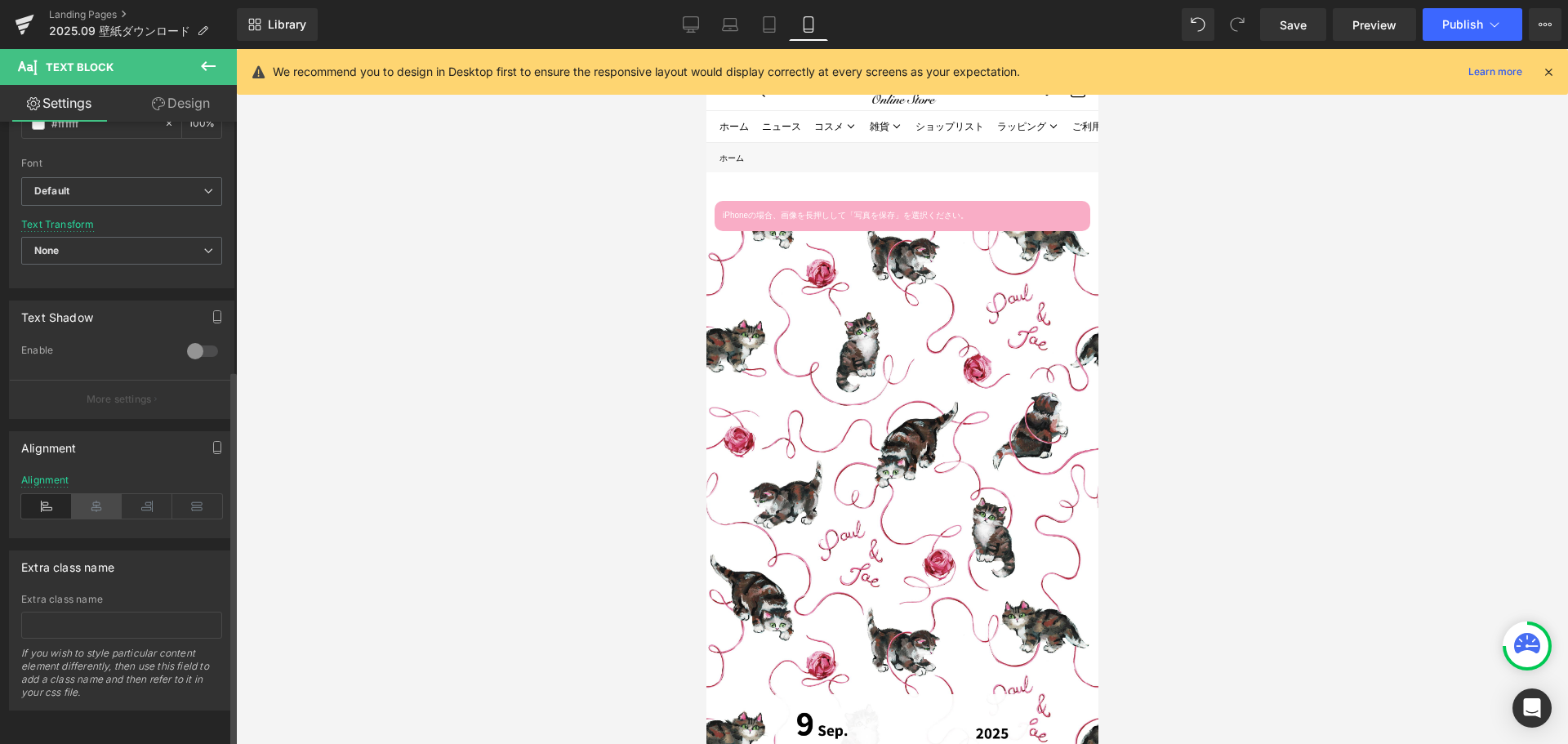
click at [103, 494] on icon at bounding box center [97, 506] width 50 height 24
click at [946, 221] on link at bounding box center [939, 216] width 17 height 20
click at [926, 217] on icon at bounding box center [930, 216] width 9 height 9
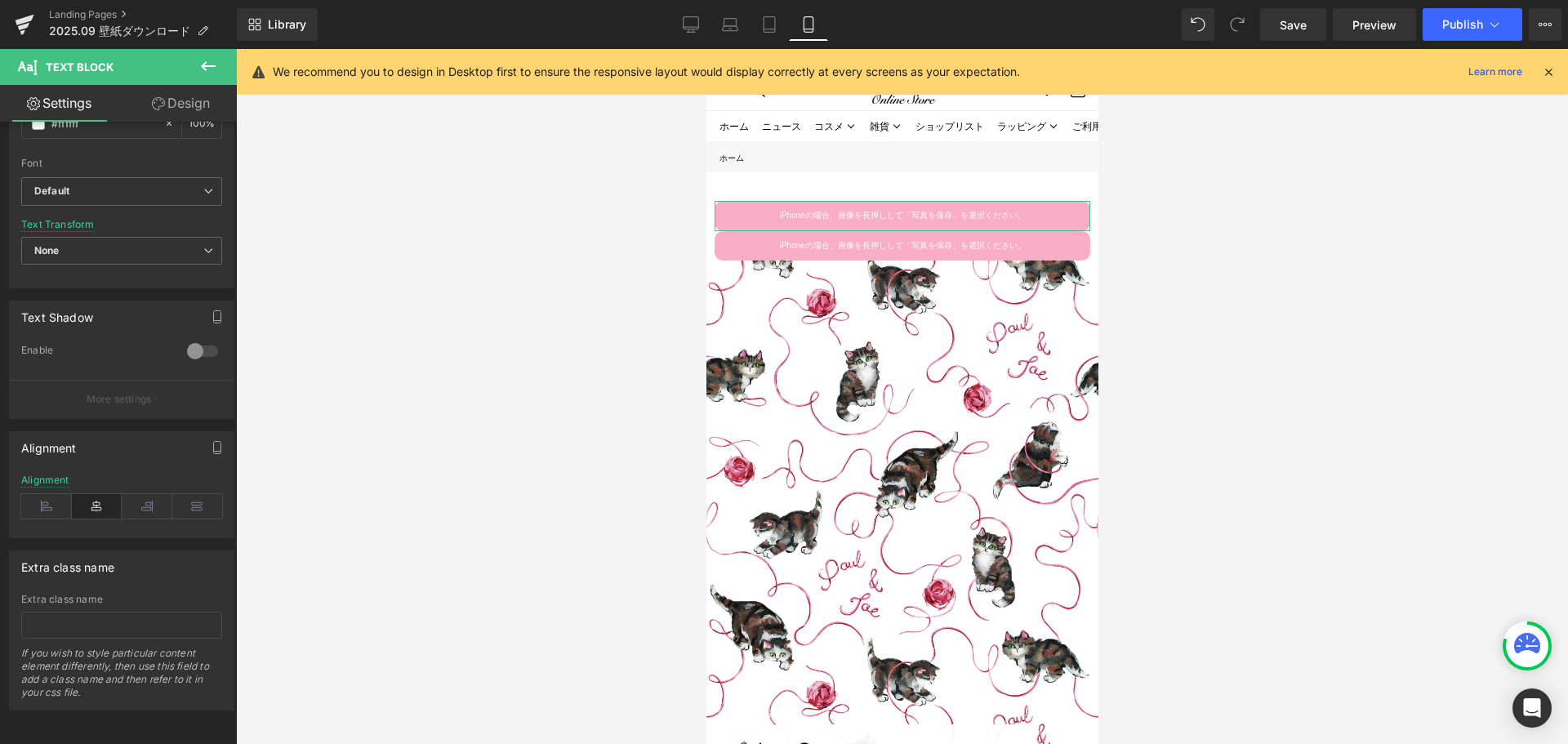
click at [219, 108] on link "Design" at bounding box center [181, 103] width 118 height 36
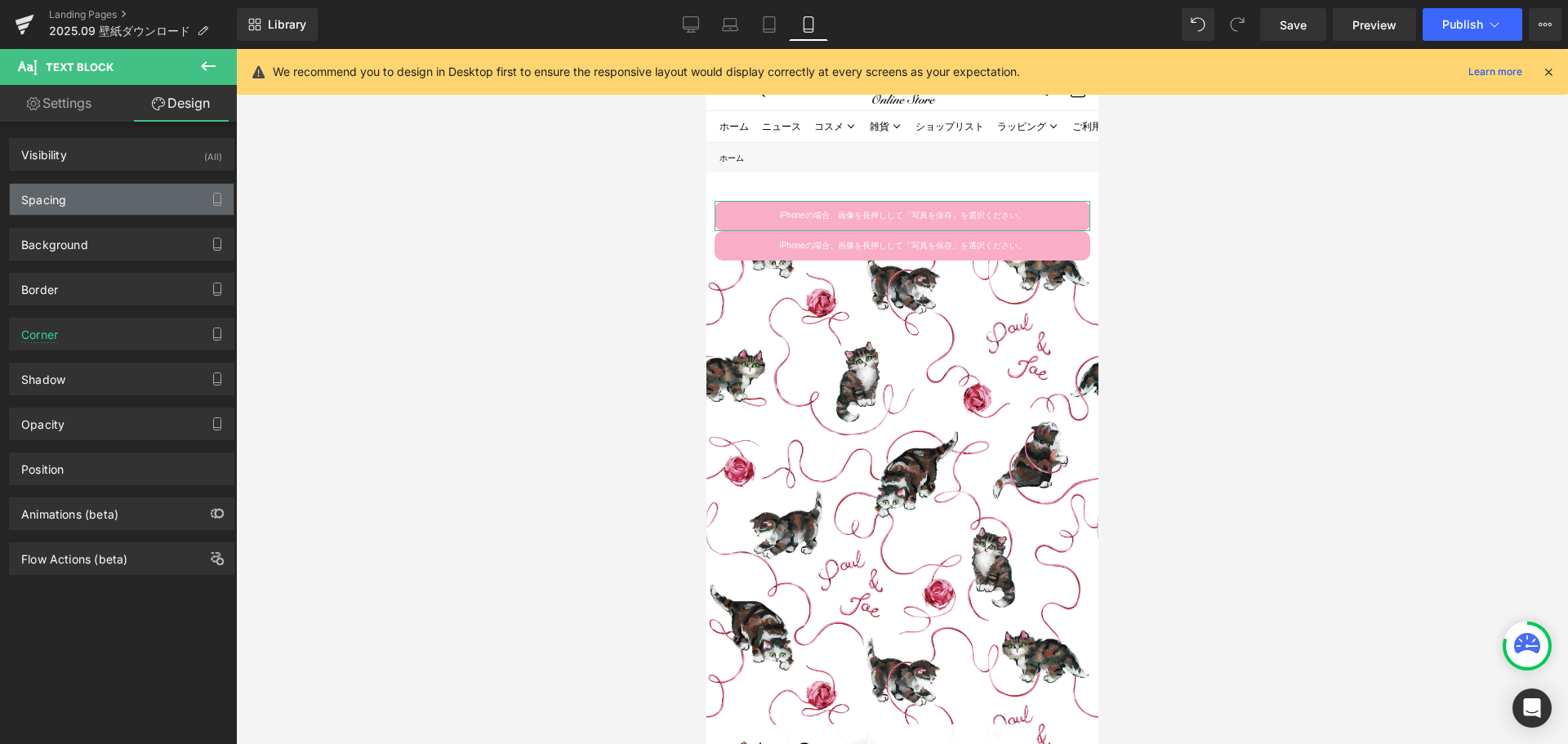
type input "0"
type input "10"
type input "0"
type input "10"
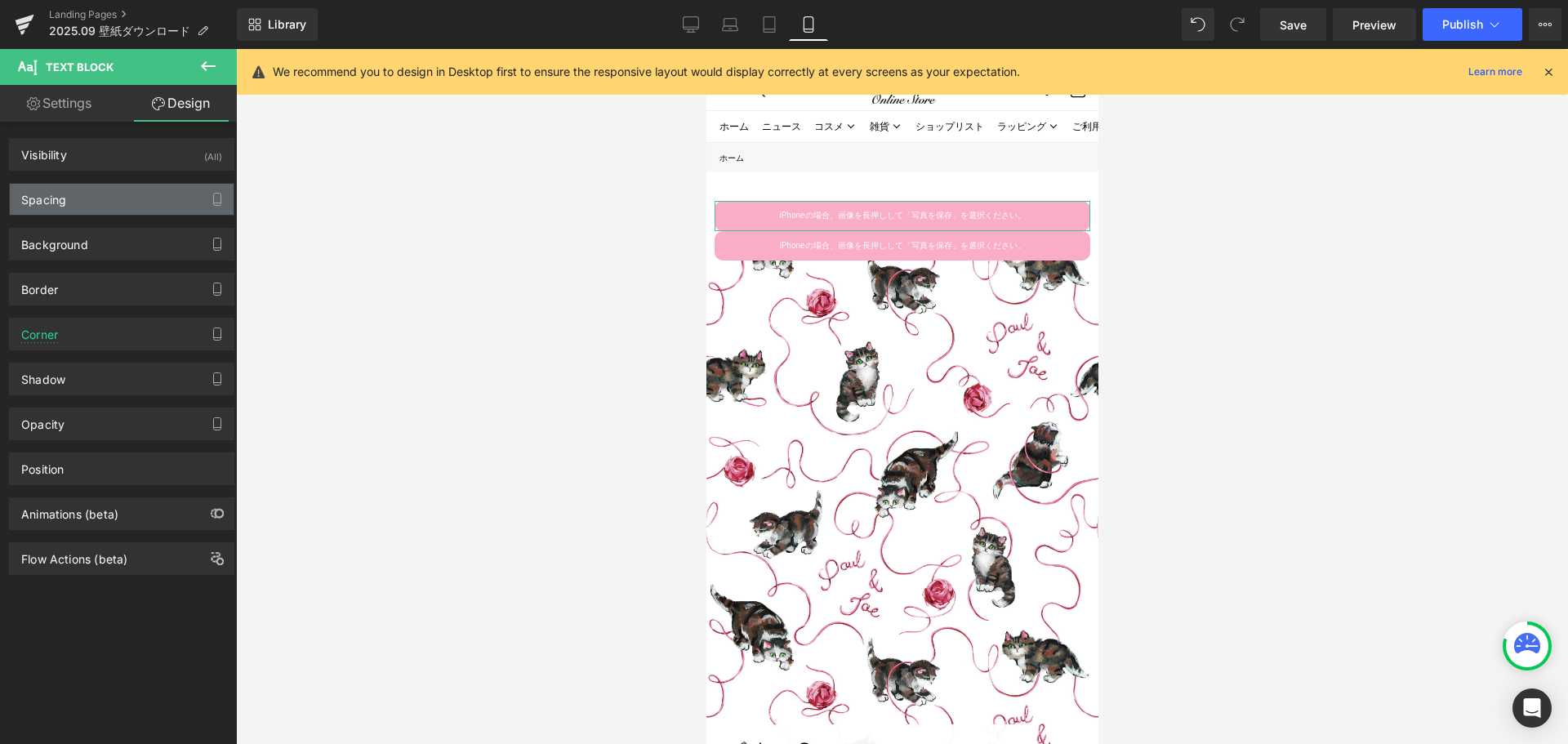
type input "10"
click at [122, 205] on div "Spacing" at bounding box center [122, 199] width 224 height 31
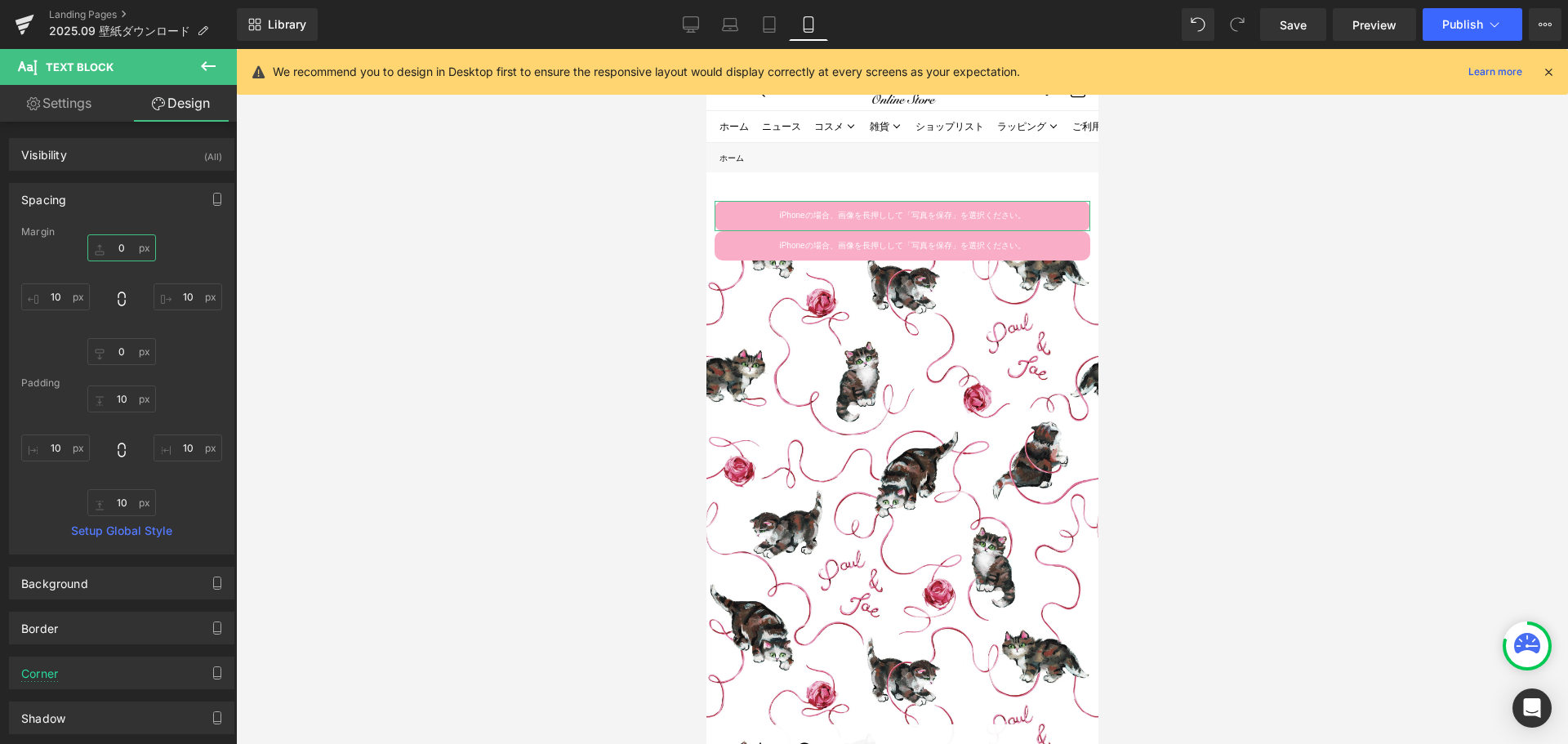
click at [122, 250] on input "0" at bounding box center [122, 247] width 69 height 27
type input "１"
type input "１０"
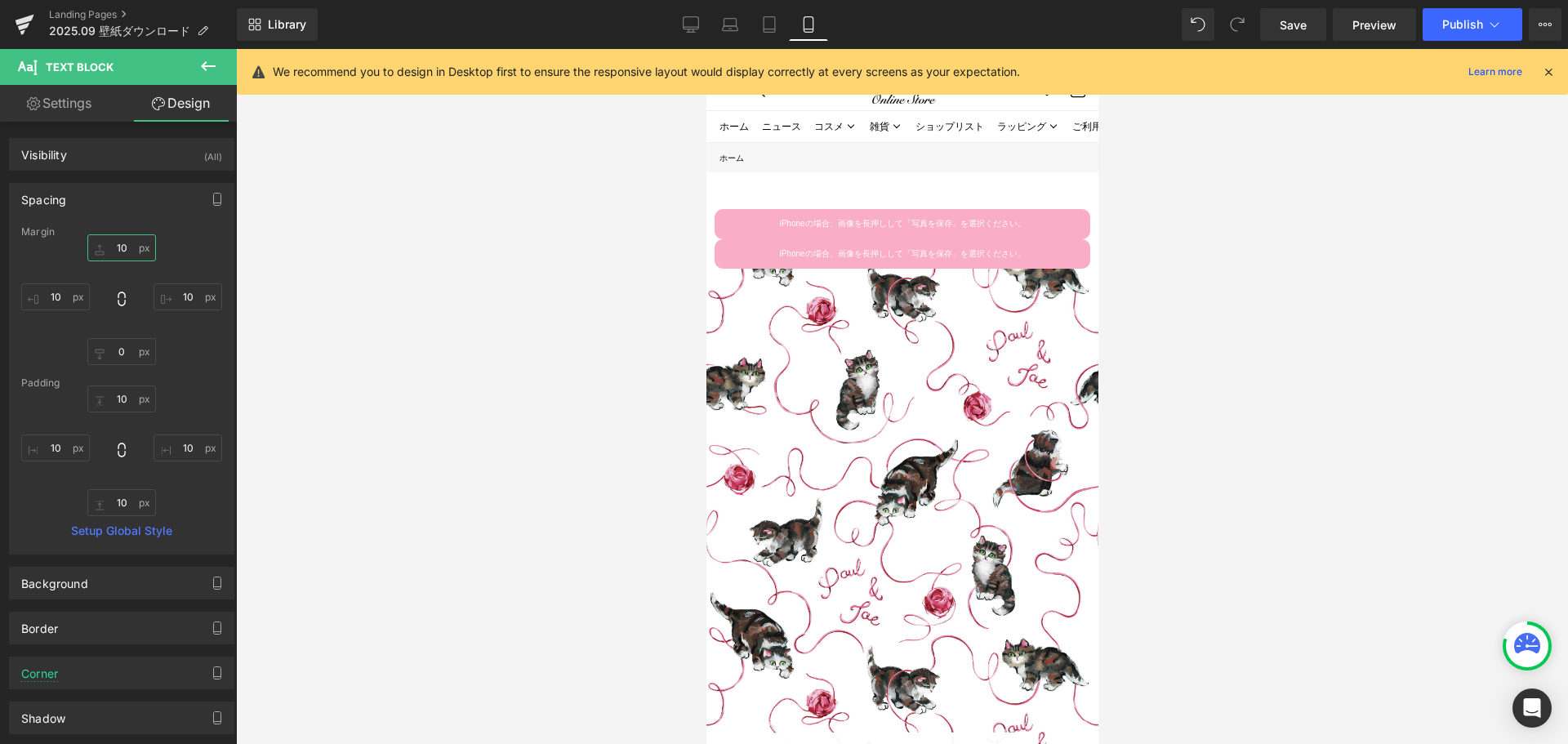
type input "1"
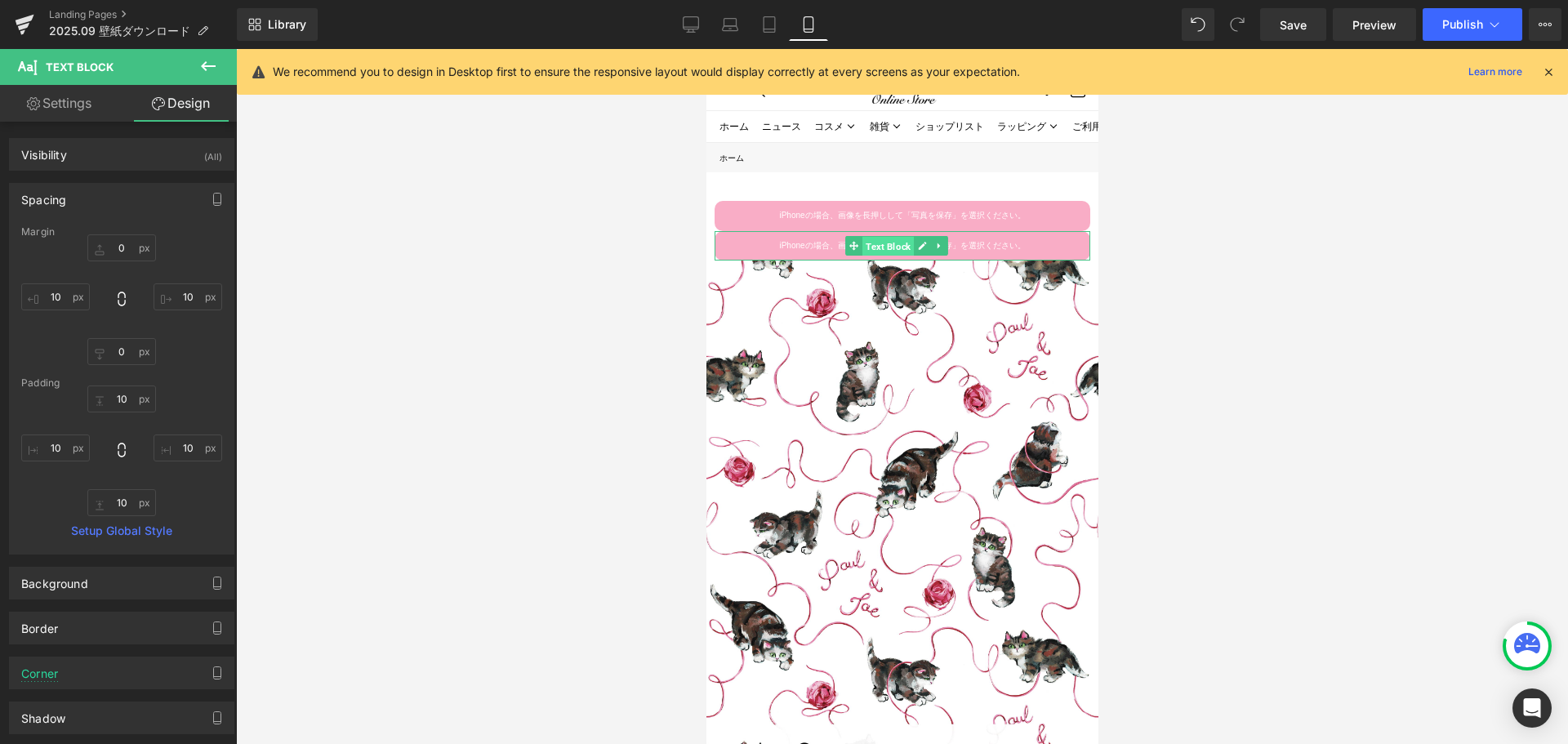
click at [900, 243] on span "Text Block" at bounding box center [887, 246] width 51 height 20
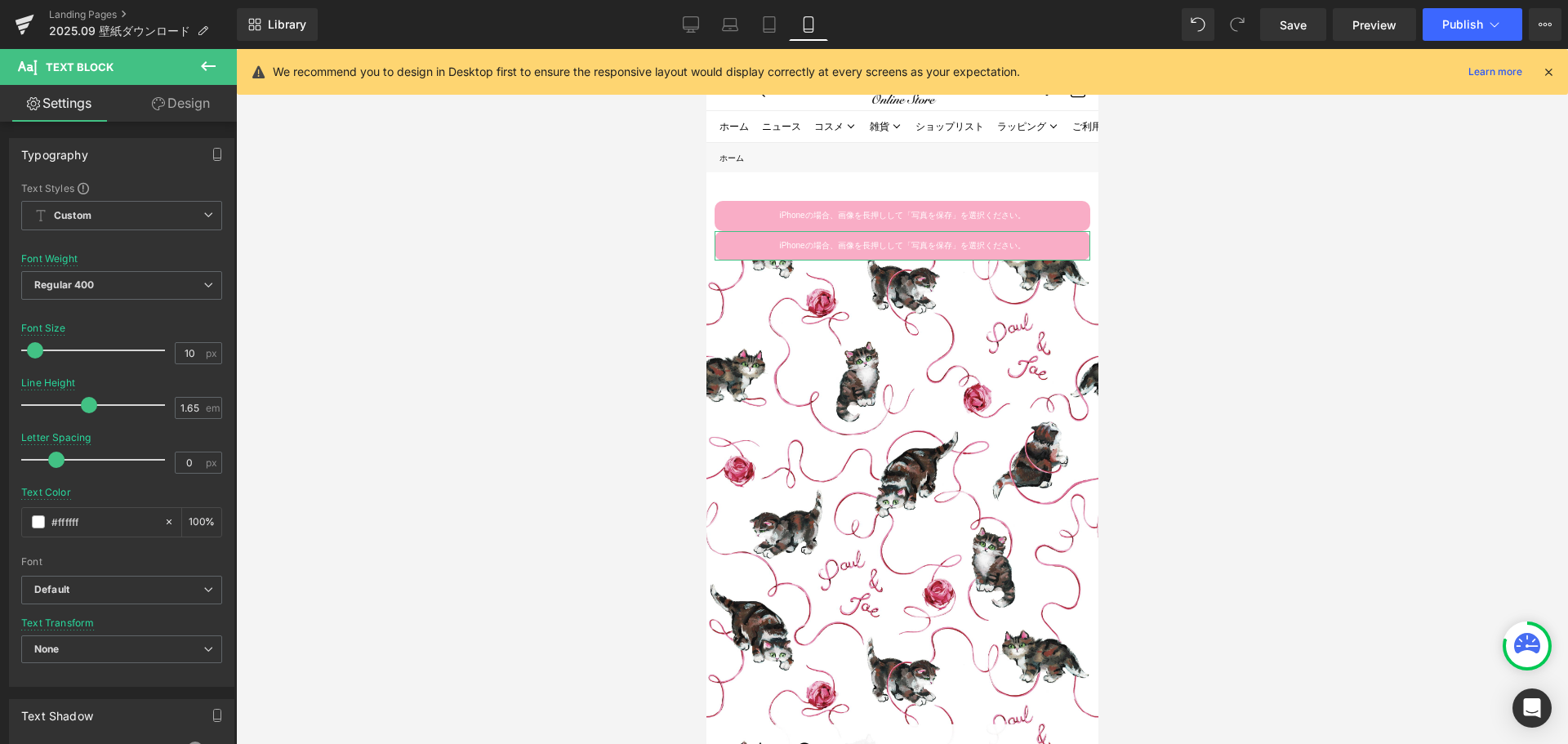
click at [199, 103] on link "Design" at bounding box center [181, 103] width 118 height 36
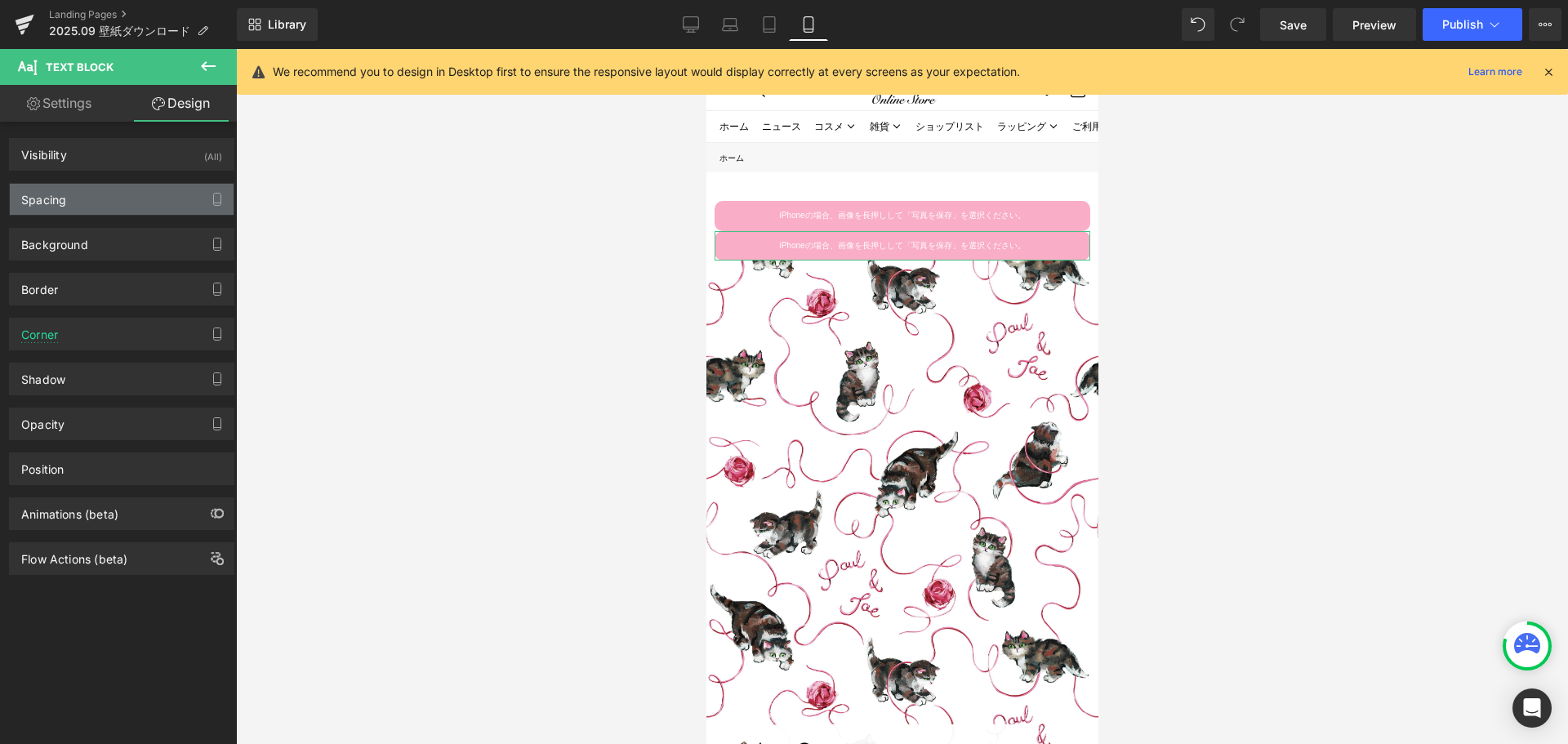
type input "0"
type input "10"
type input "0"
type input "10"
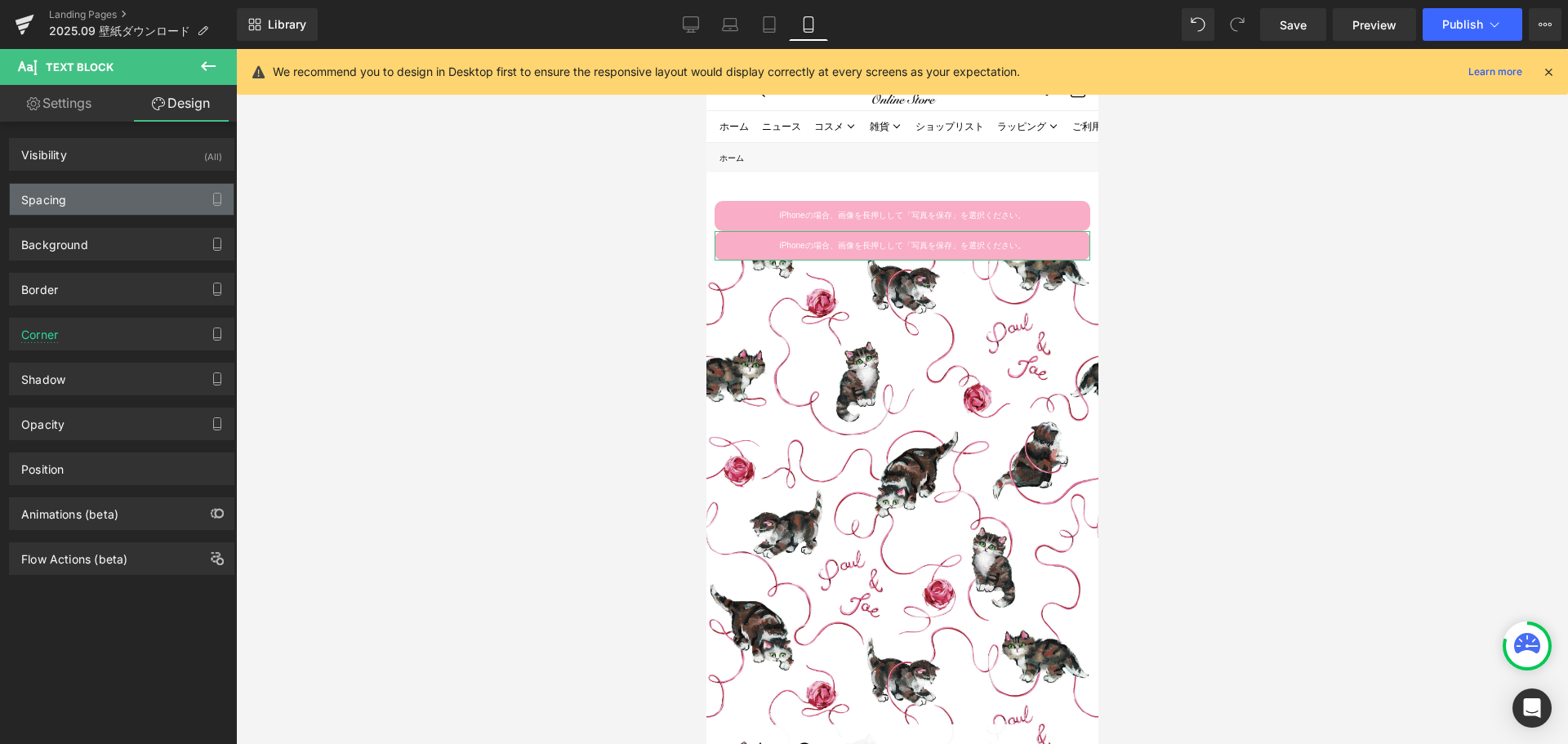
type input "10"
click at [165, 208] on div "Spacing" at bounding box center [122, 199] width 224 height 31
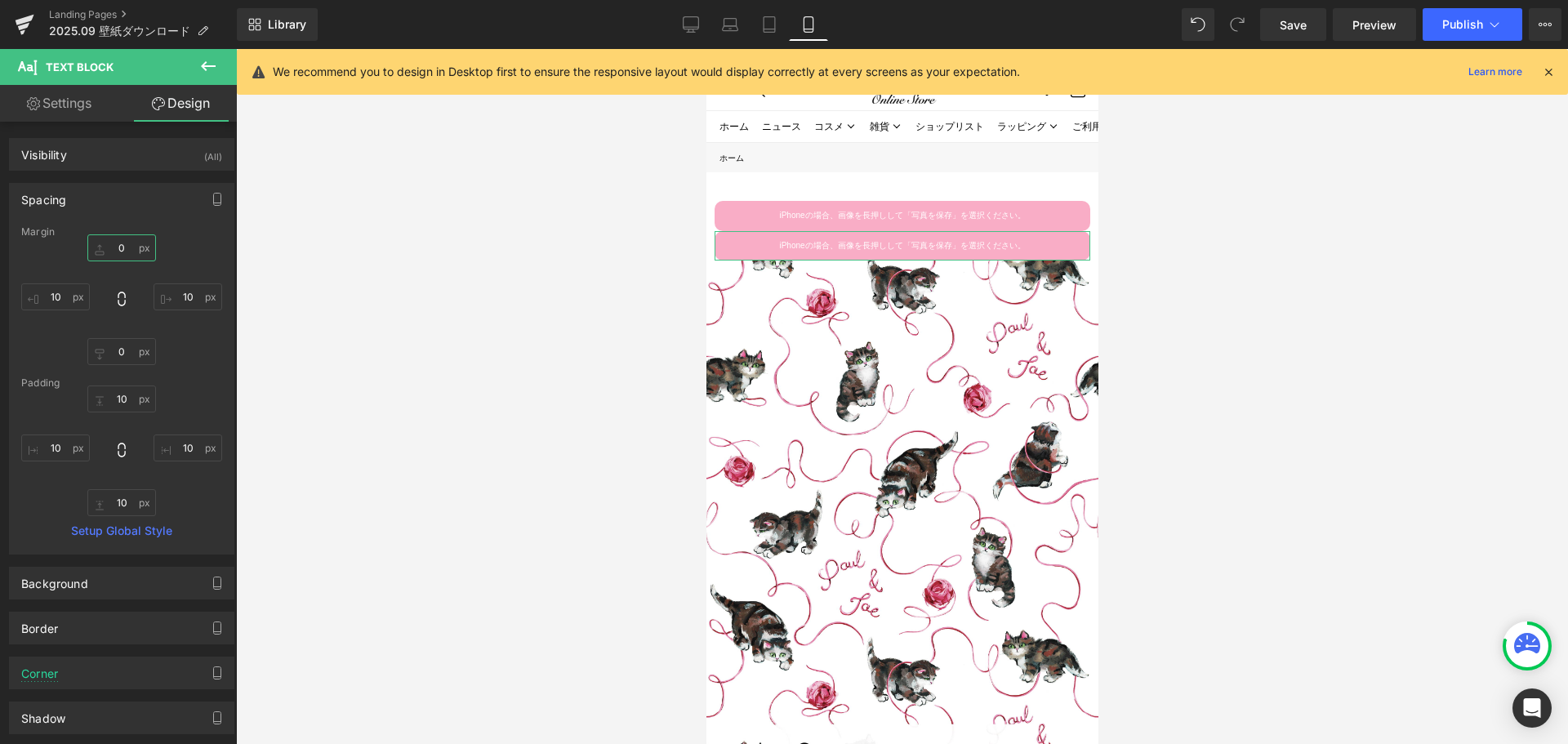
click at [132, 248] on input "0" at bounding box center [122, 247] width 69 height 27
type input "１"
type input "１０"
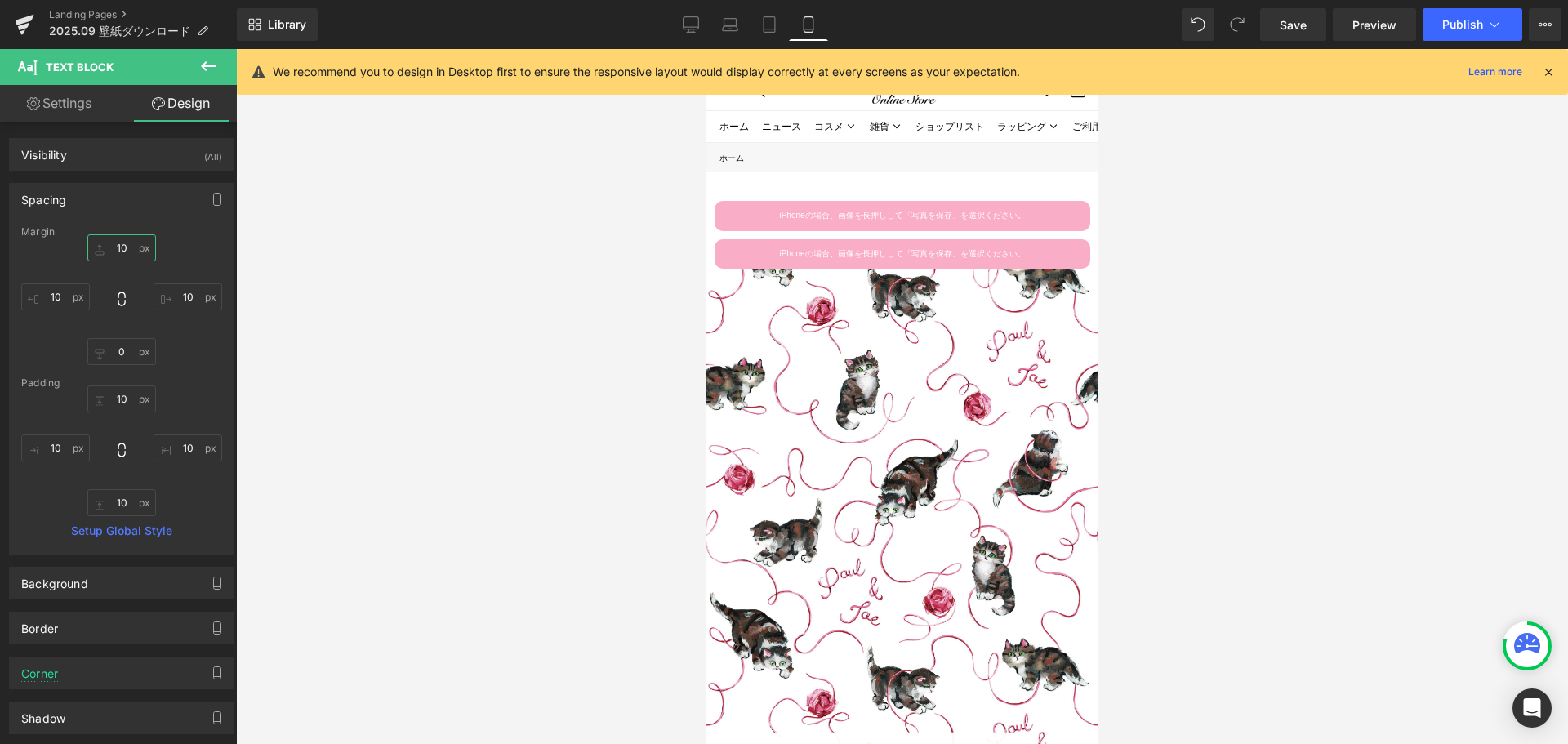
type input "10"
click at [940, 255] on icon at bounding box center [938, 254] width 9 height 10
click at [943, 254] on icon at bounding box center [947, 255] width 9 height 9
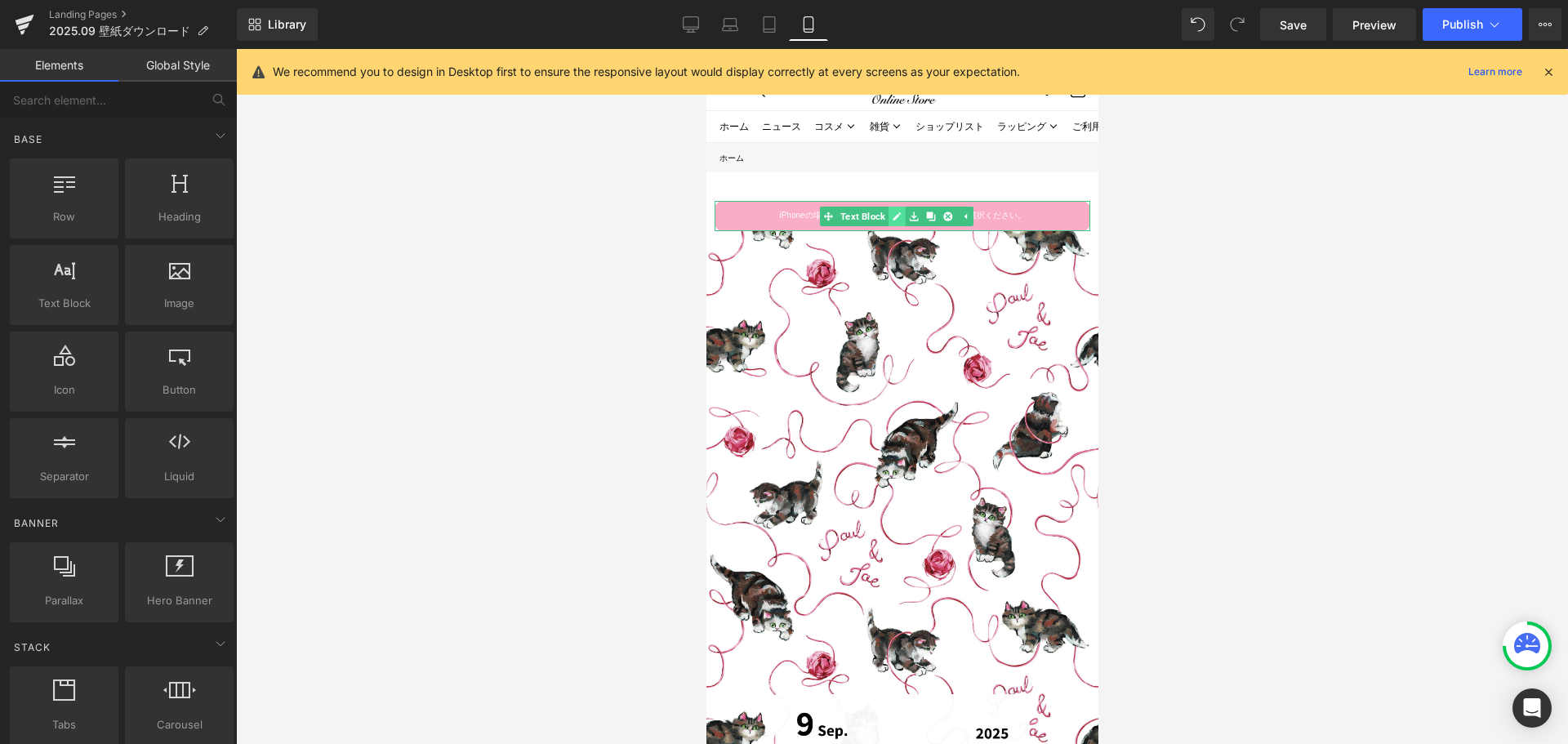
click at [896, 214] on icon at bounding box center [896, 216] width 8 height 8
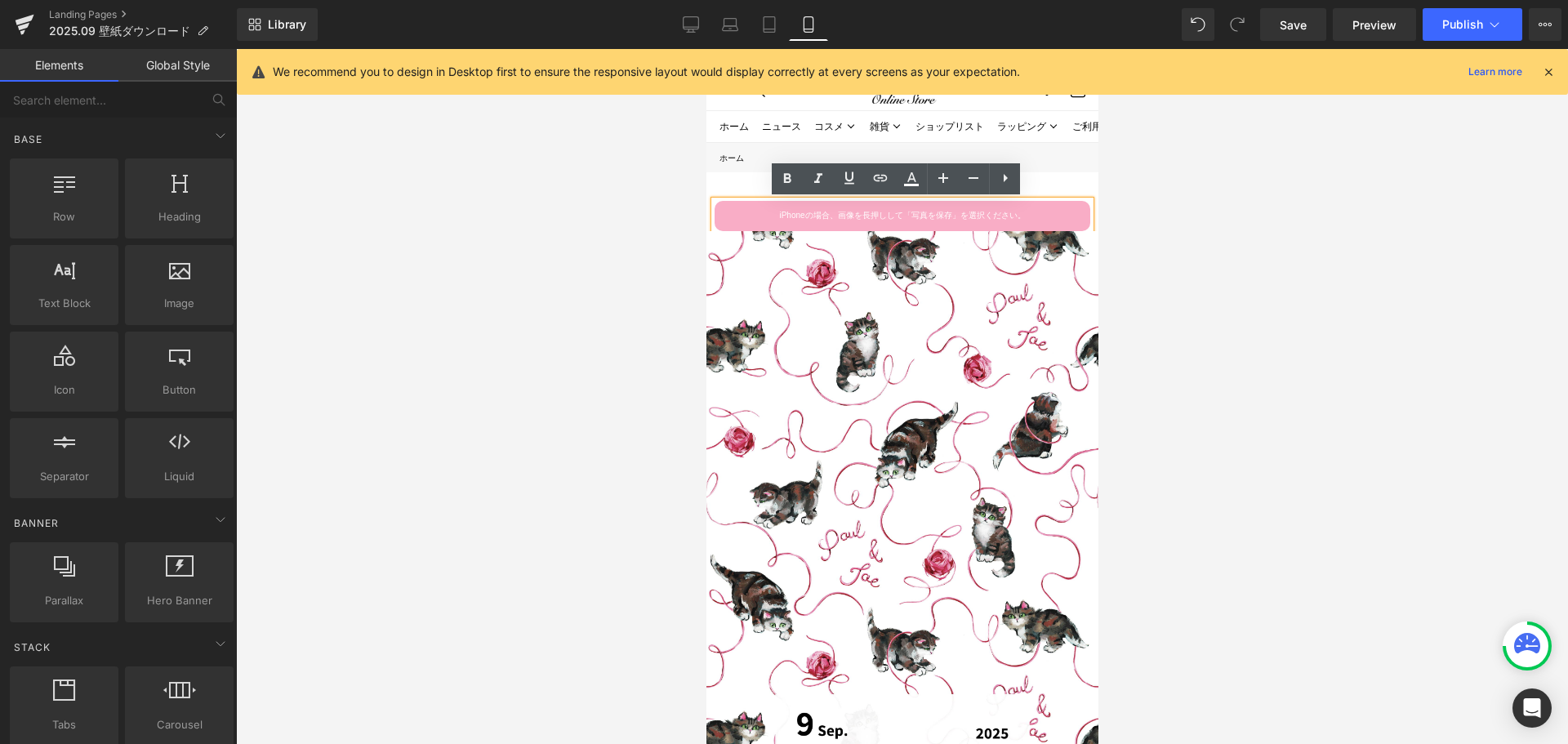
click at [826, 214] on p "iPhoneの場合、画像を長押しして「写真を保存」を選択ください。" at bounding box center [901, 215] width 359 height 14
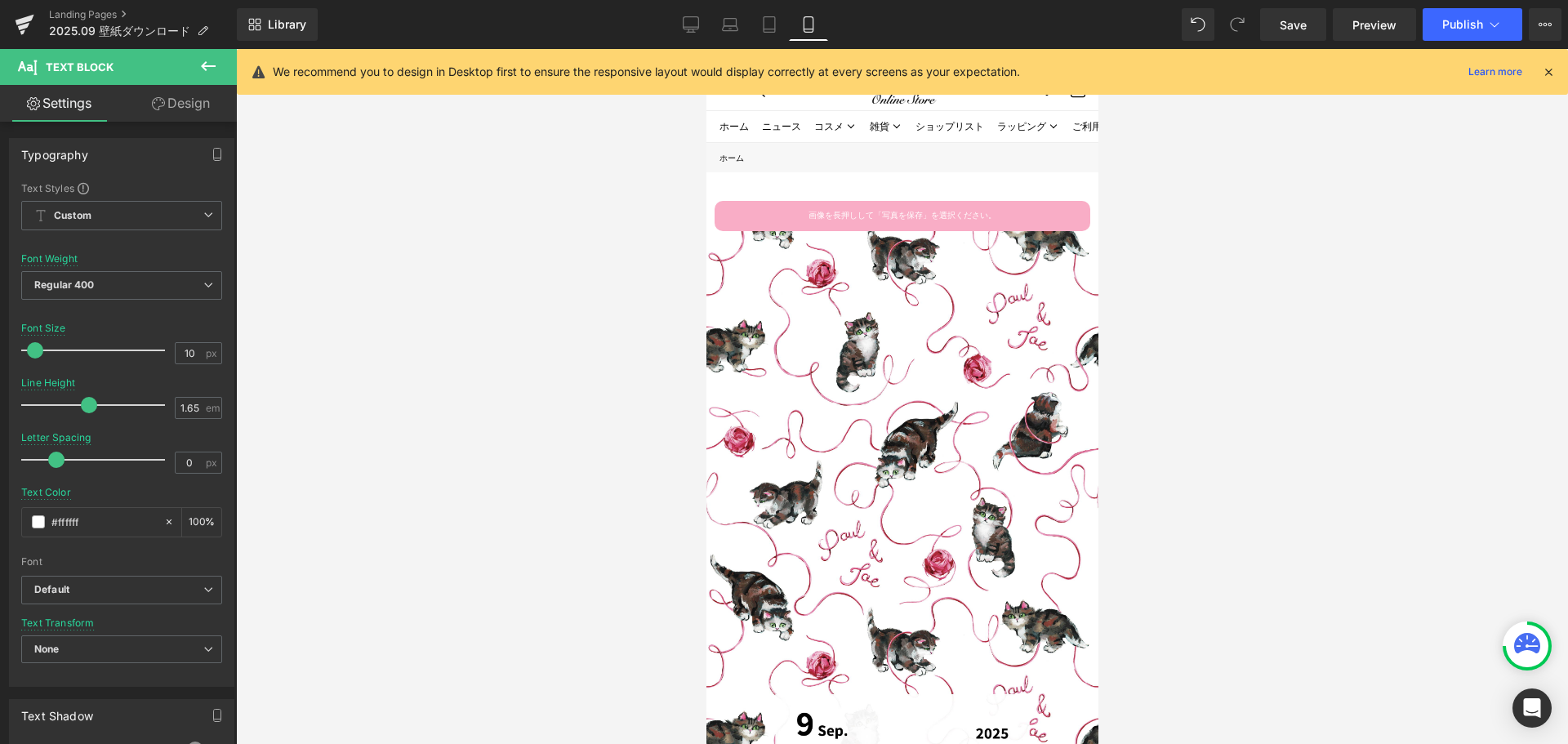
click at [192, 97] on link "Design" at bounding box center [181, 103] width 118 height 36
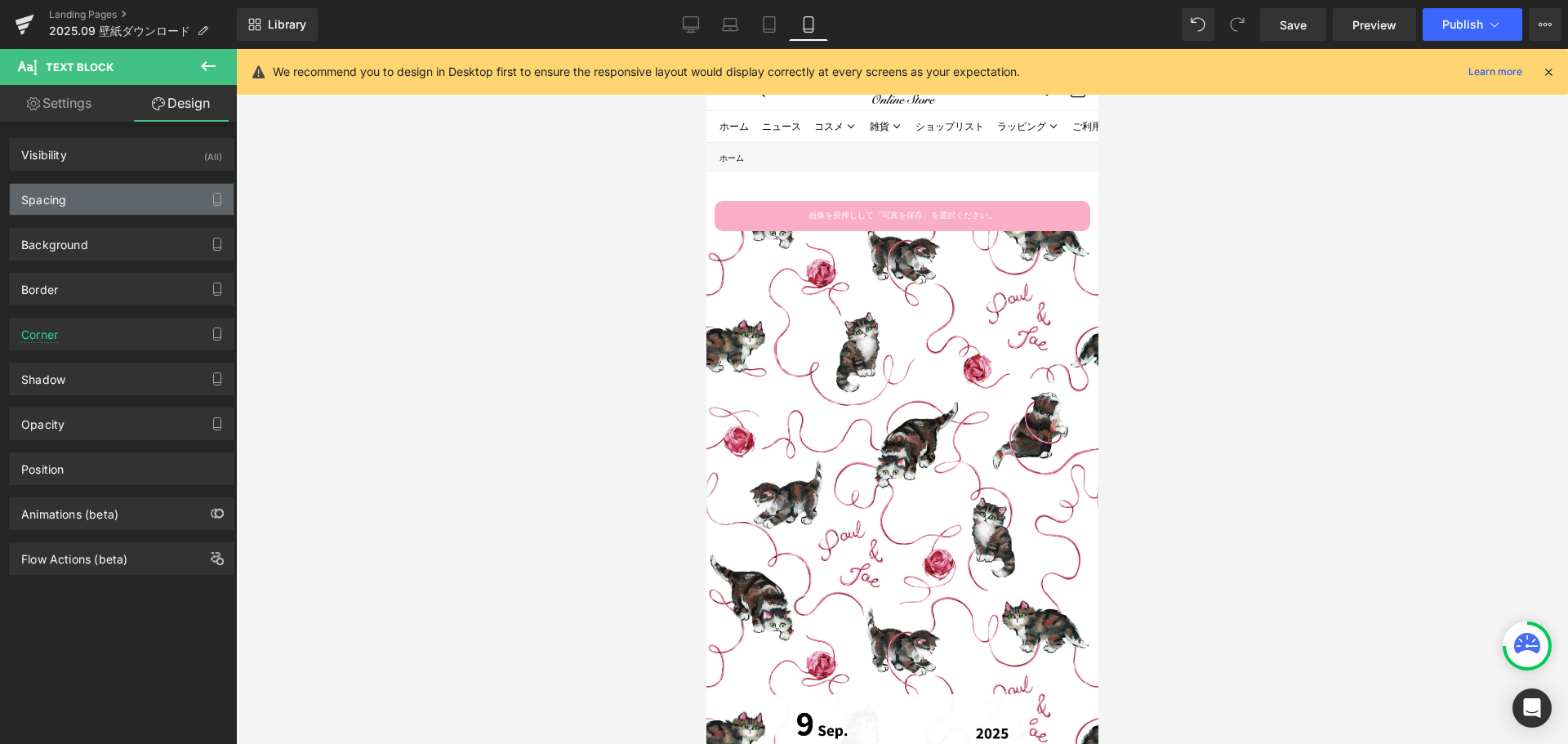
type input "0"
type input "10"
type input "0"
type input "10"
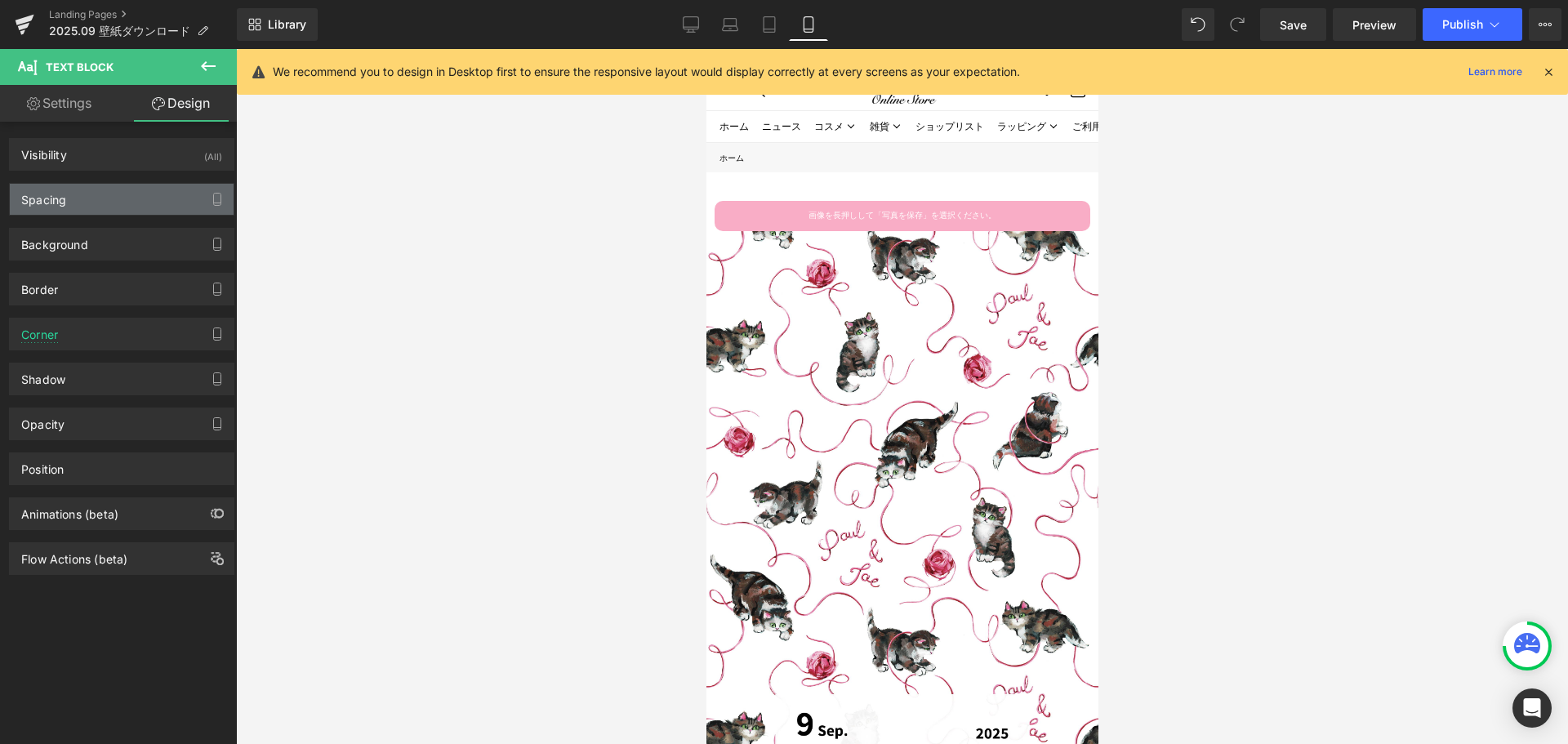
type input "10"
click at [155, 195] on div "Spacing" at bounding box center [122, 199] width 224 height 31
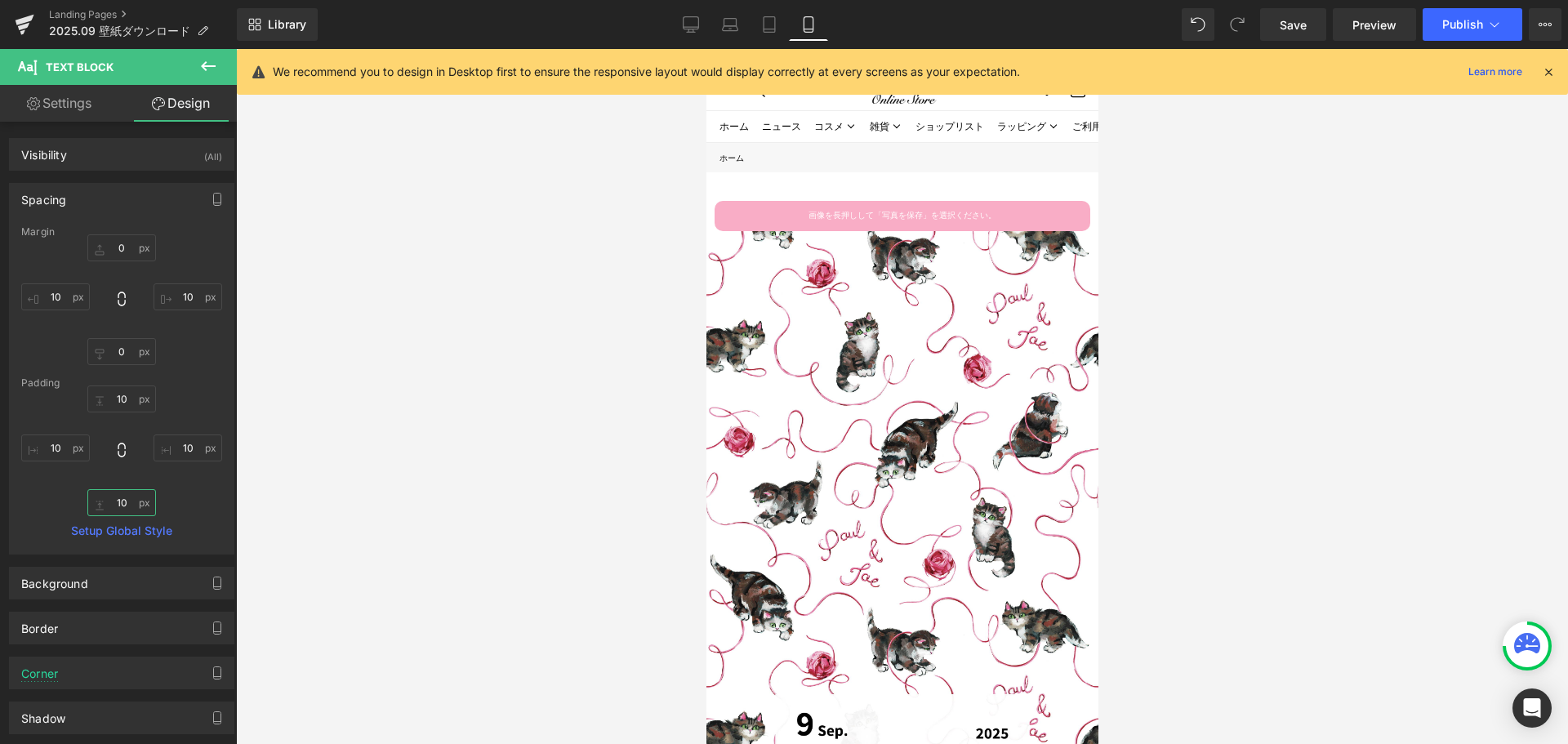
click at [123, 505] on input "10" at bounding box center [122, 503] width 69 height 27
click at [109, 361] on input "0" at bounding box center [122, 351] width 69 height 27
type input "２"
type input "２０"
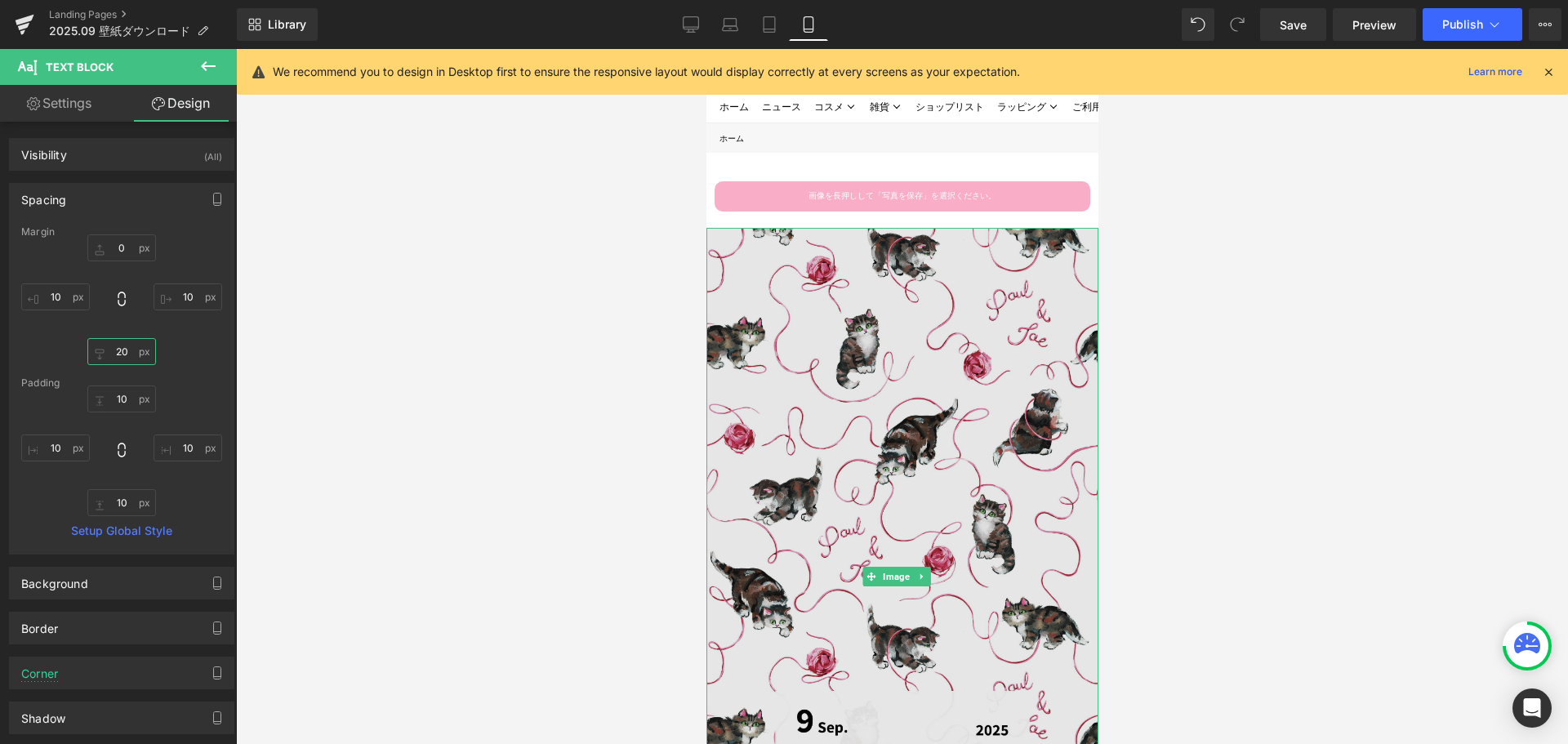
scroll to position [22, 0]
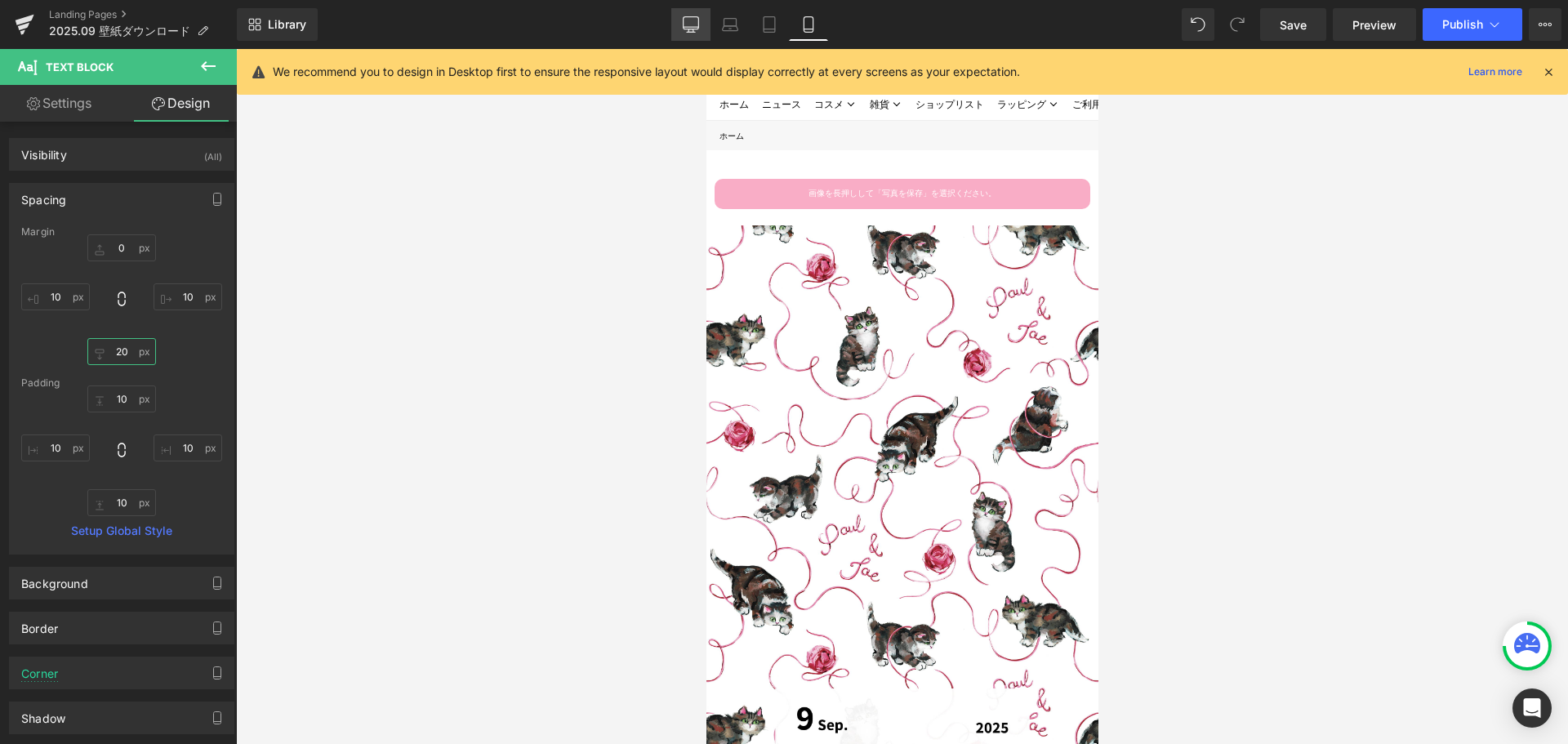
type input "20"
click at [685, 22] on icon at bounding box center [691, 25] width 17 height 17
type input "0"
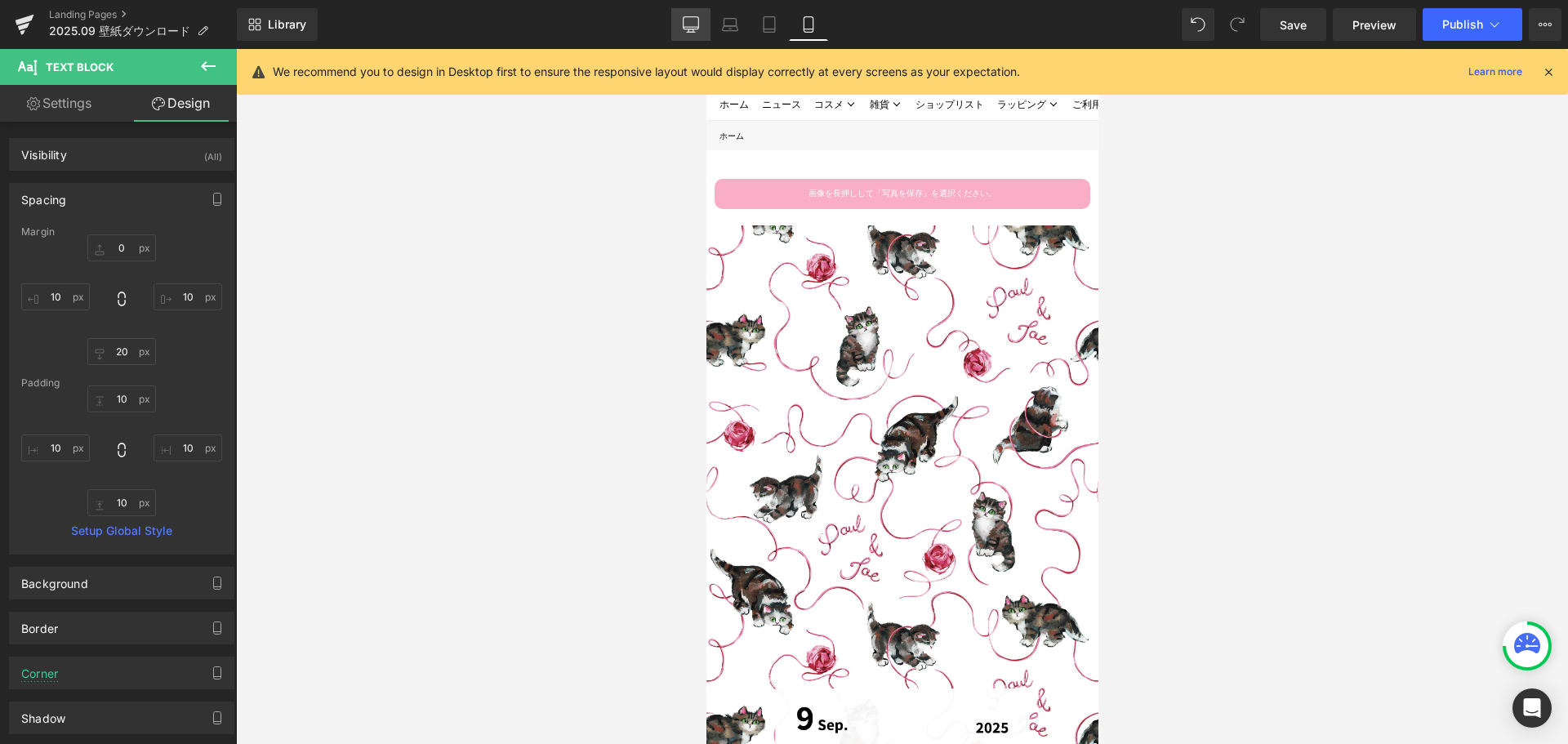
type input "0"
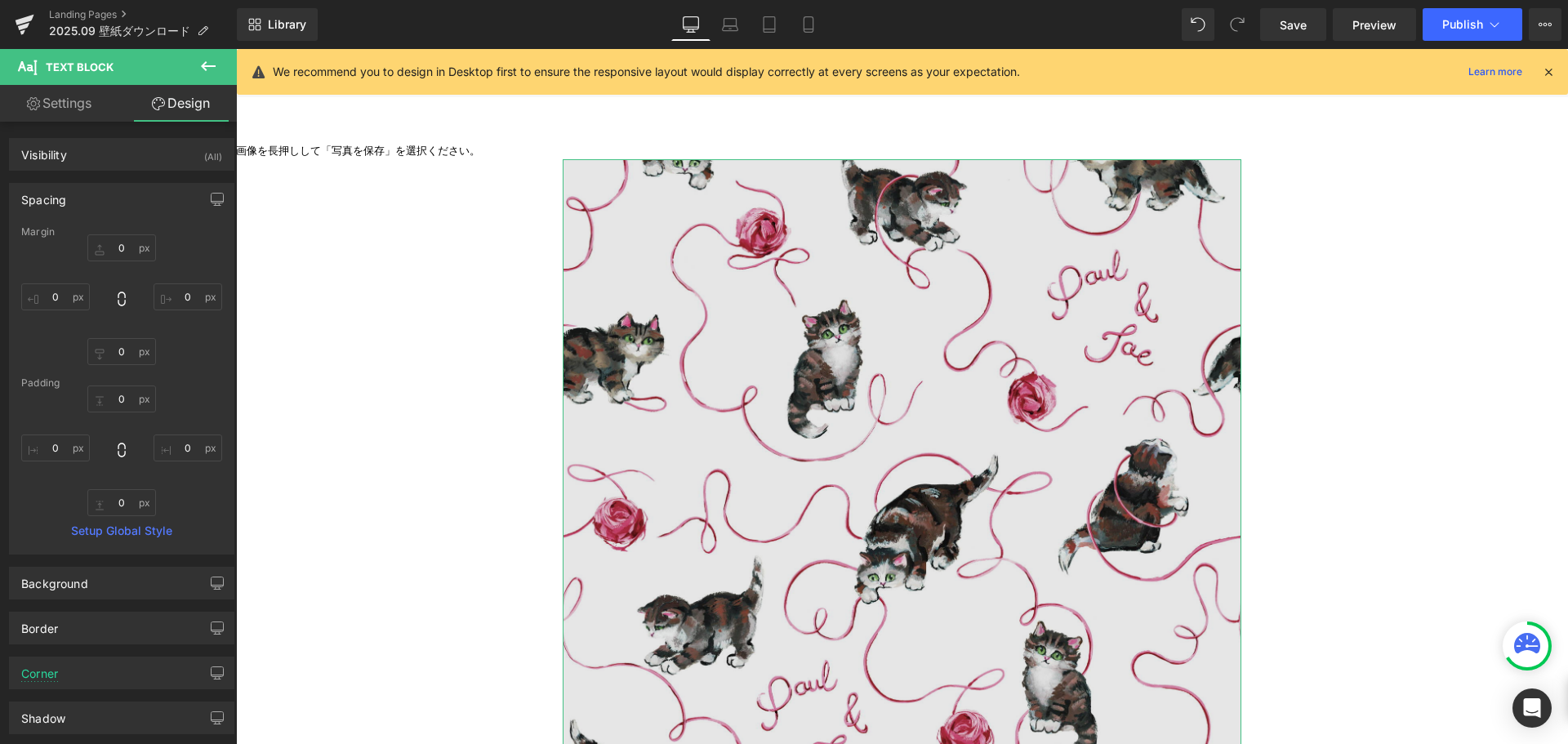
scroll to position [0, 0]
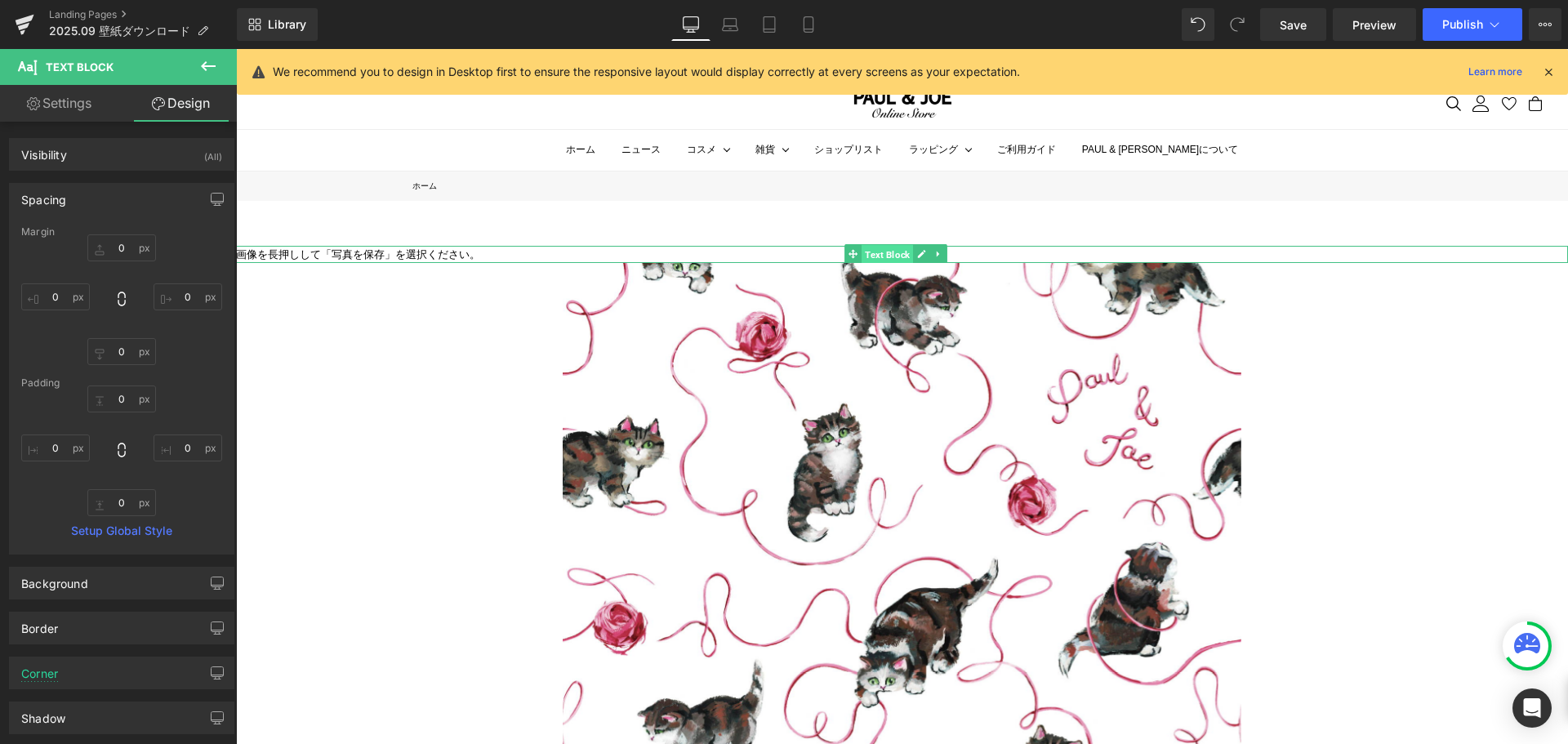
click at [855, 249] on link "Text Block" at bounding box center [879, 254] width 69 height 20
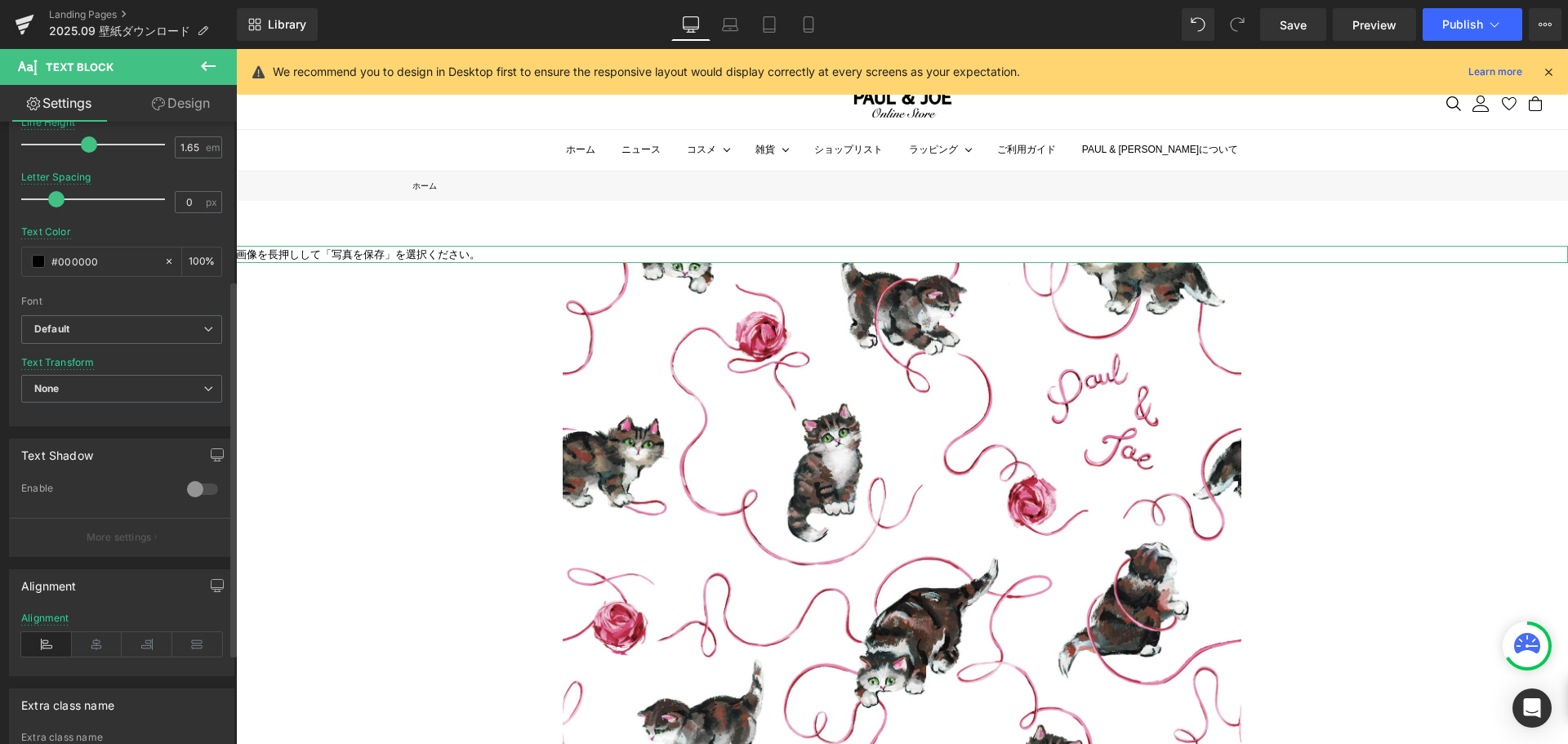
scroll to position [261, 0]
click at [91, 631] on icon at bounding box center [97, 643] width 50 height 24
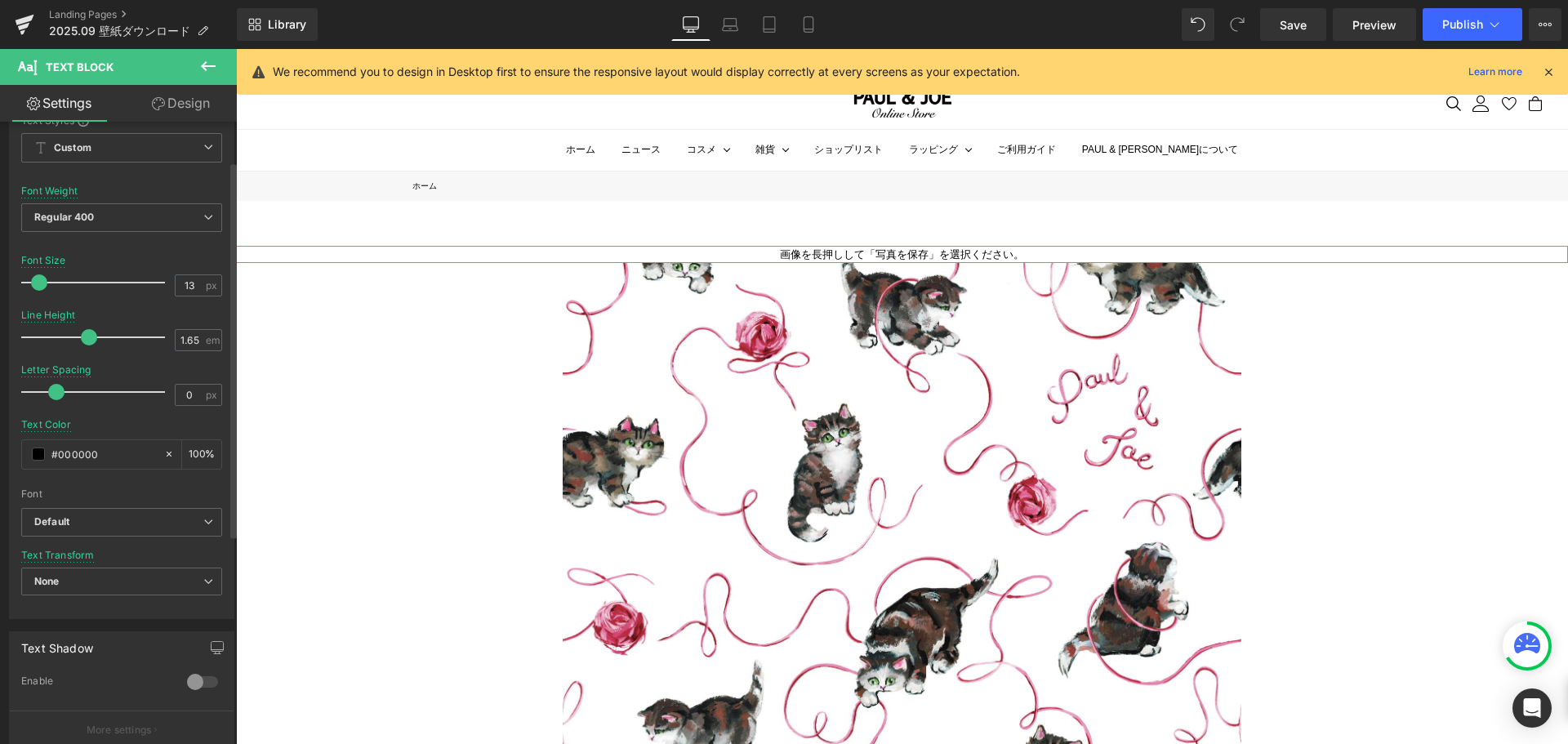
scroll to position [64, 0]
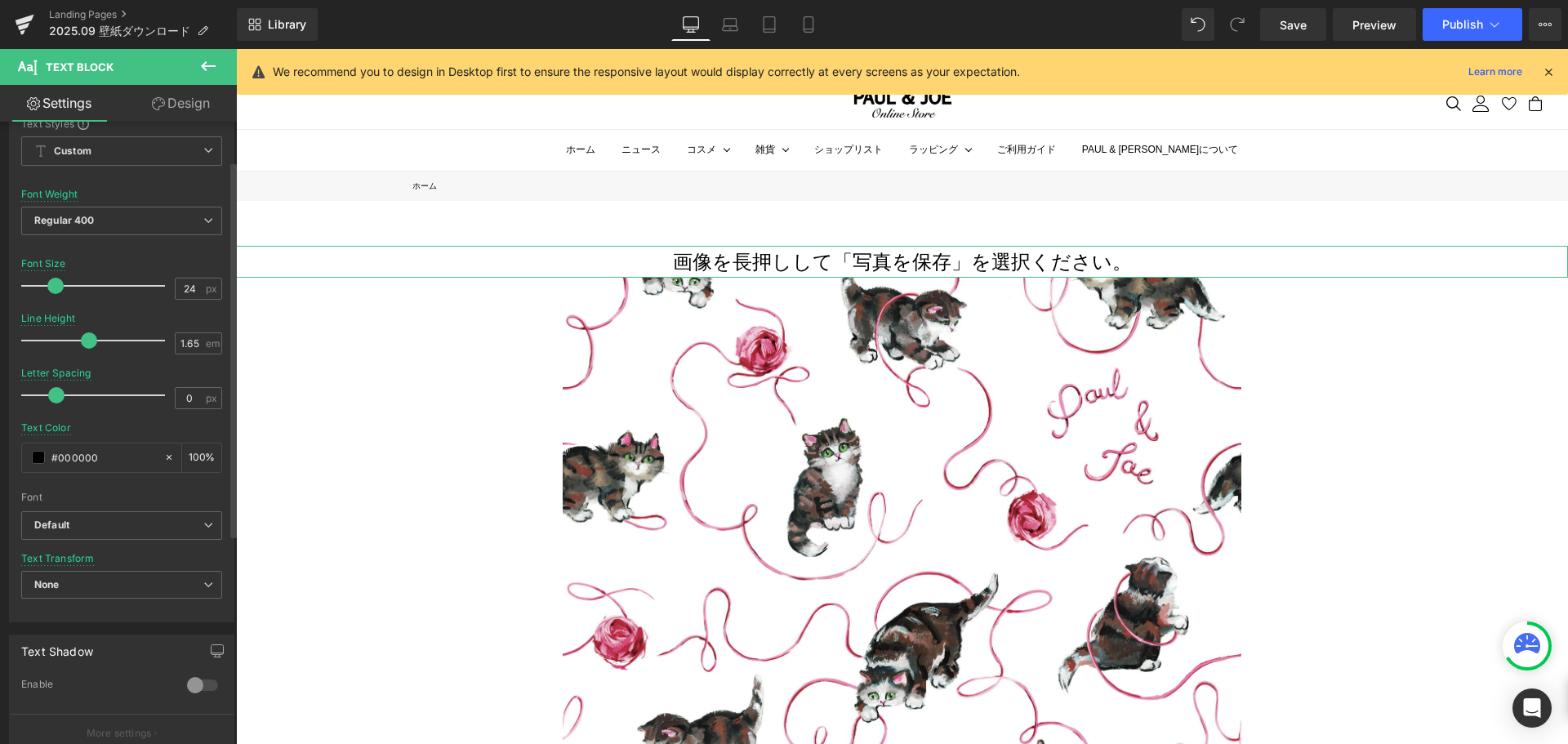
drag, startPoint x: 36, startPoint y: 286, endPoint x: 50, endPoint y: 293, distance: 15.7
click at [50, 293] on span at bounding box center [56, 286] width 17 height 17
type input "23"
click at [187, 107] on link "Design" at bounding box center [181, 103] width 118 height 36
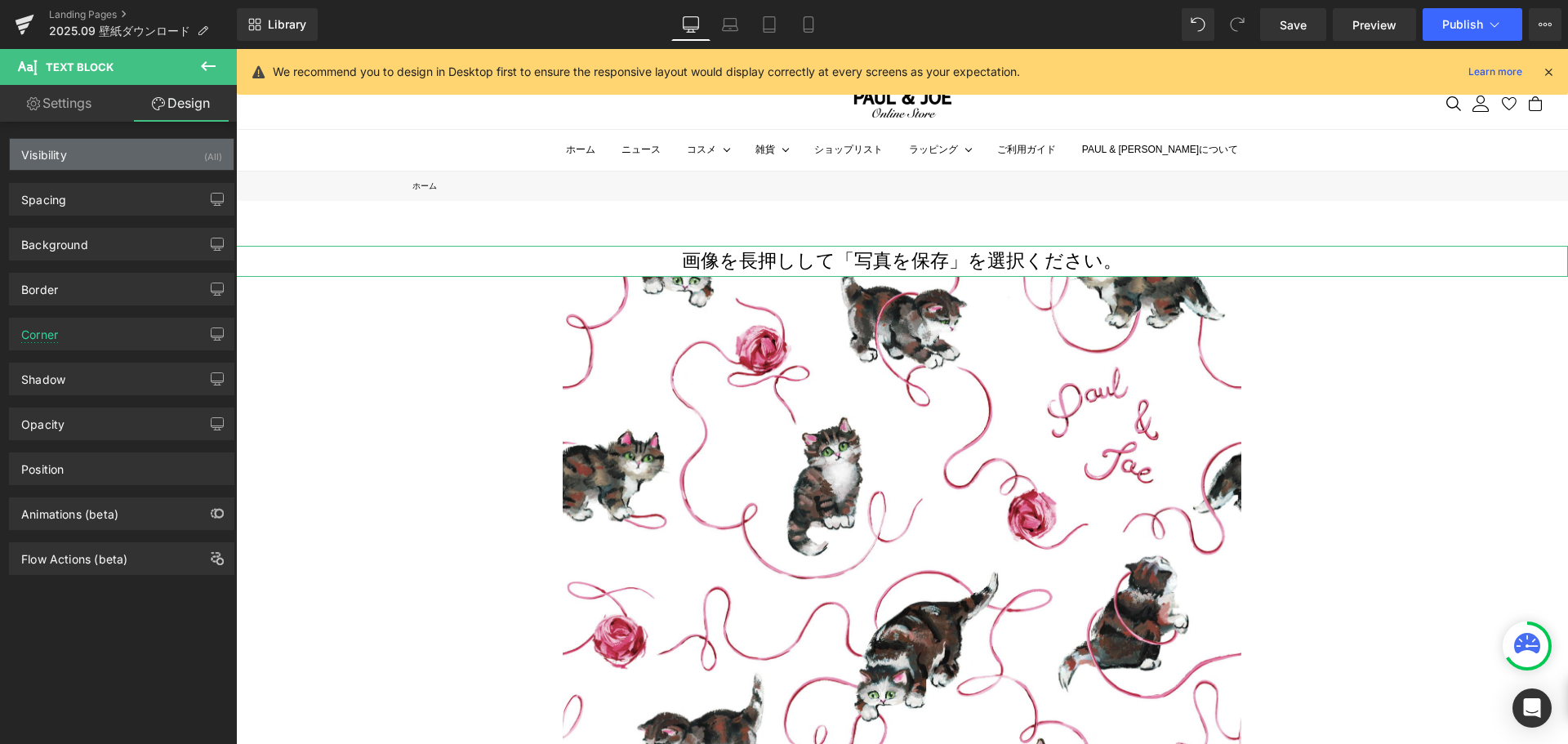
click at [179, 164] on div "Visibility (All)" at bounding box center [122, 154] width 224 height 31
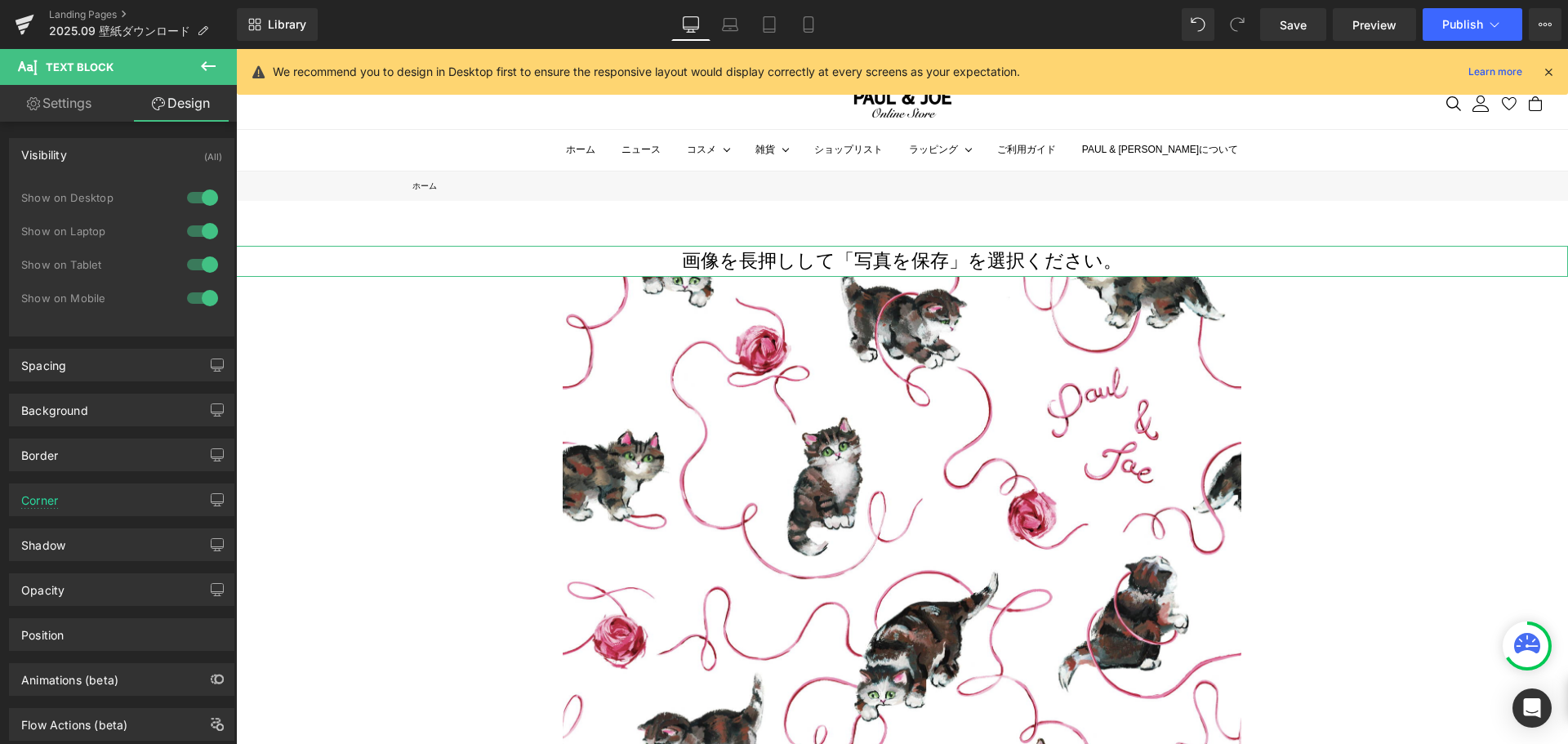
click at [194, 191] on div at bounding box center [202, 198] width 39 height 26
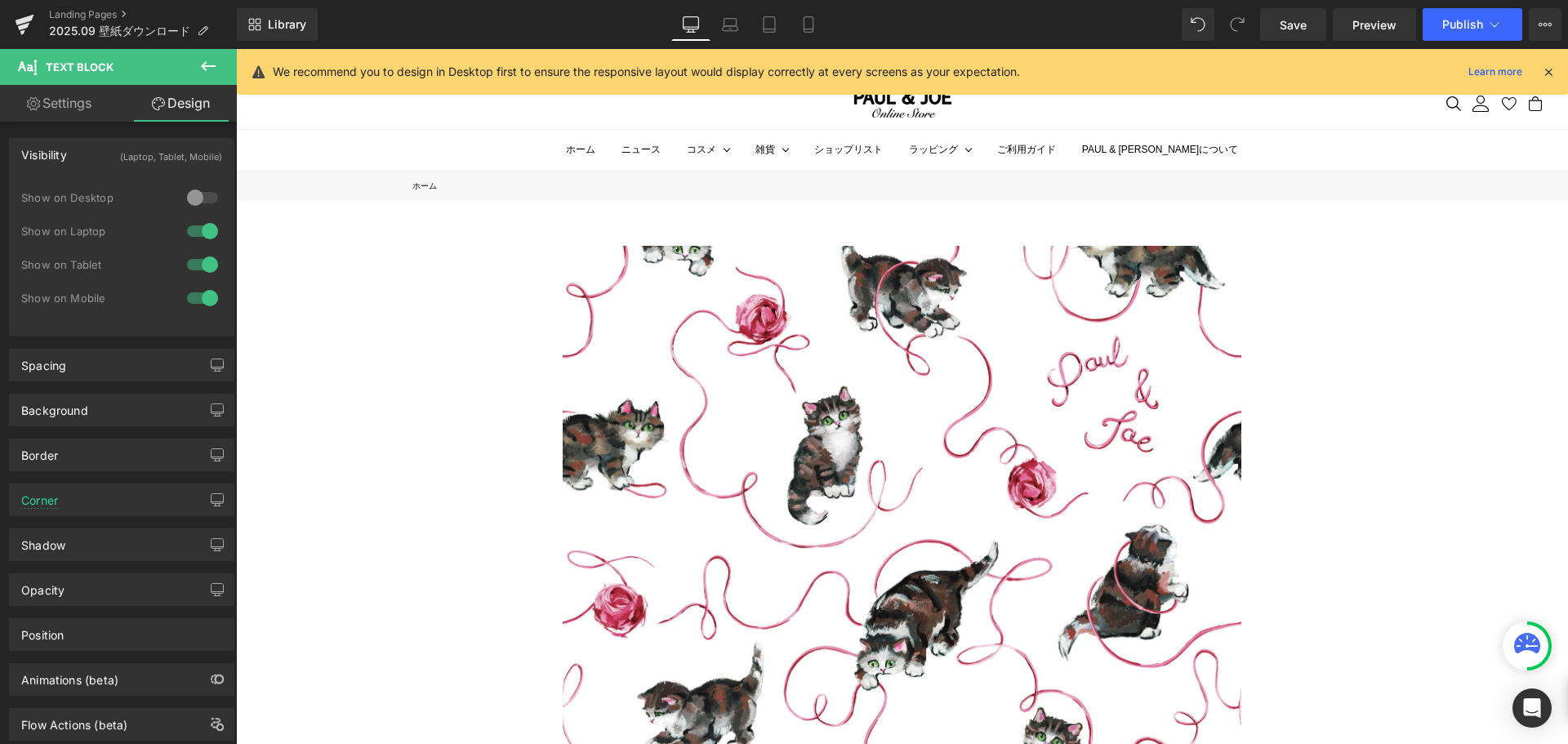
click at [196, 233] on div at bounding box center [202, 231] width 39 height 26
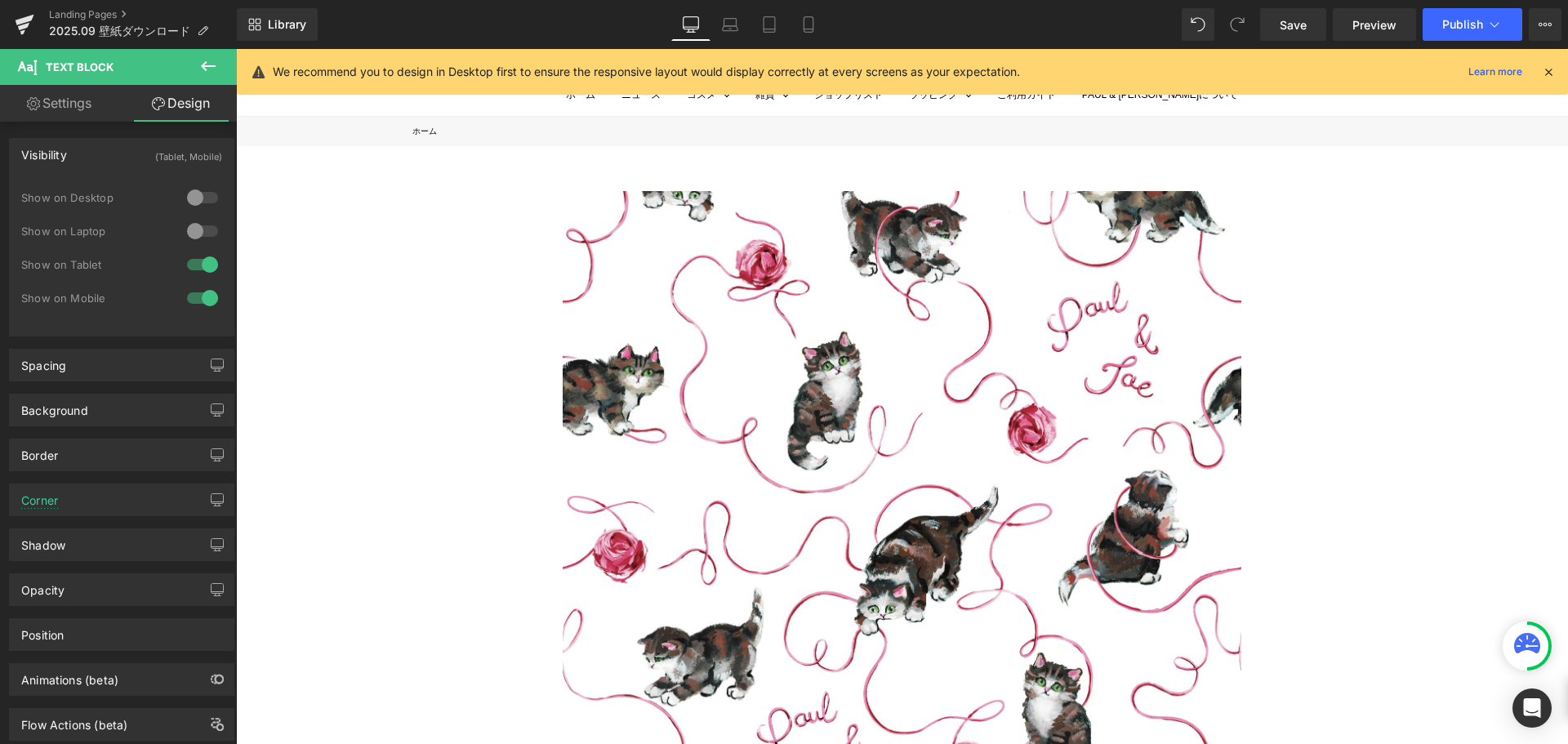
scroll to position [0, 0]
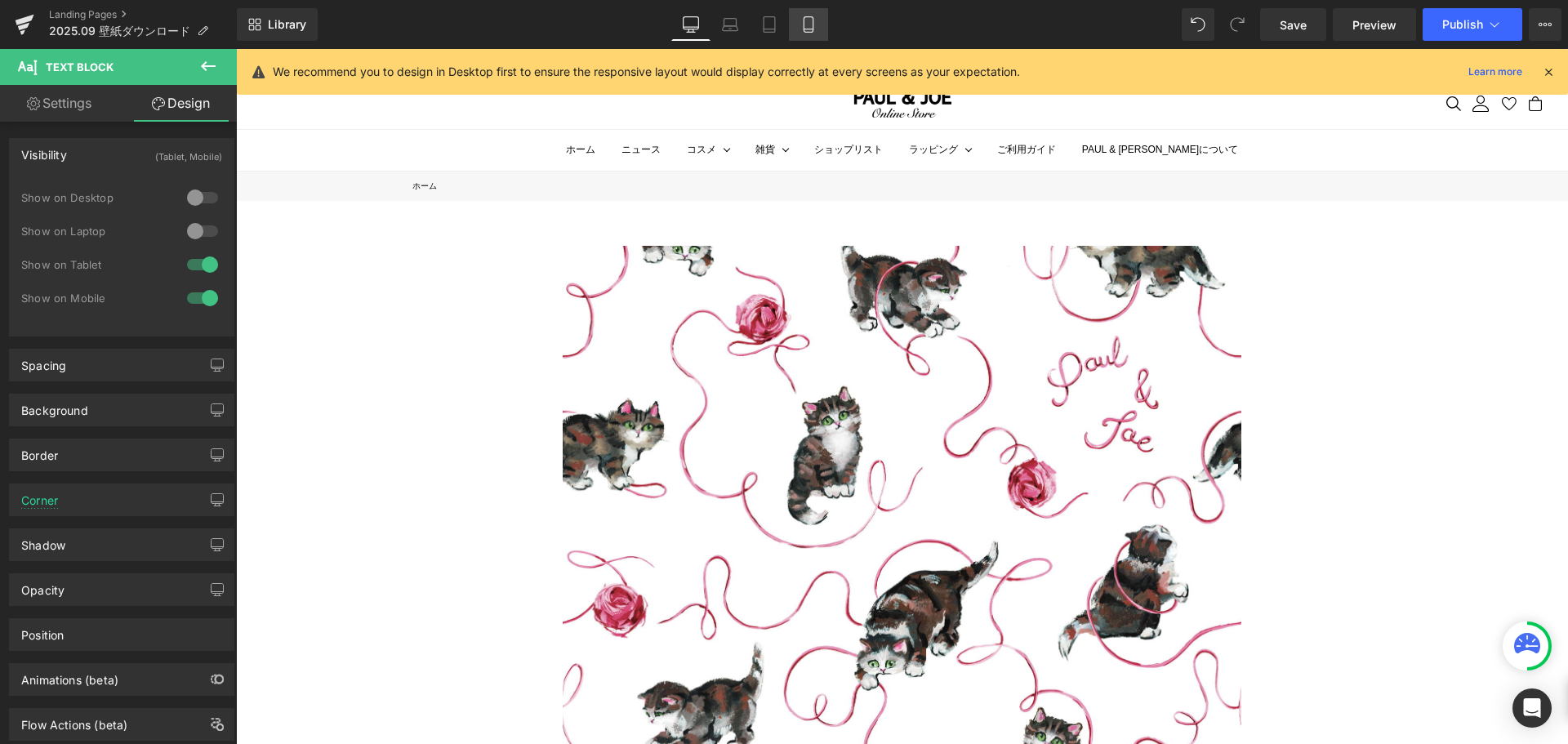
click at [805, 34] on link "Mobile" at bounding box center [808, 24] width 39 height 33
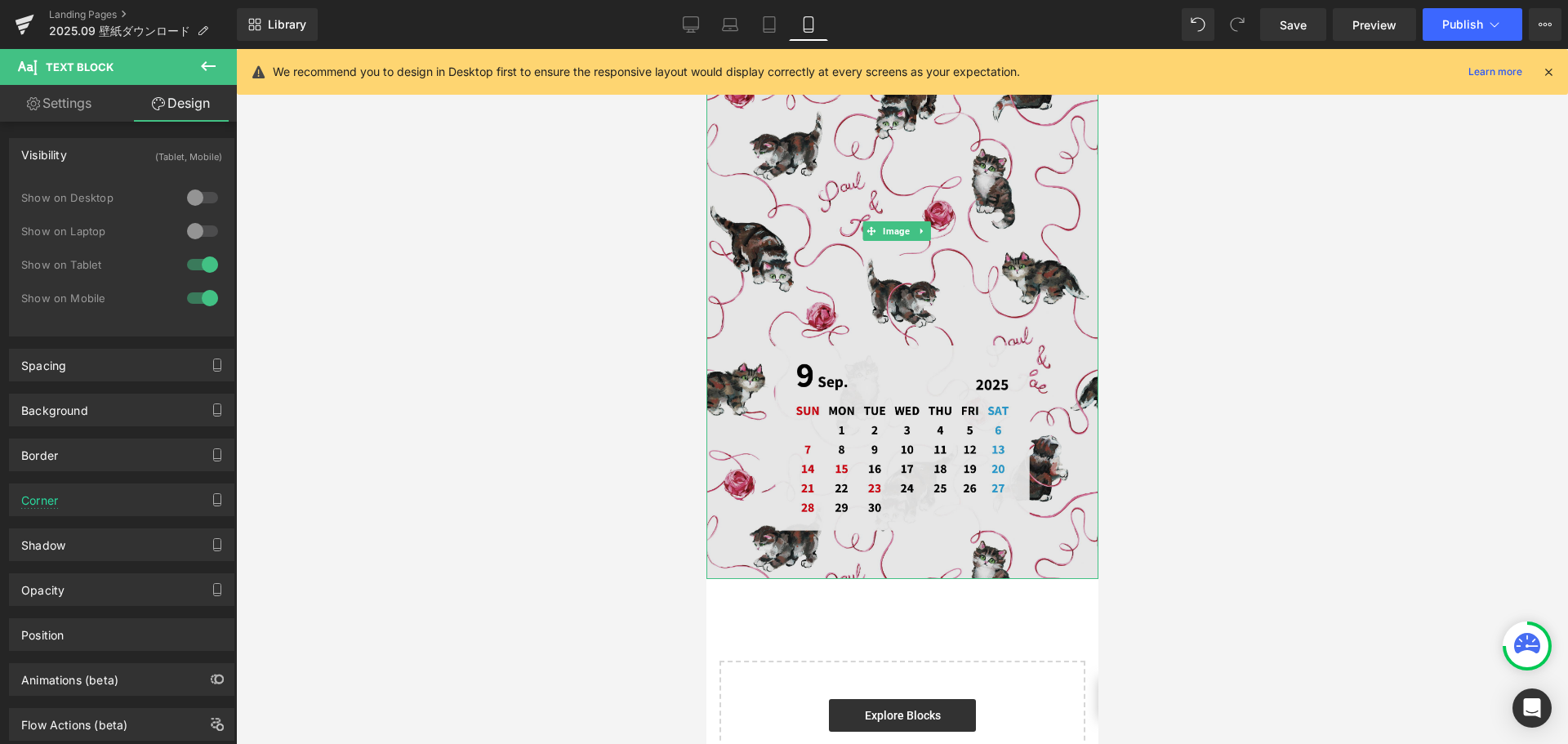
scroll to position [366, 0]
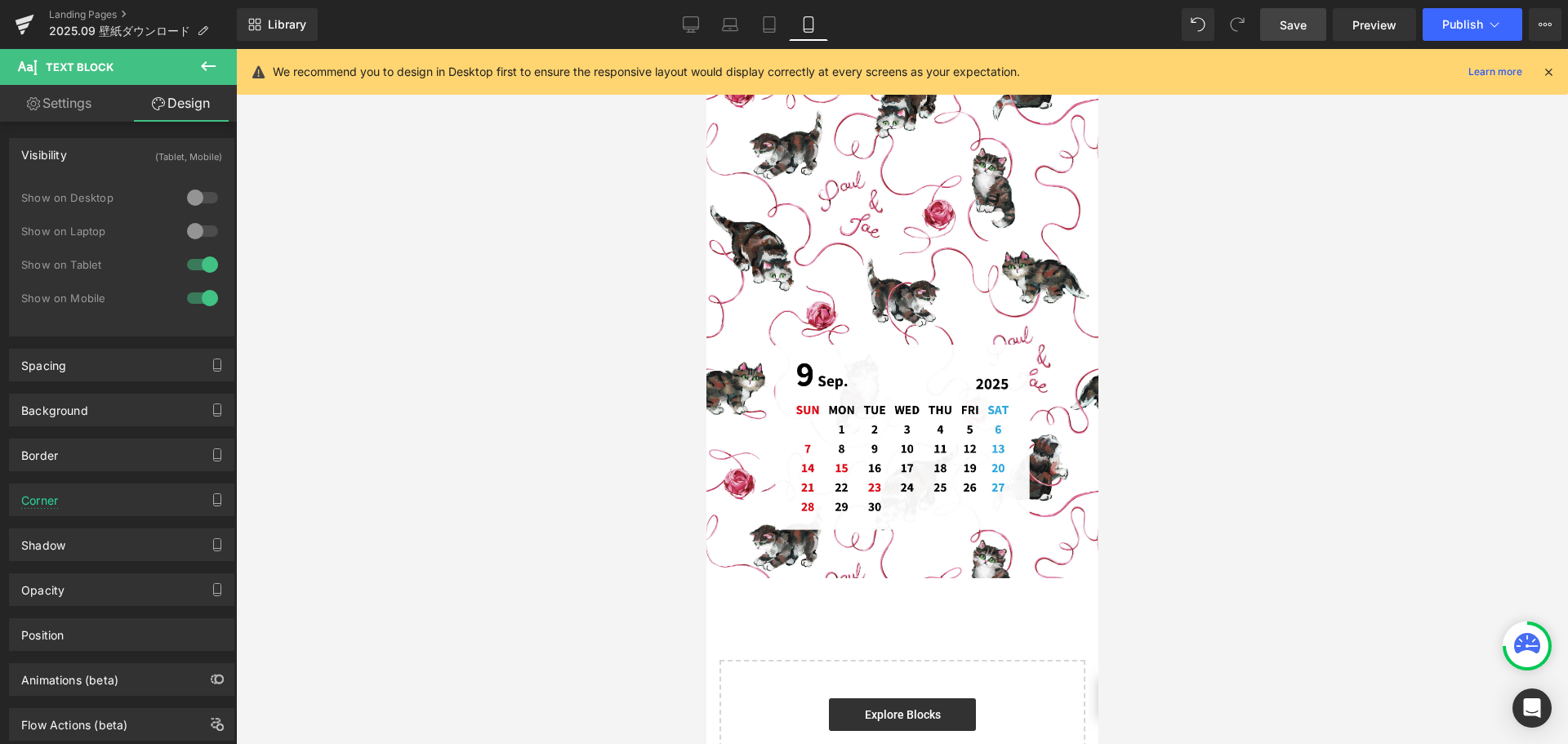
click at [1294, 21] on span "Save" at bounding box center [1293, 25] width 27 height 17
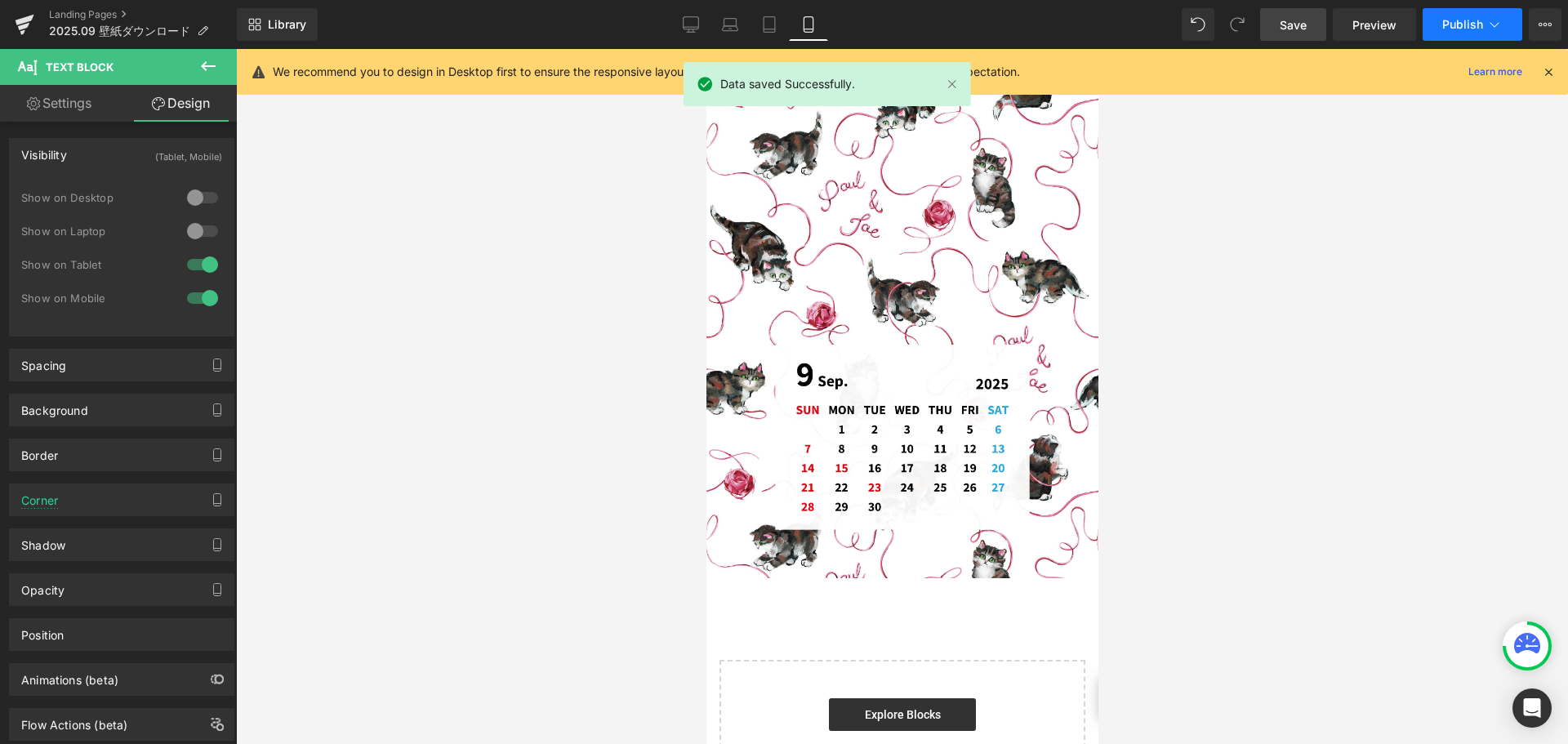
click at [1431, 36] on button "Publish" at bounding box center [1472, 24] width 100 height 33
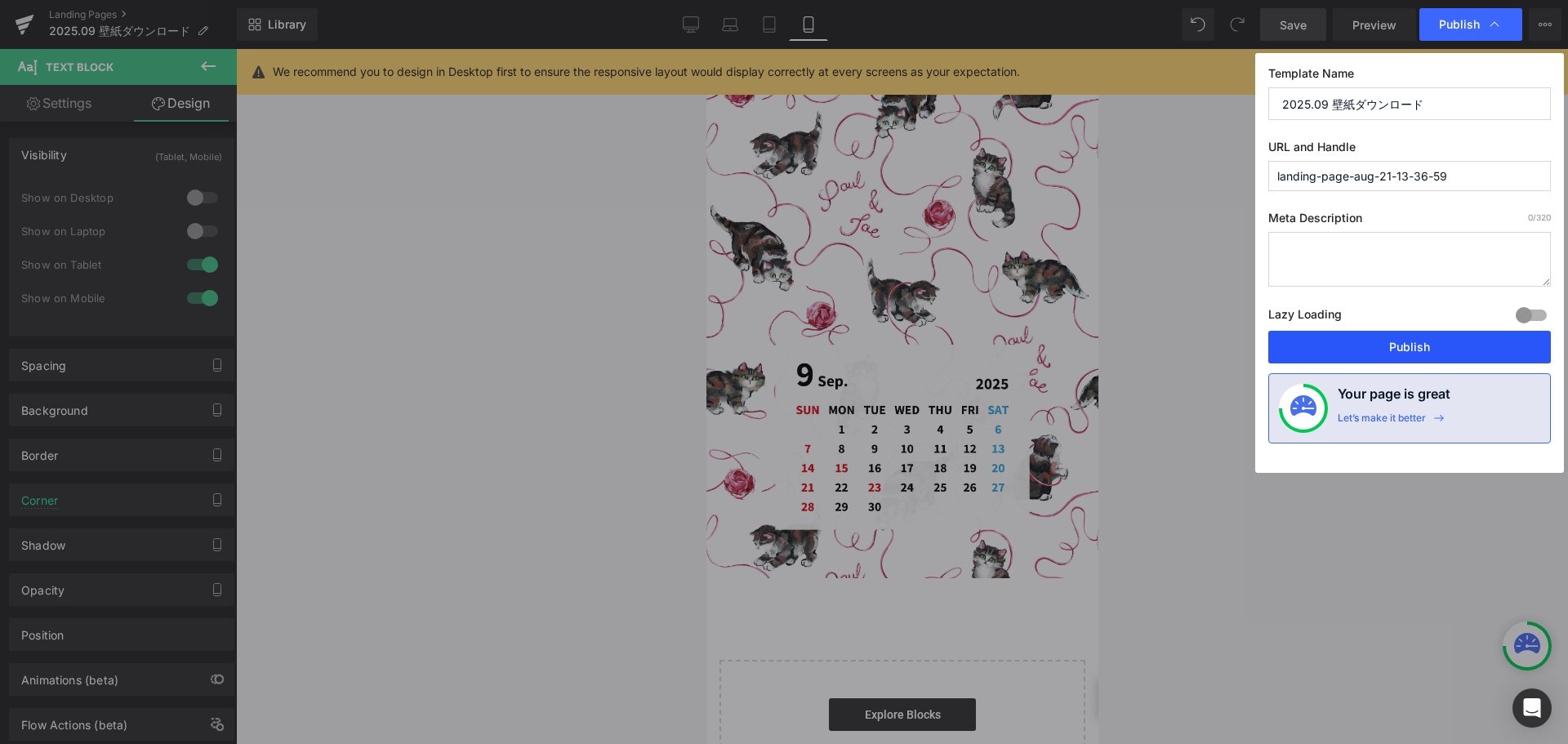
click at [1296, 344] on button "Publish" at bounding box center [1410, 347] width 282 height 33
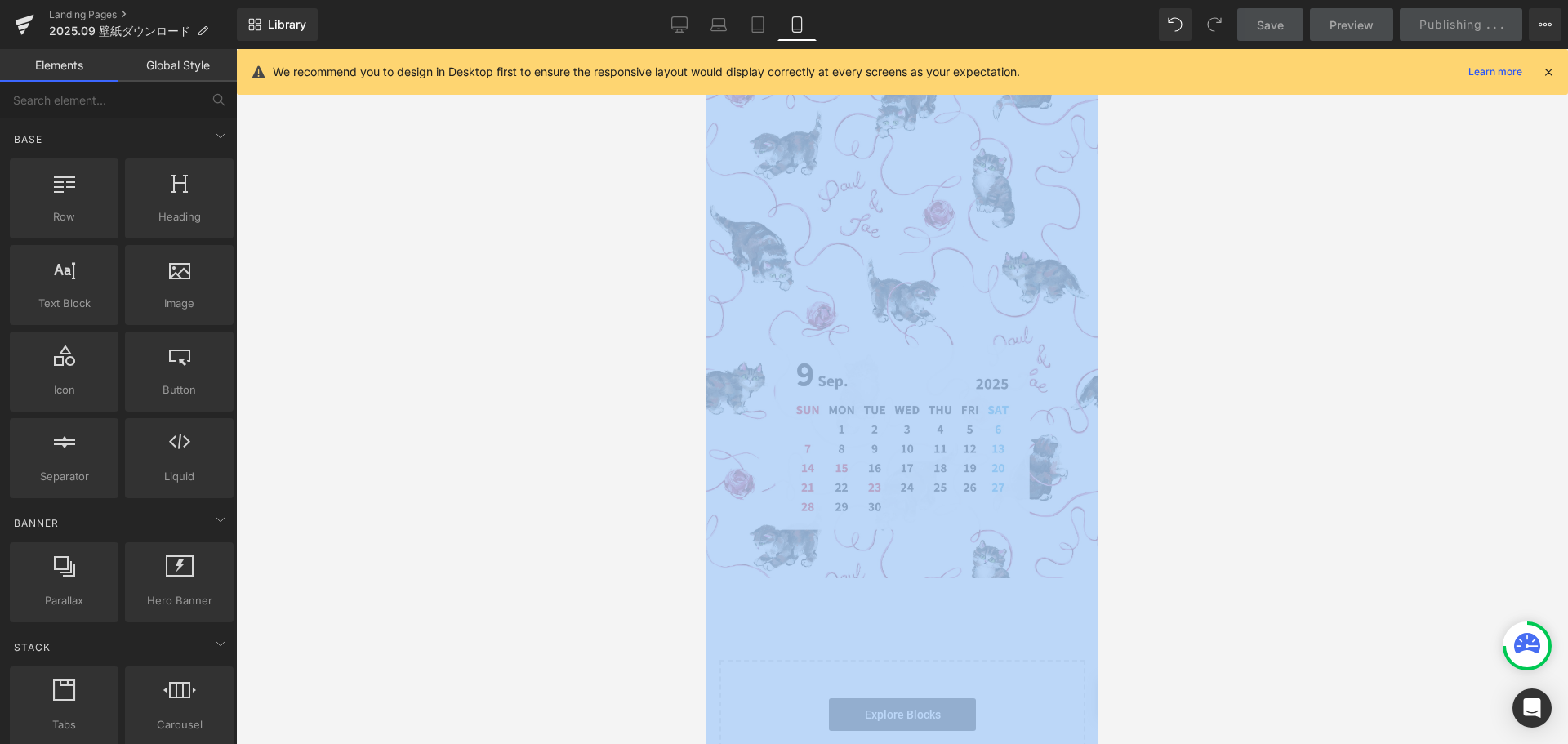
click at [1296, 344] on div at bounding box center [901, 397] width 1332 height 696
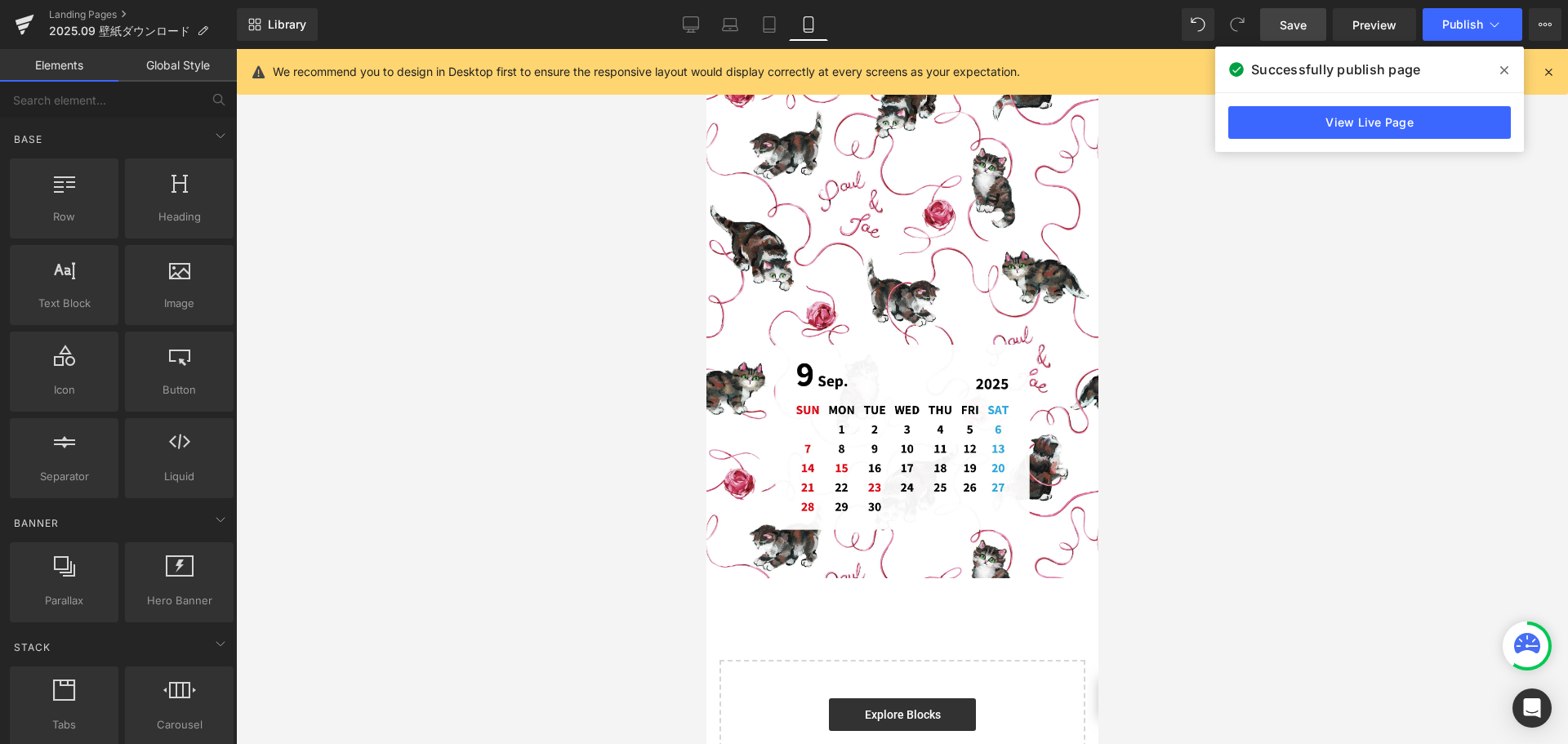
drag, startPoint x: 18, startPoint y: 41, endPoint x: 378, endPoint y: 179, distance: 385.5
click at [378, 179] on div at bounding box center [901, 397] width 1332 height 696
click at [25, 25] on icon at bounding box center [23, 27] width 11 height 7
